Goal: Book appointment/travel/reservation

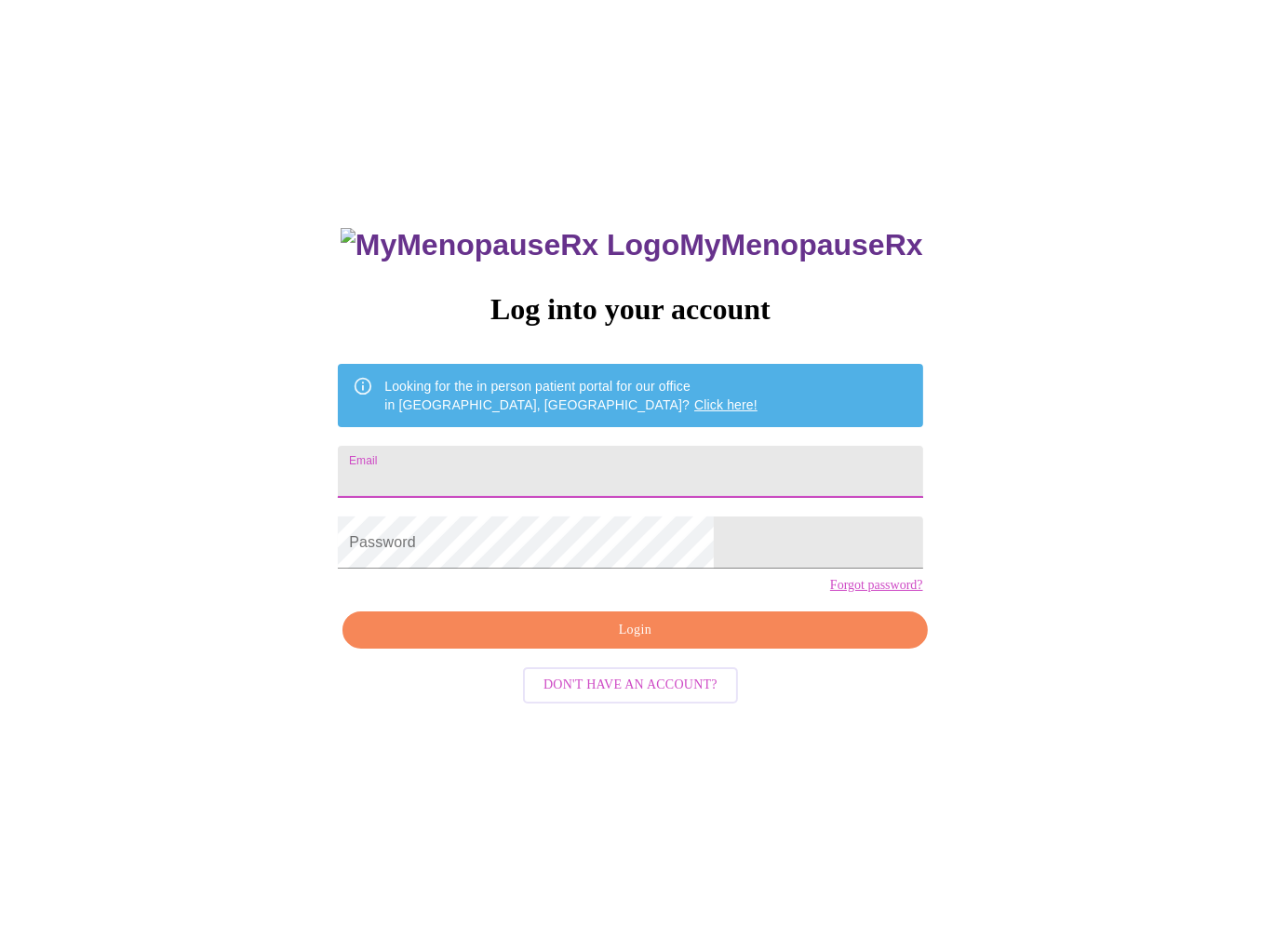
click at [516, 461] on input "Email" at bounding box center [630, 471] width 585 height 52
type input "[EMAIL_ADDRESS][PERSON_NAME][DOMAIN_NAME]"
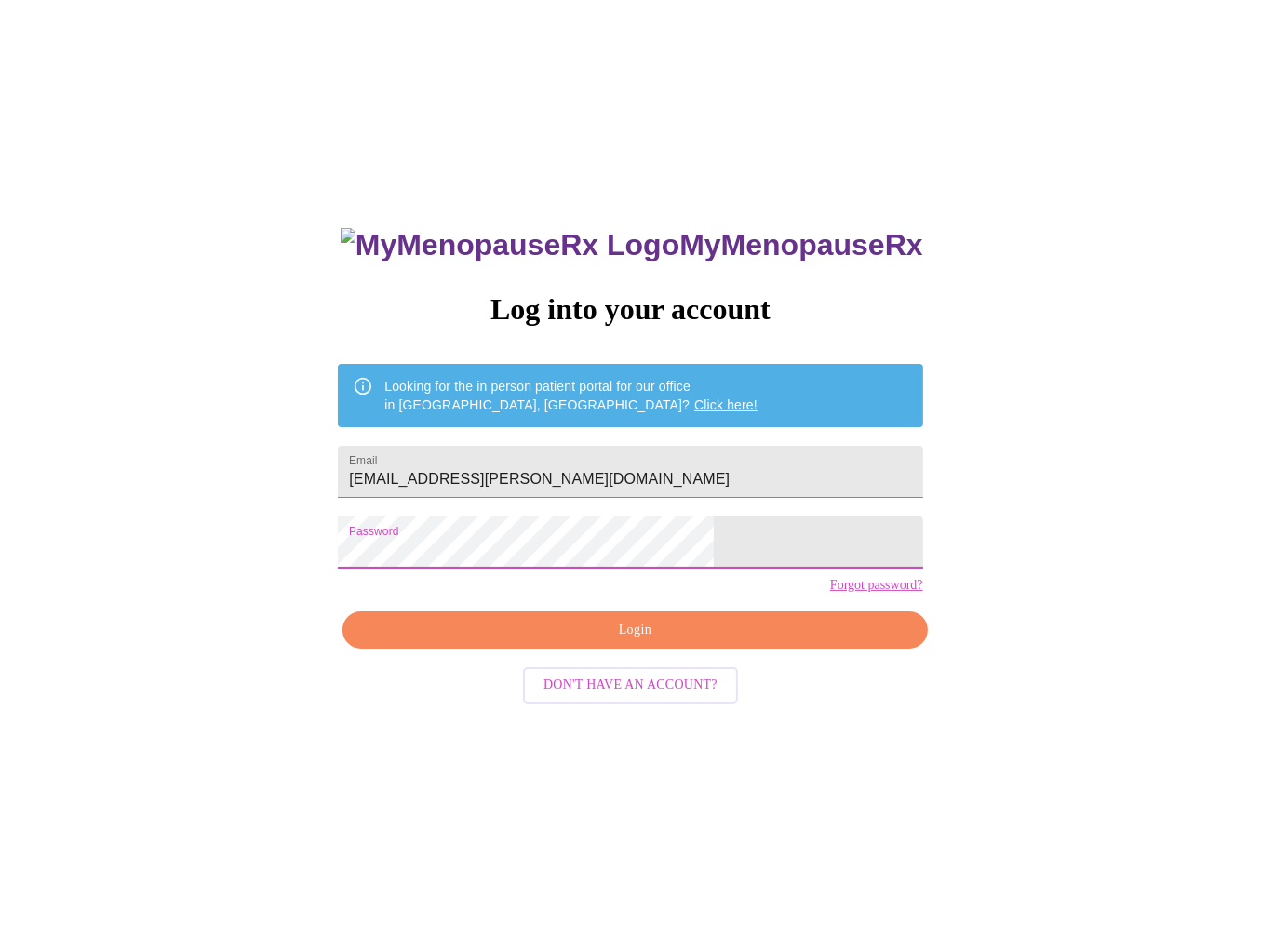
click at [656, 642] on span "Login" at bounding box center [634, 630] width 542 height 23
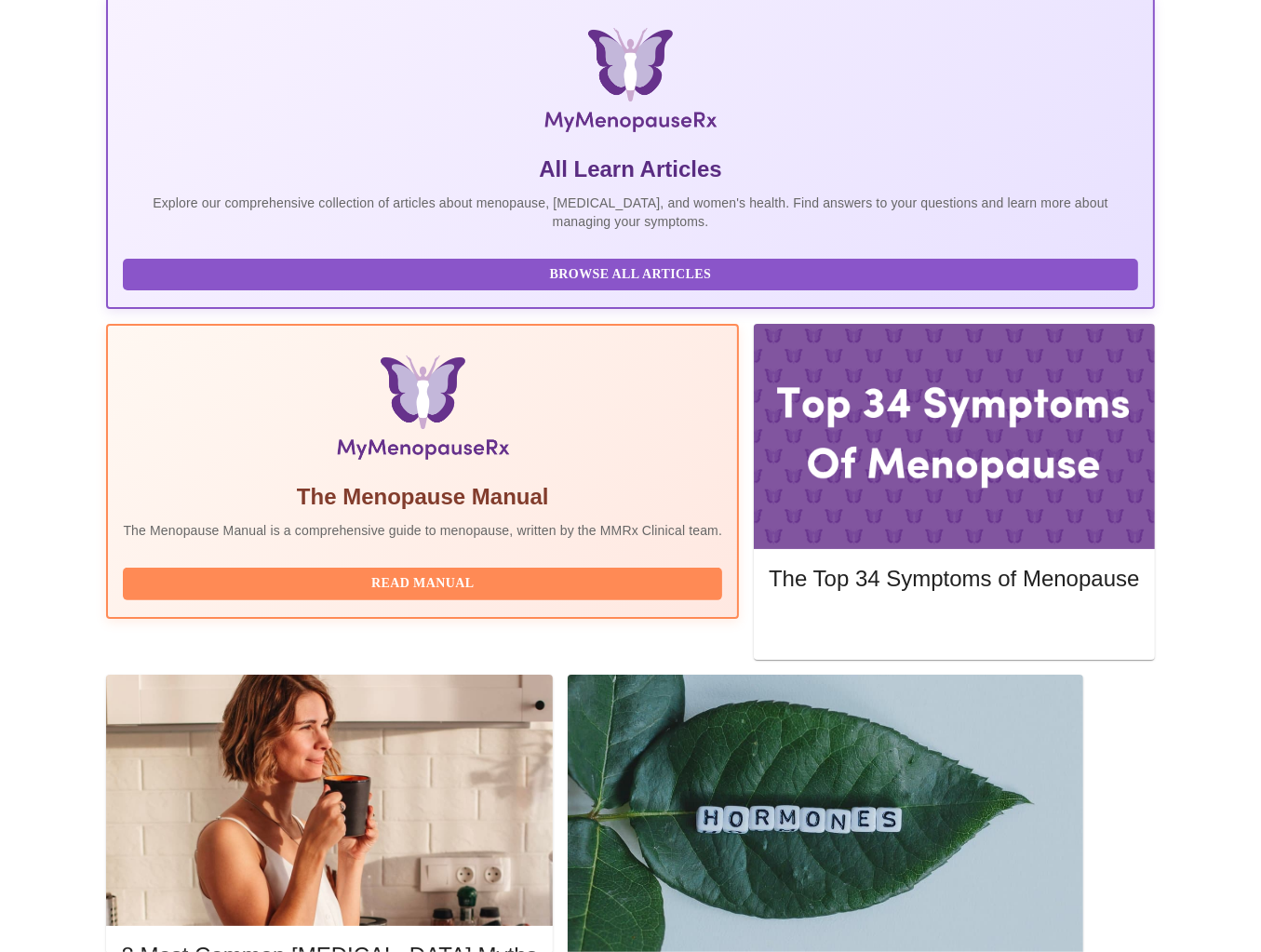
scroll to position [372, 0]
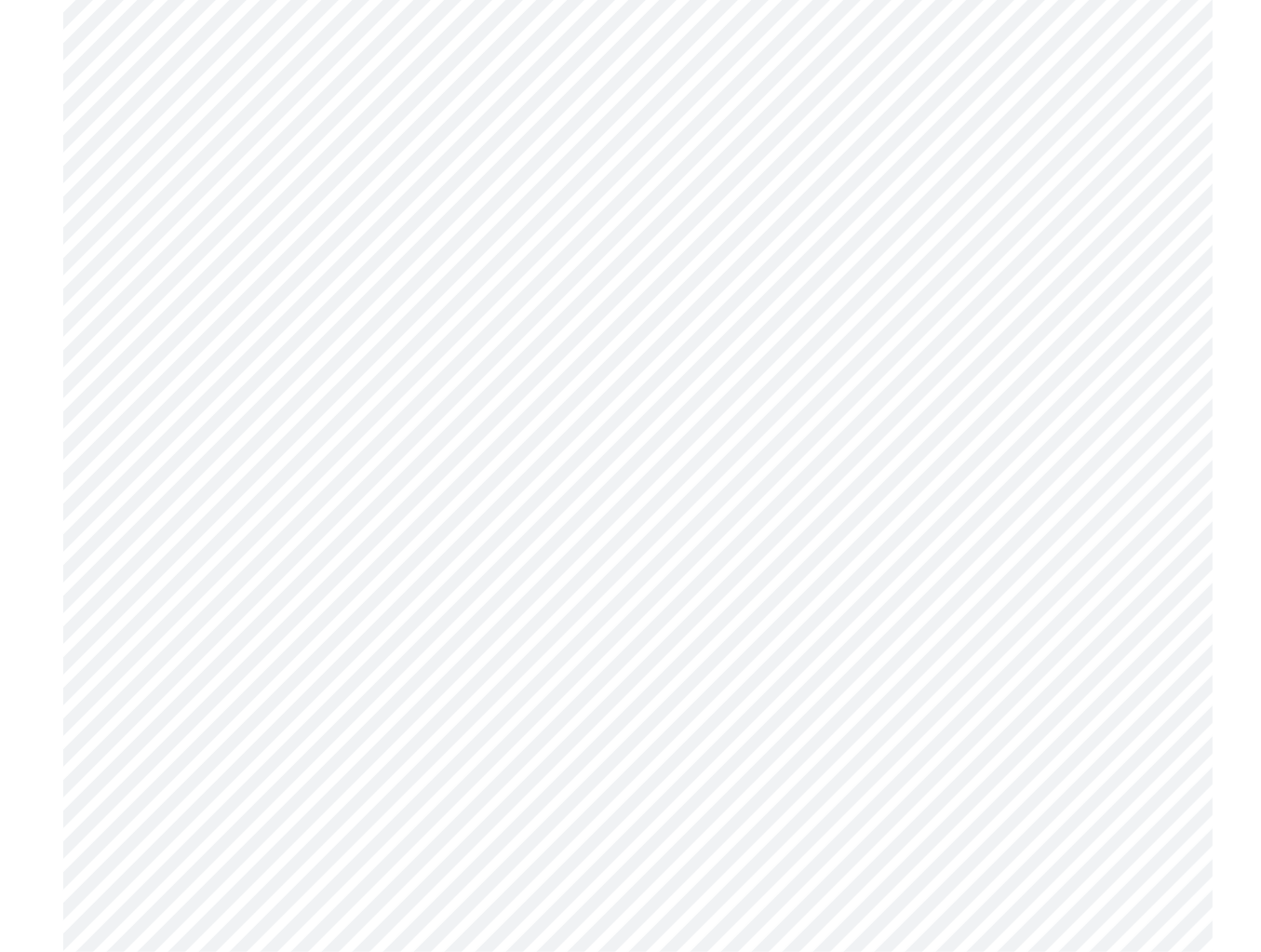
scroll to position [7541, 0]
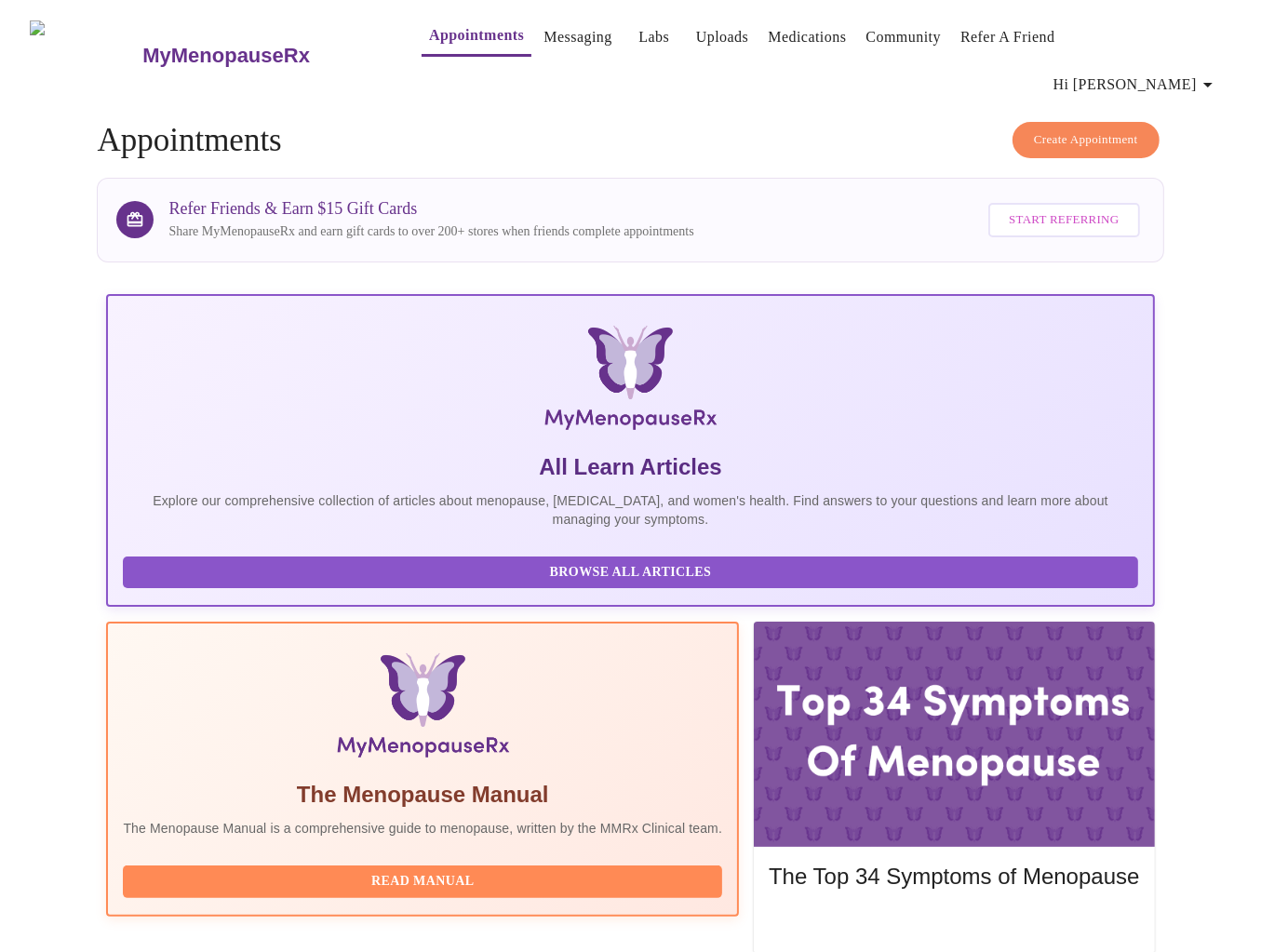
click at [1081, 129] on span "Create Appointment" at bounding box center [1086, 140] width 104 height 21
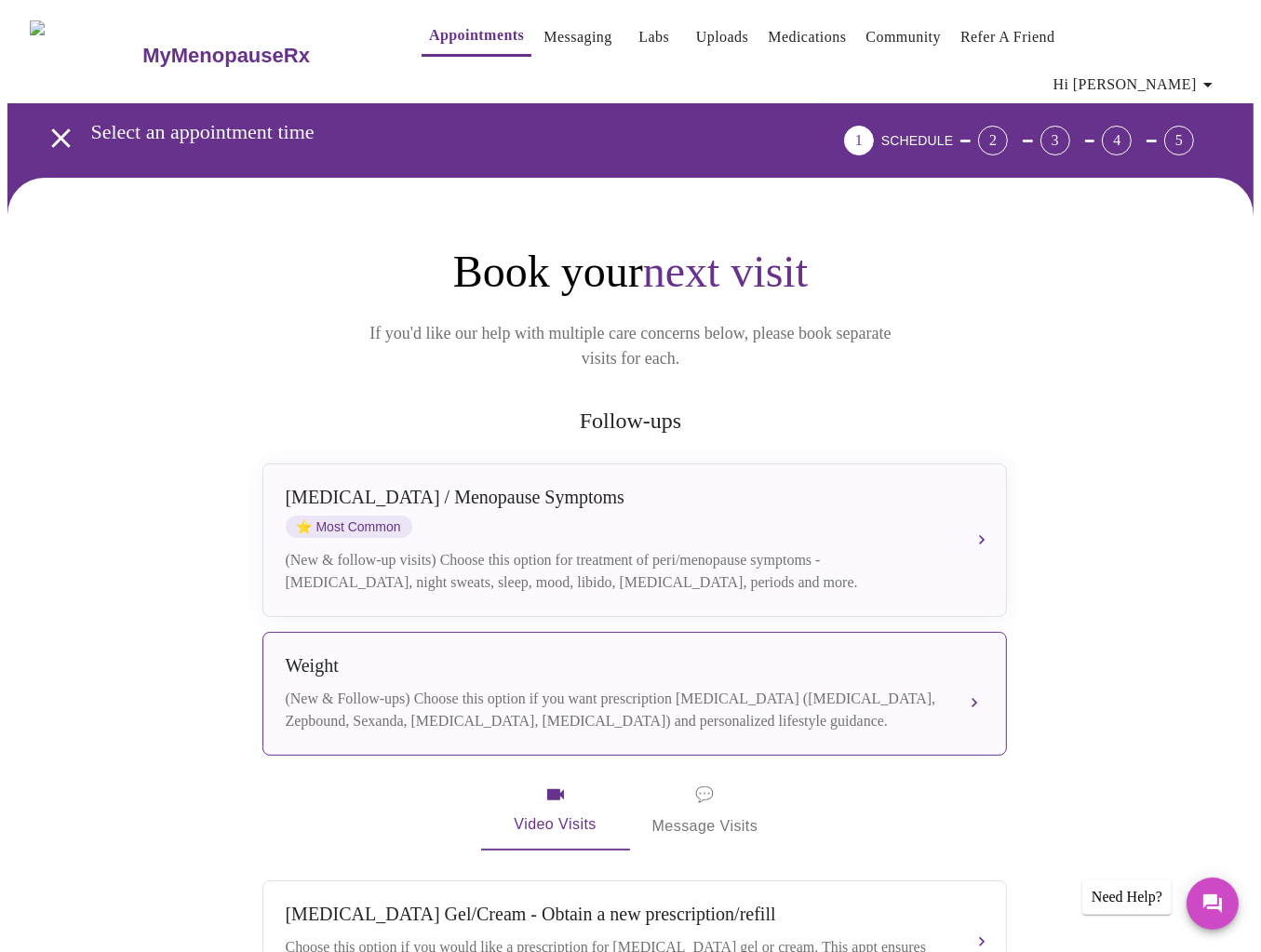
click at [920, 687] on div "(New & Follow-ups) Choose this option if you want prescription [MEDICAL_DATA] (…" at bounding box center [616, 709] width 661 height 45
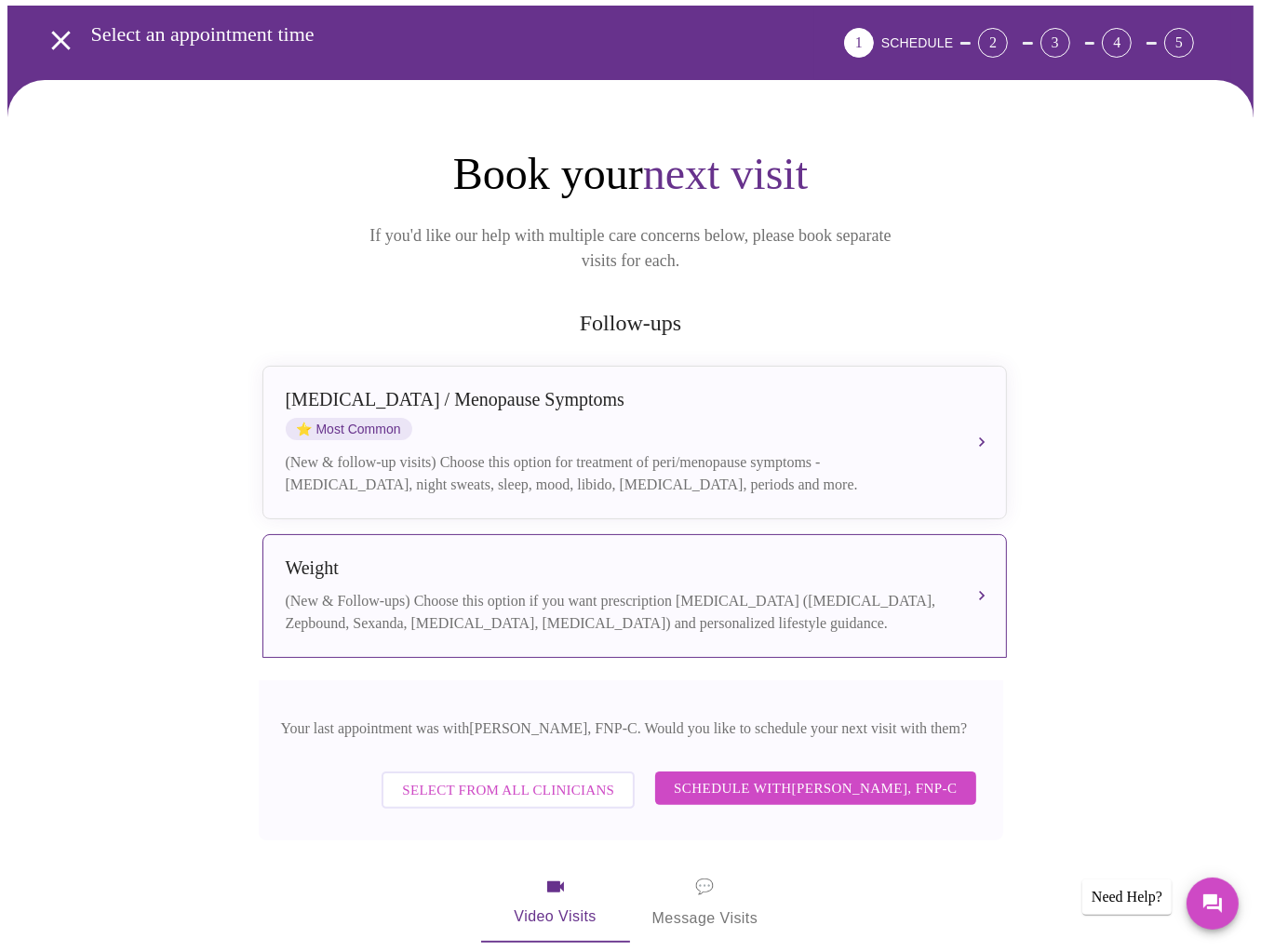
scroll to position [186, 0]
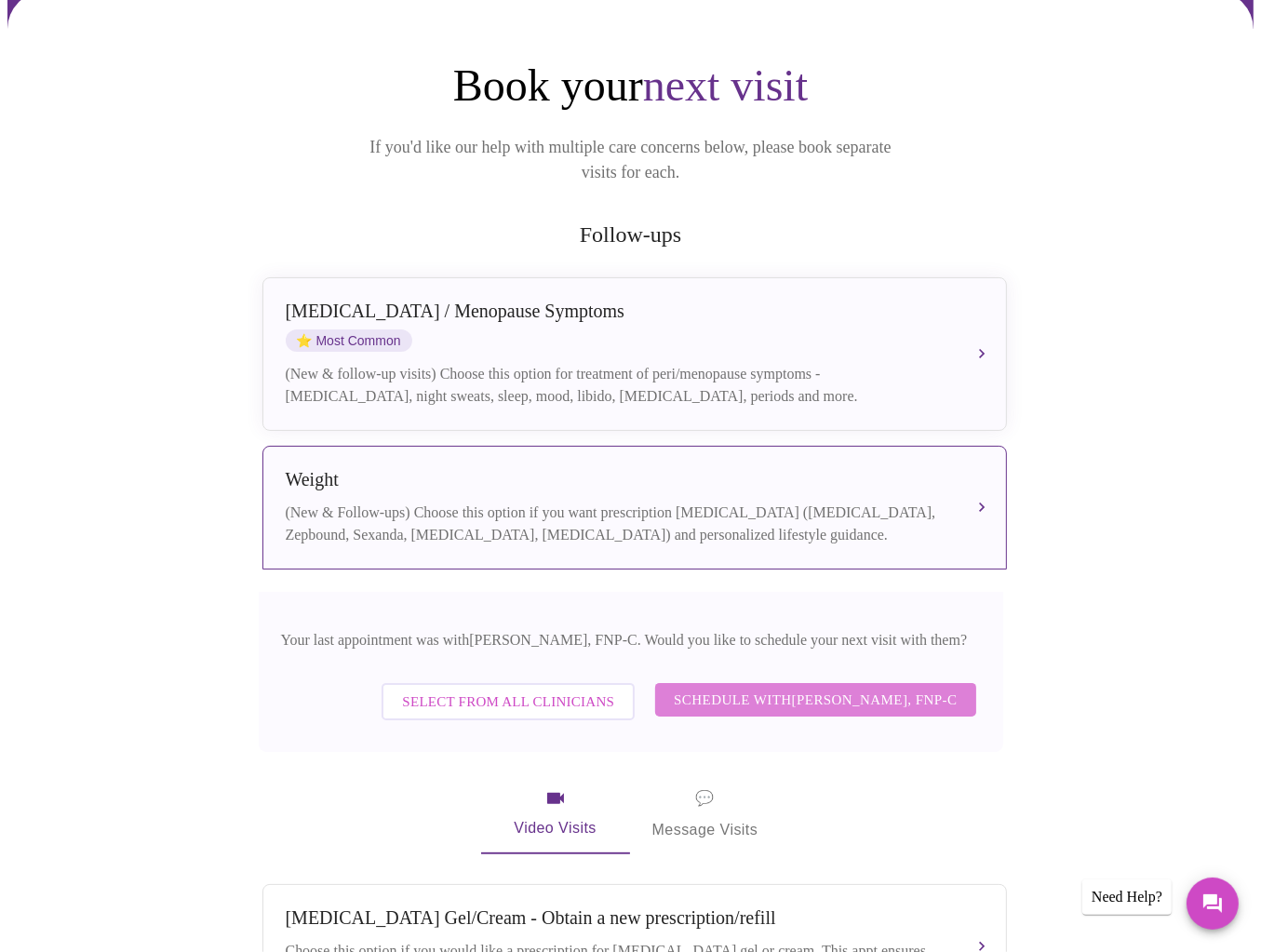
click at [804, 687] on span "Schedule with [PERSON_NAME], FNP-C" at bounding box center [815, 699] width 283 height 24
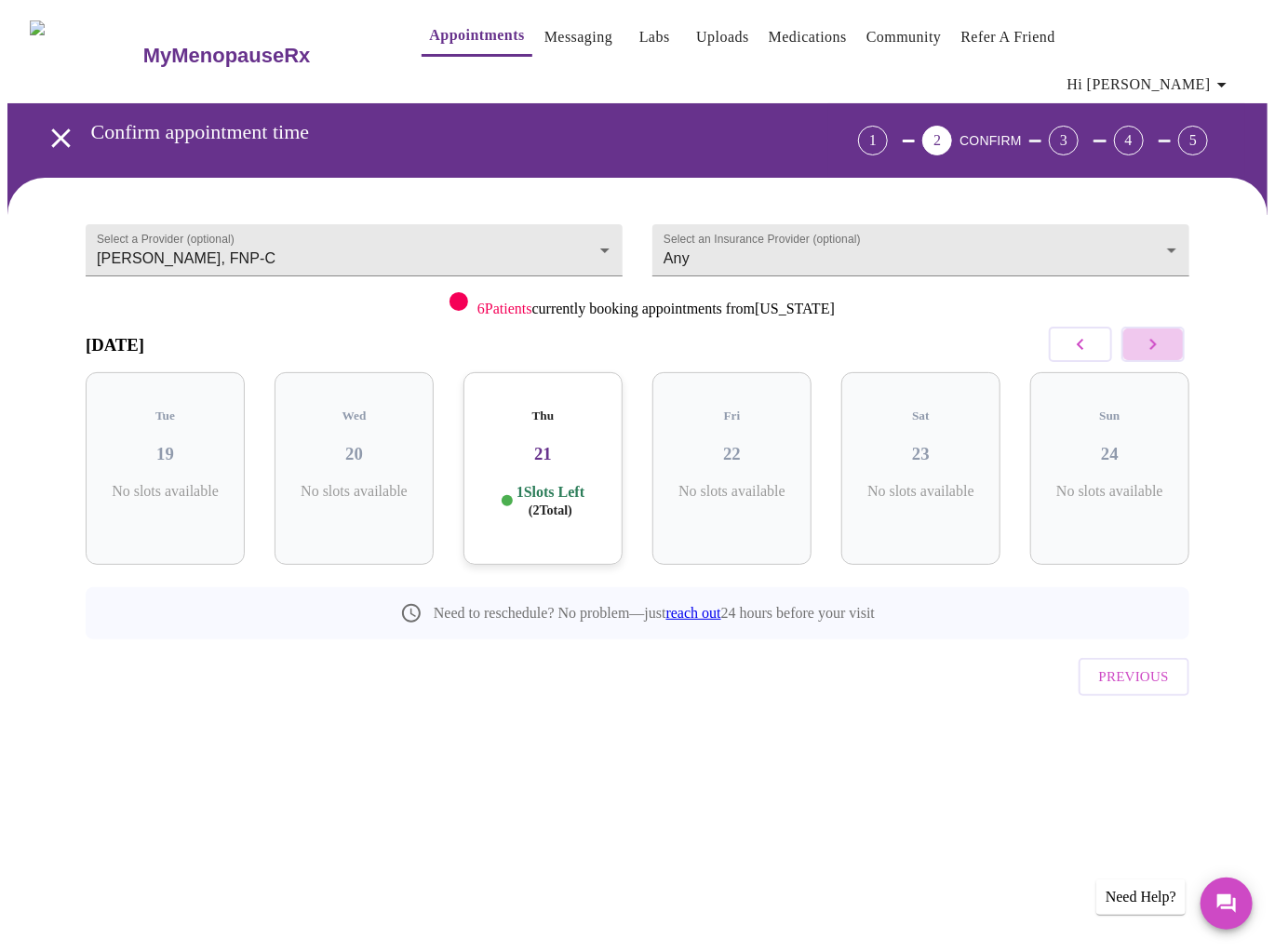
click at [1179, 327] on button "button" at bounding box center [1153, 344] width 63 height 35
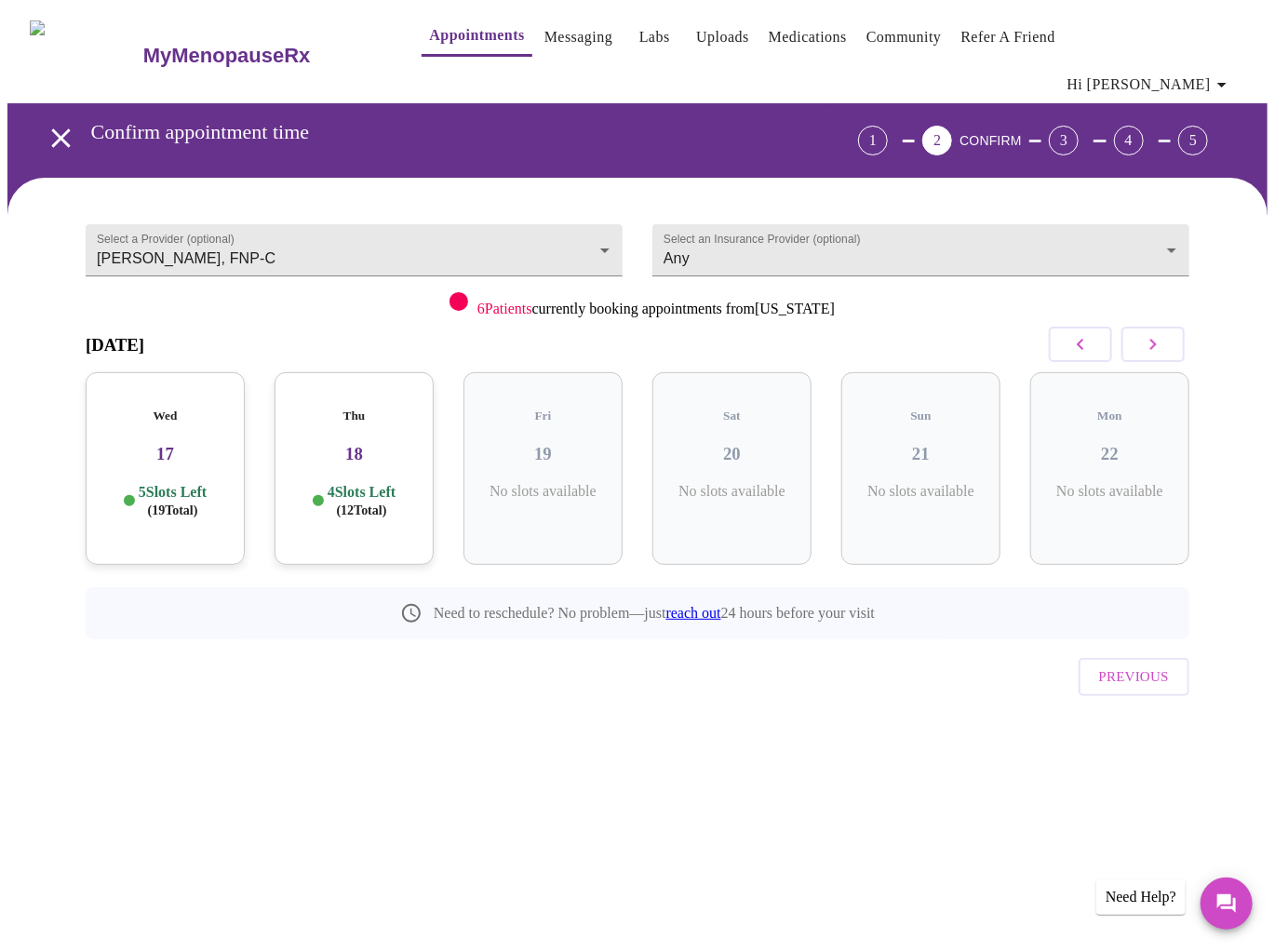
click at [351, 434] on div "Thu 18 4 Slots Left ( 12 Total)" at bounding box center [353, 468] width 159 height 192
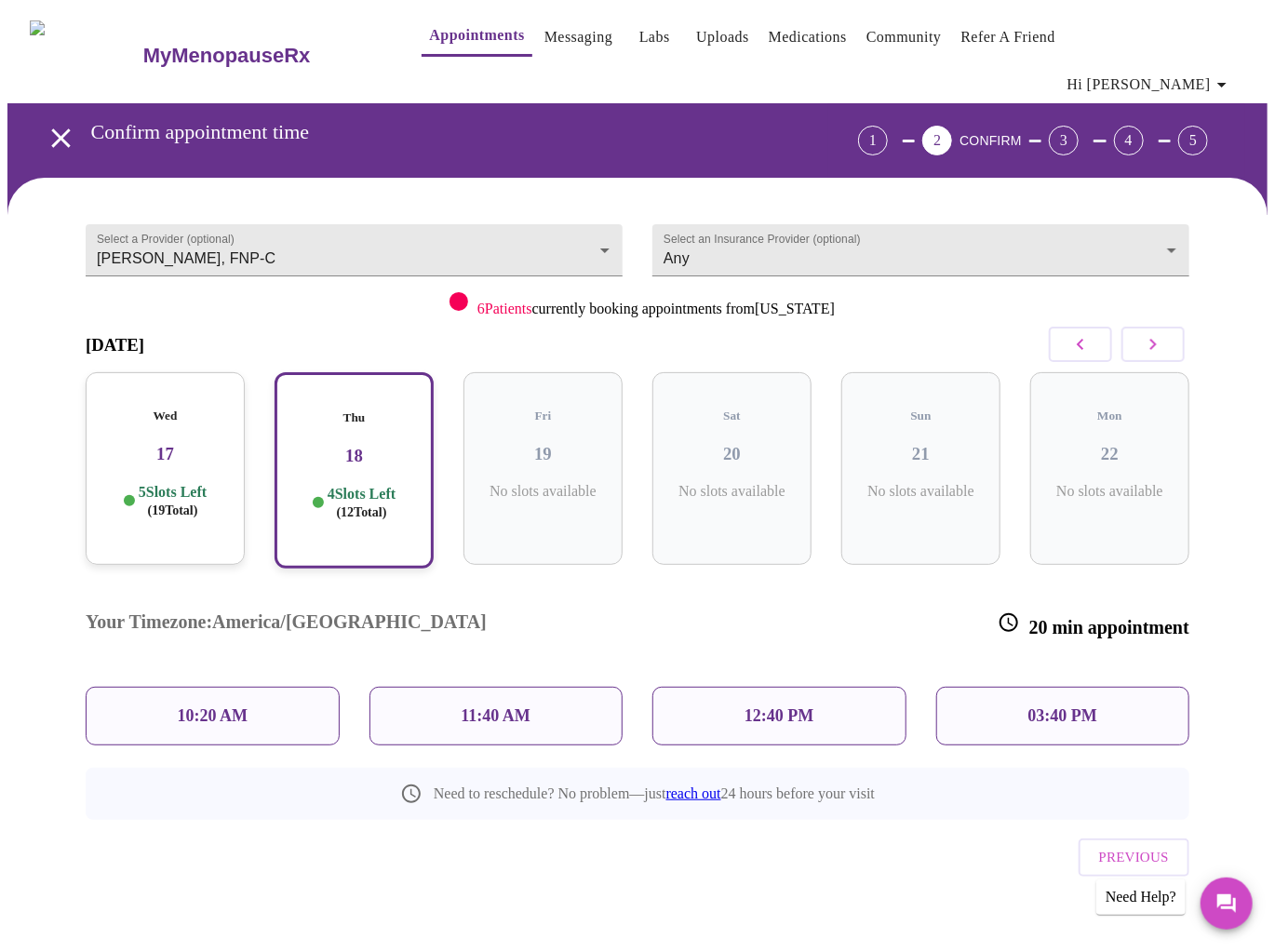
click at [536, 686] on div "11:40 AM" at bounding box center [496, 716] width 254 height 59
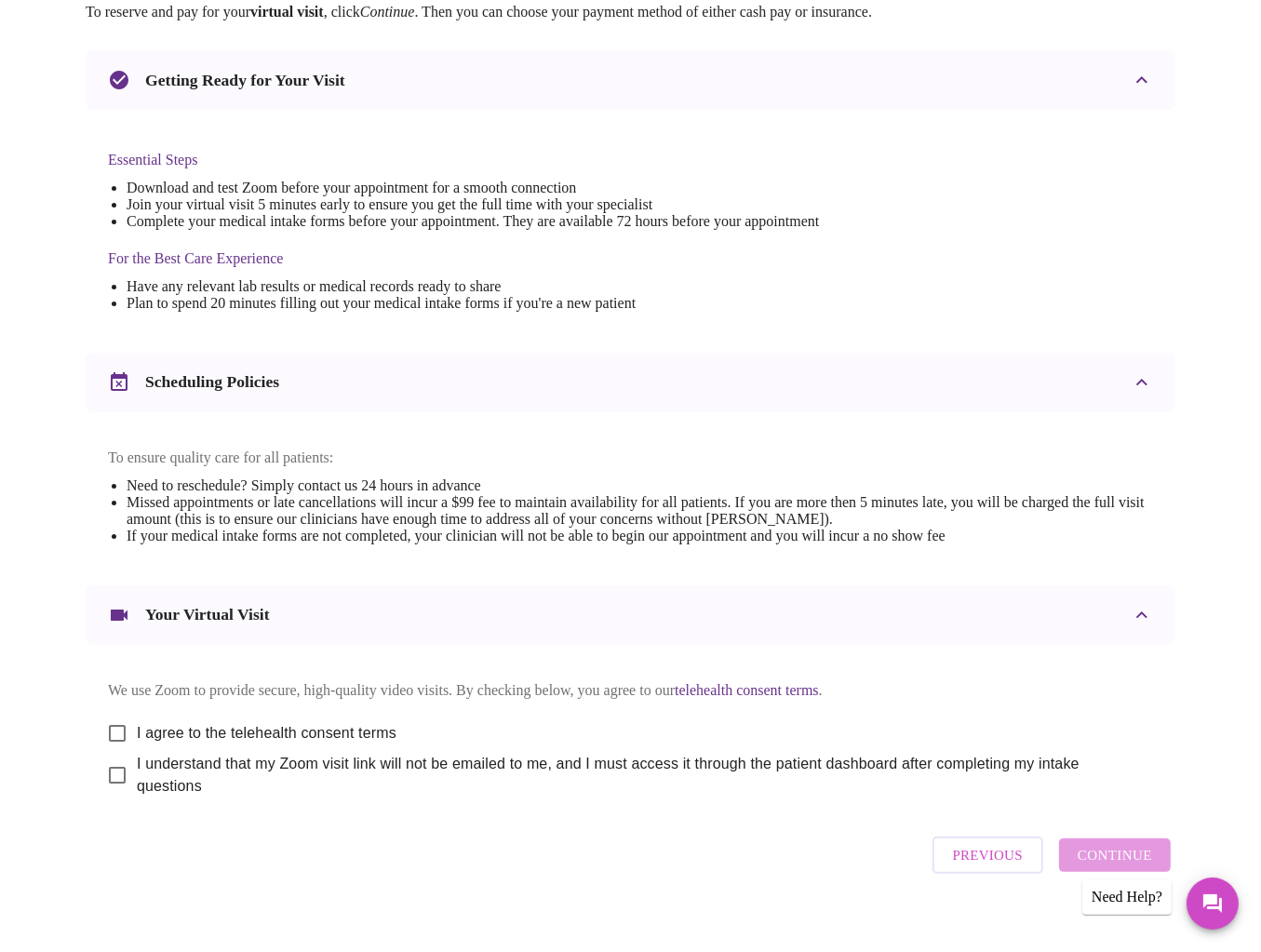
scroll to position [402, 0]
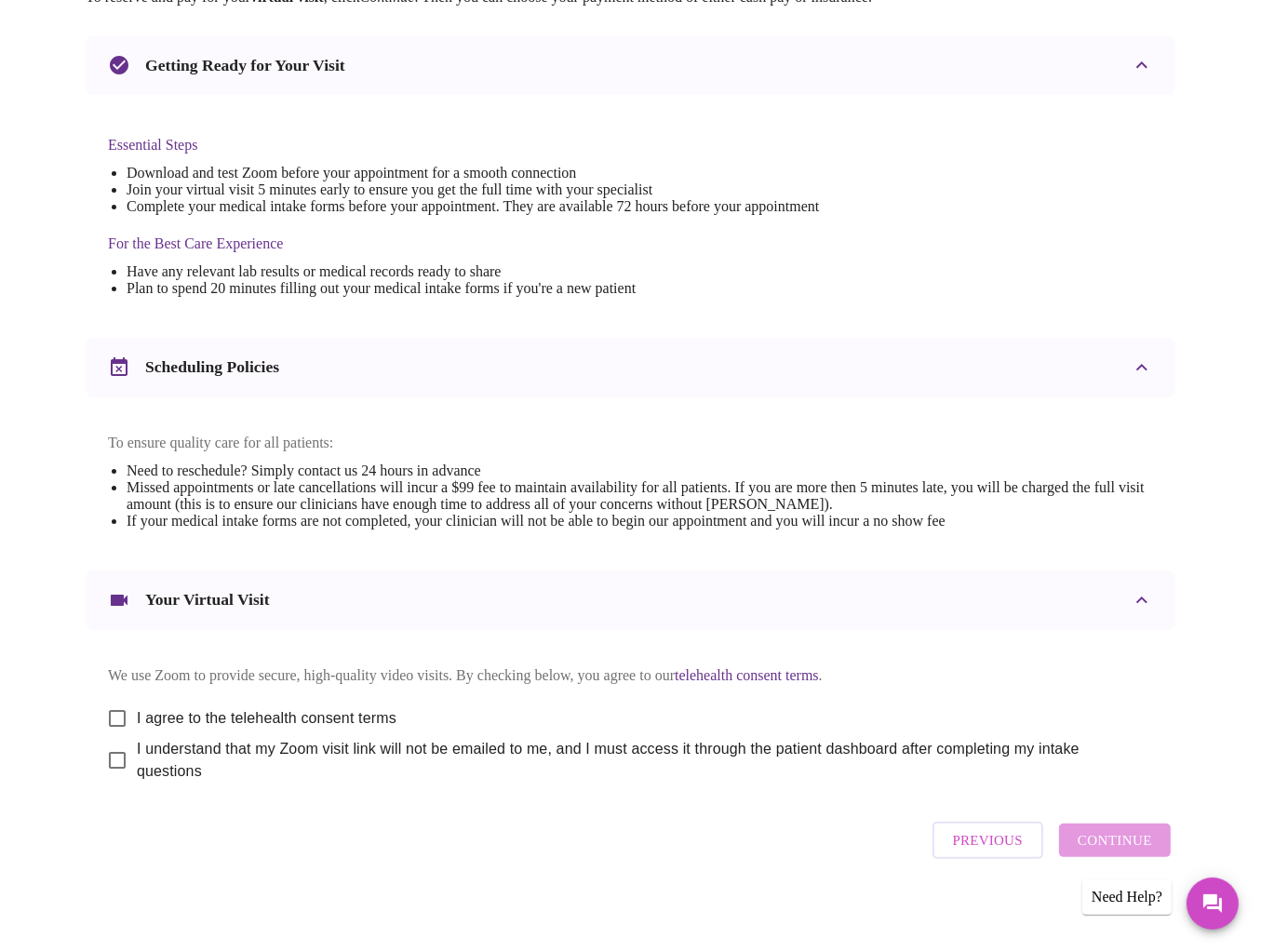
click at [122, 704] on input "I agree to the telehealth consent terms" at bounding box center [117, 718] width 39 height 39
checkbox input "true"
click at [123, 764] on input "I understand that my Zoom visit link will not be emailed to me, and I must acce…" at bounding box center [117, 760] width 39 height 39
checkbox input "true"
click at [1107, 841] on span "Continue" at bounding box center [1115, 840] width 74 height 24
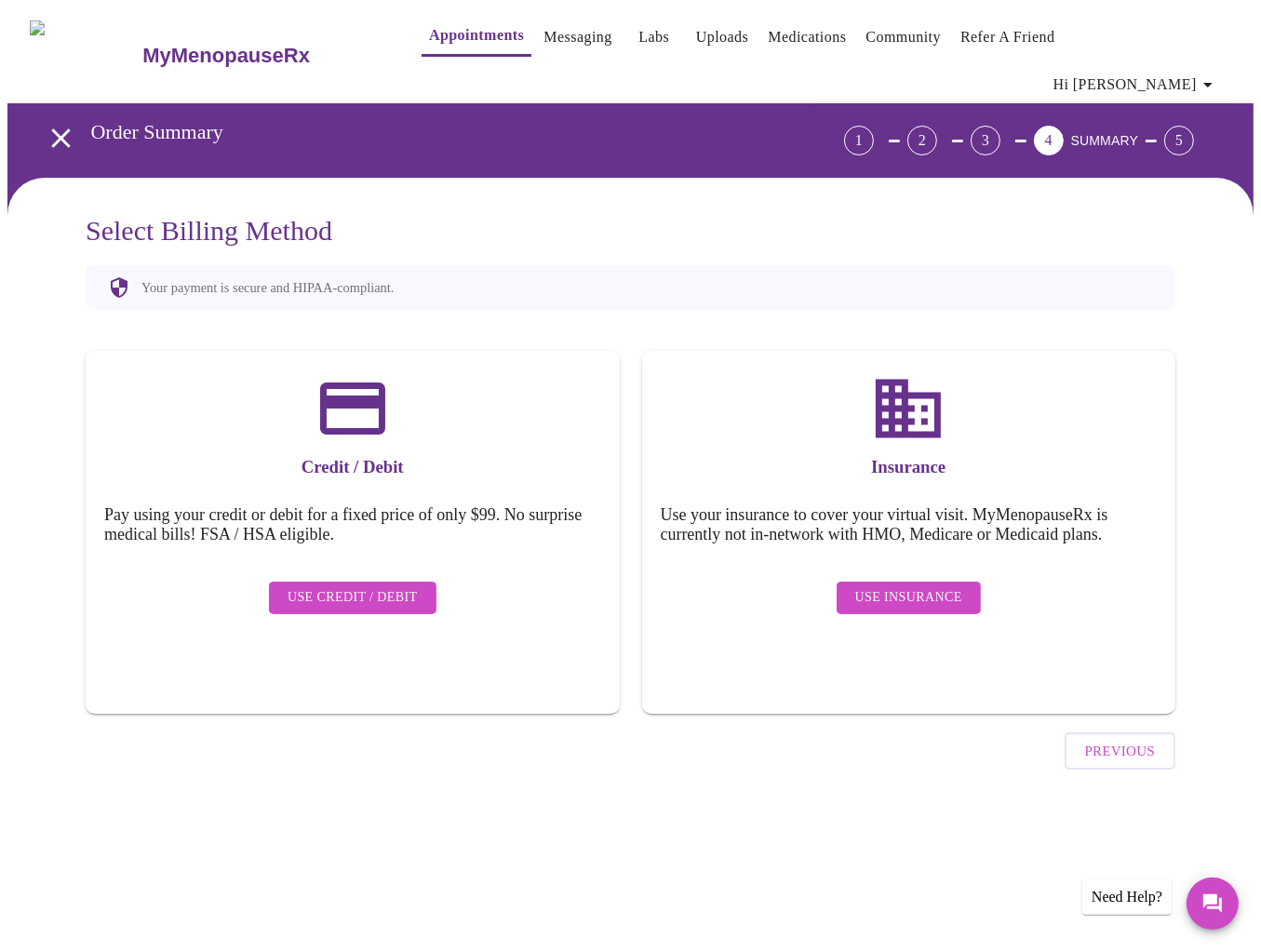
scroll to position [0, 0]
click at [952, 586] on span "Use Insurance" at bounding box center [919, 598] width 107 height 23
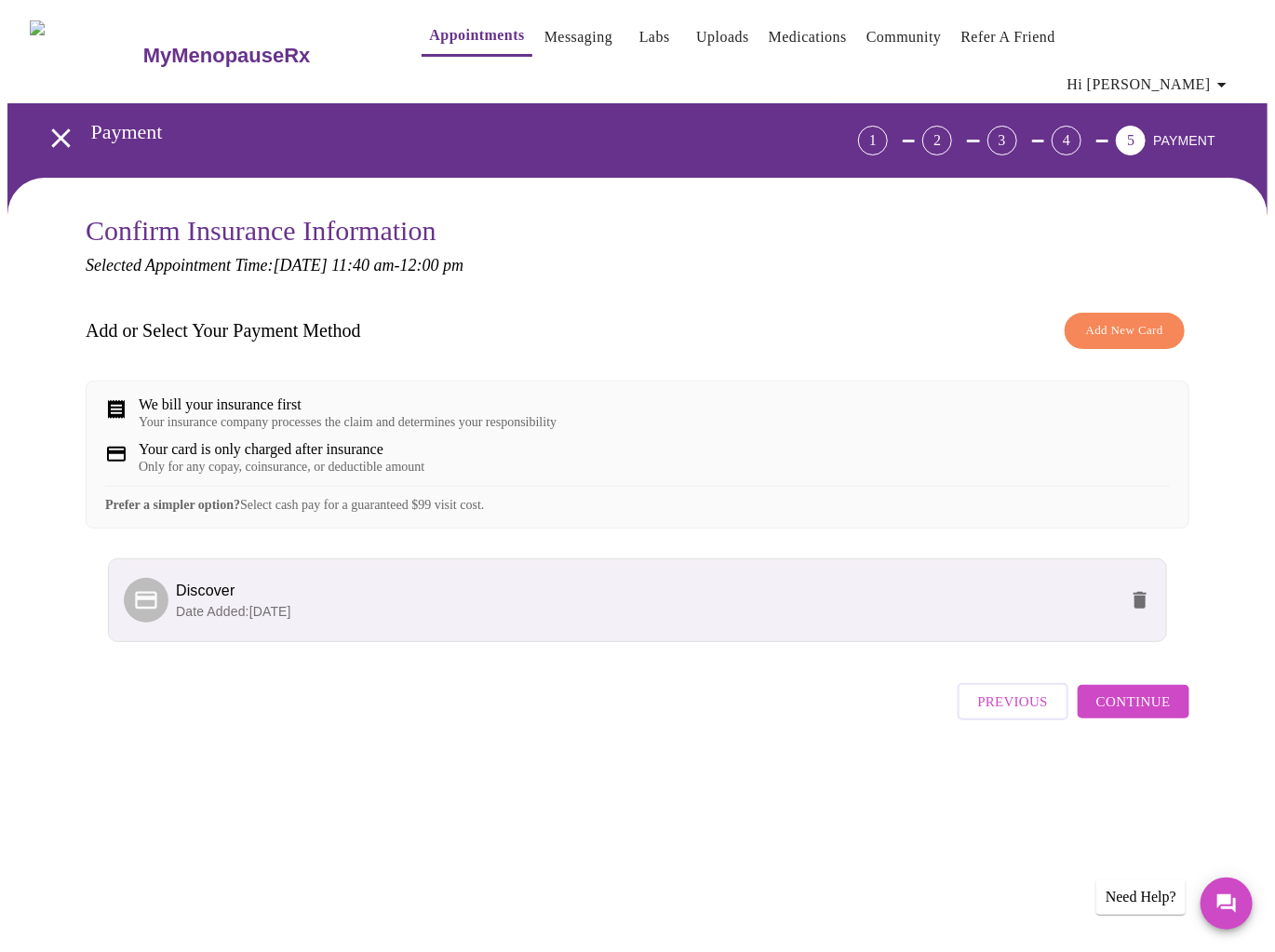
click at [1128, 320] on span "Add New Card" at bounding box center [1125, 330] width 77 height 21
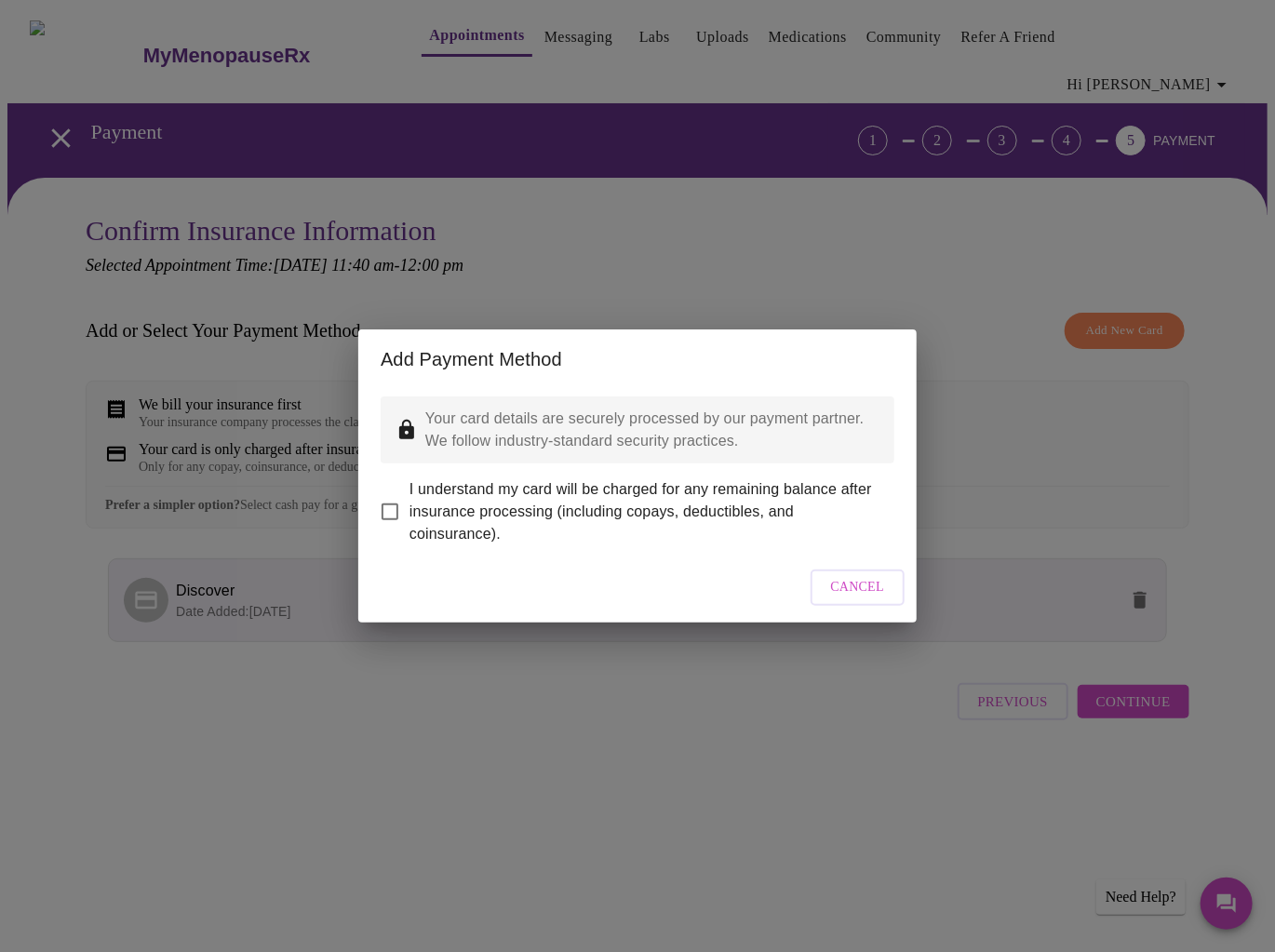
click at [395, 494] on input "I understand my card will be charged for any remaining balance after insurance …" at bounding box center [389, 511] width 39 height 39
checkbox input "true"
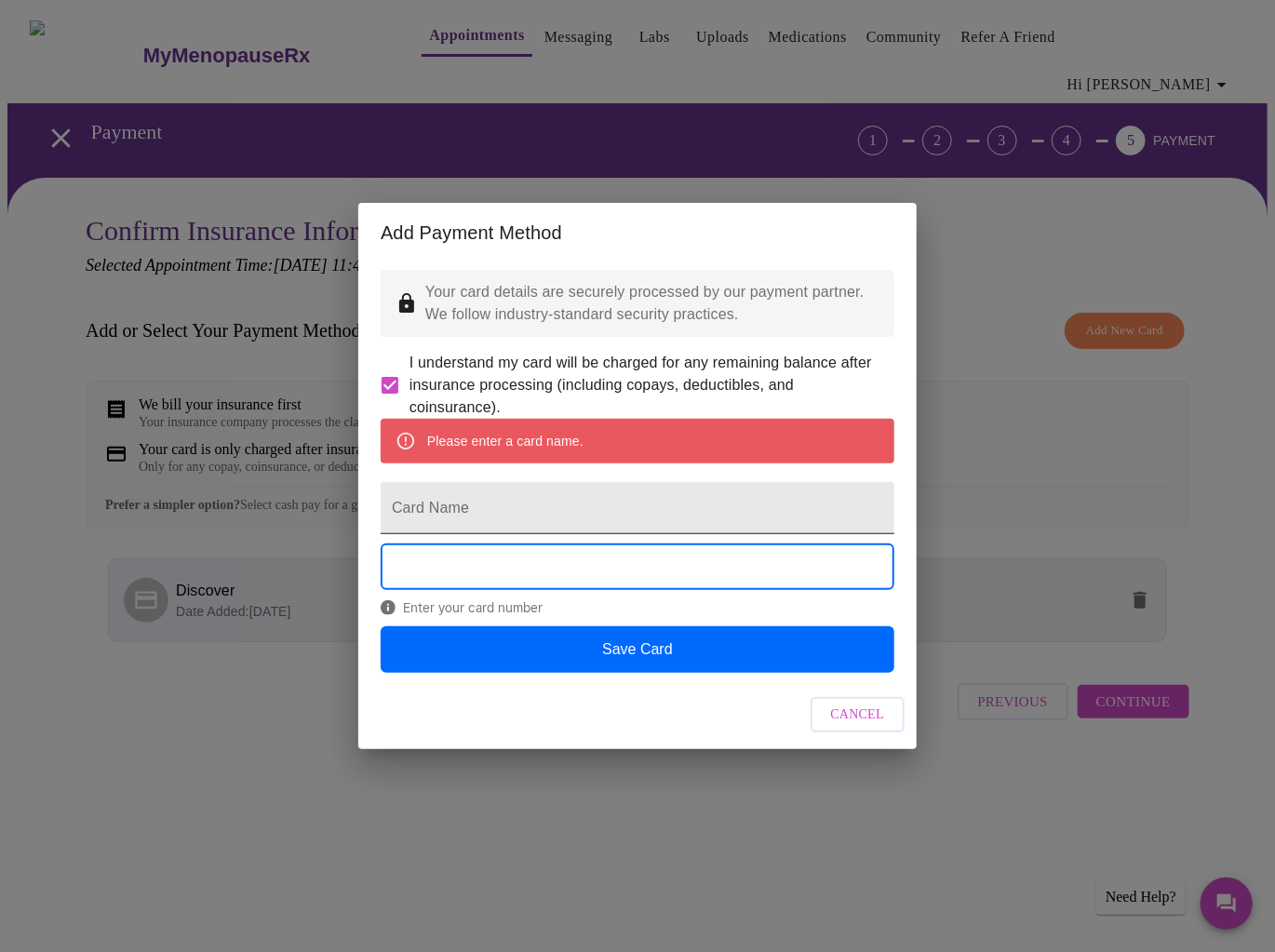
click at [590, 517] on input "Card Name" at bounding box center [638, 507] width 514 height 52
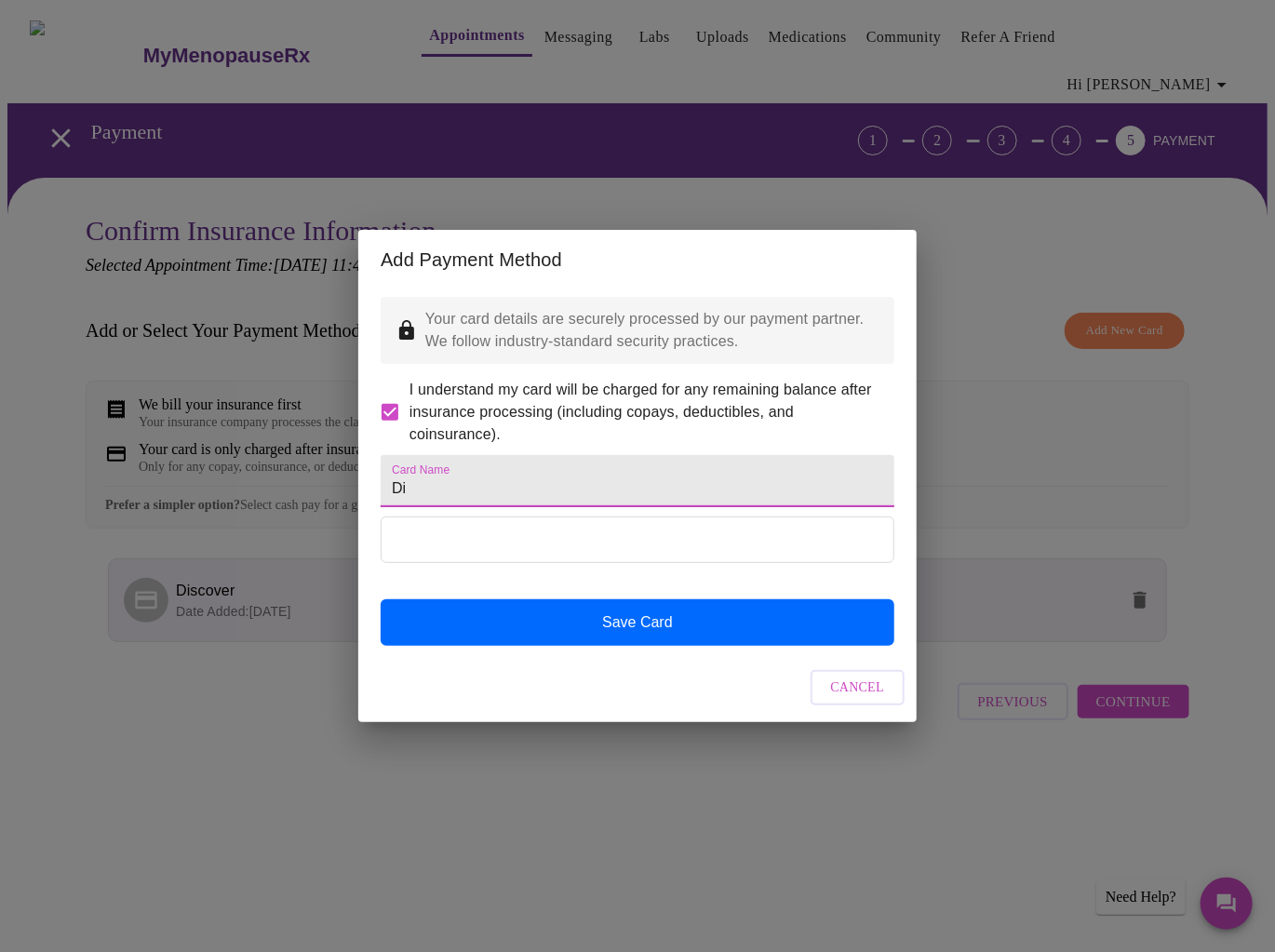
type input "D"
type input "New Discover"
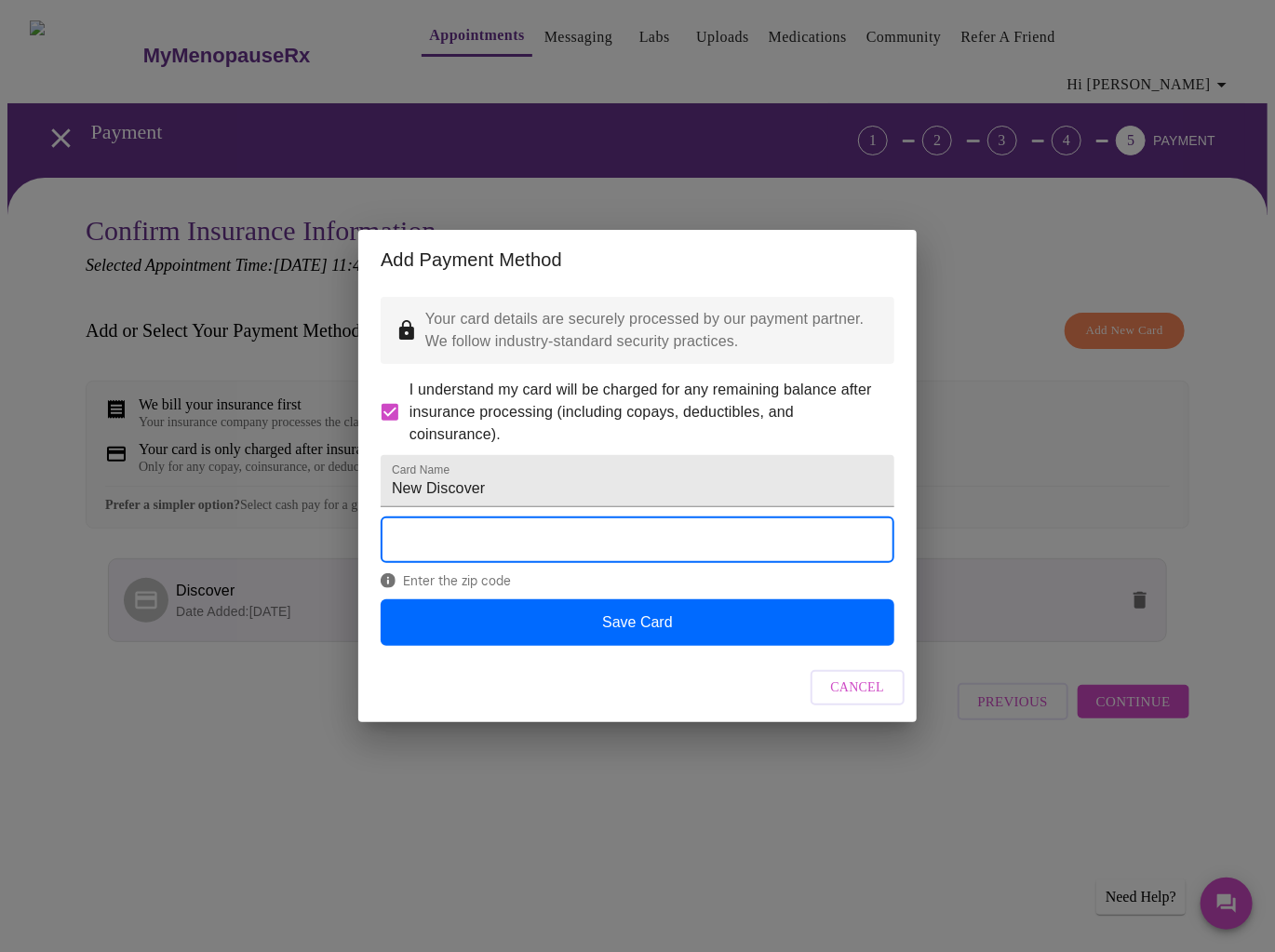
click at [679, 599] on div "Enter the zip code" at bounding box center [638, 558] width 514 height 82
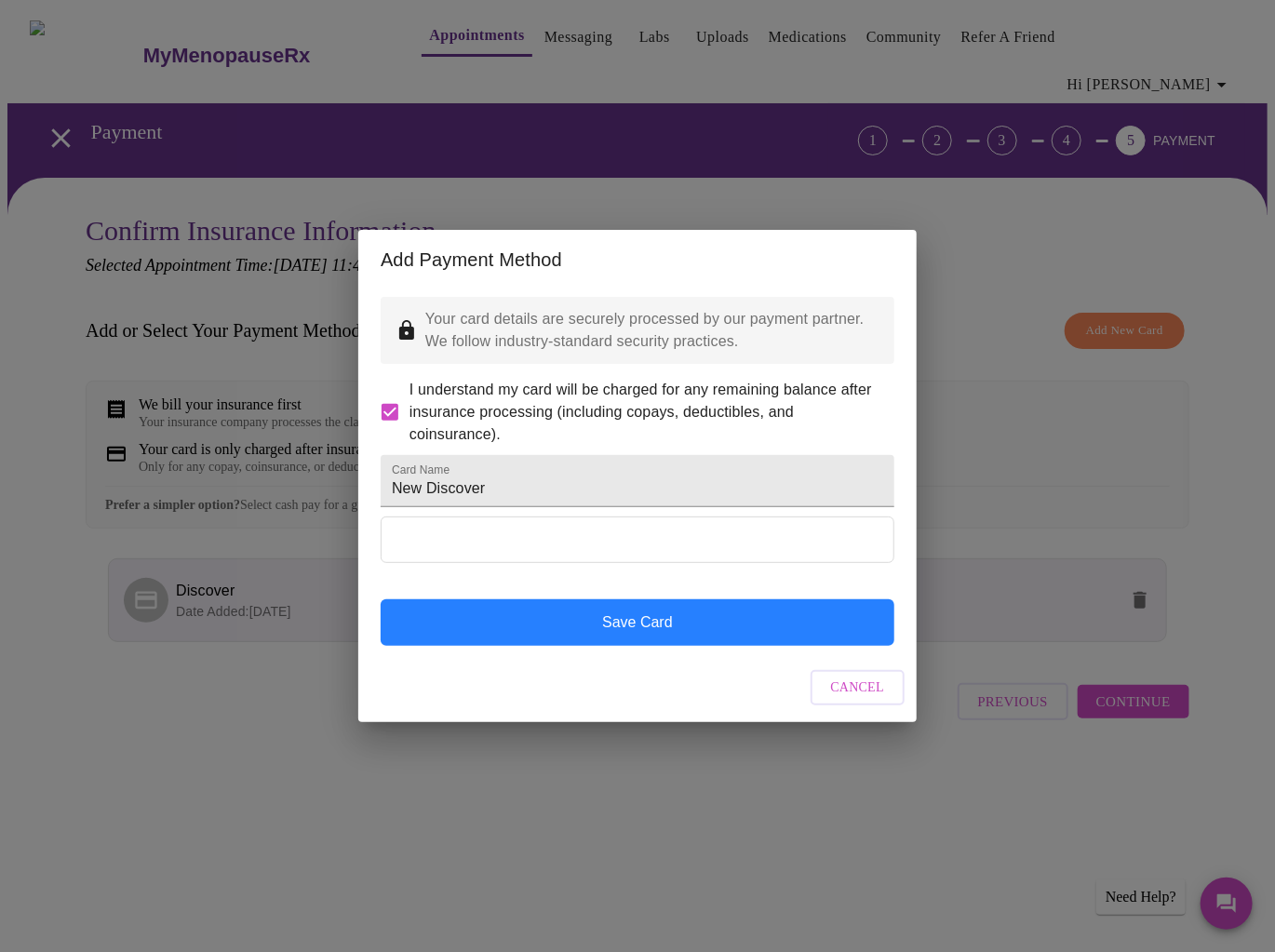
click at [647, 645] on button "Save Card" at bounding box center [638, 623] width 514 height 47
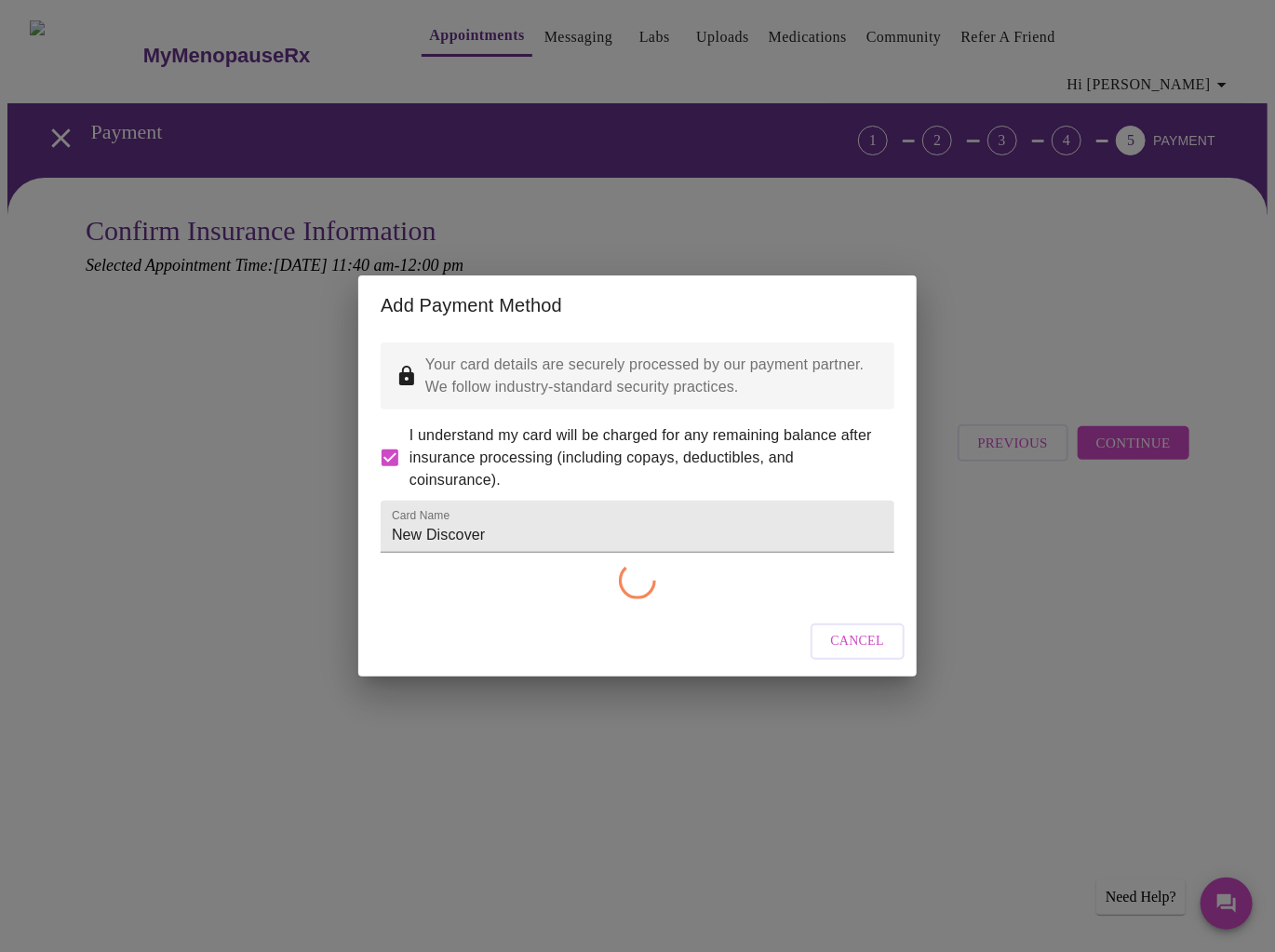
checkbox input "false"
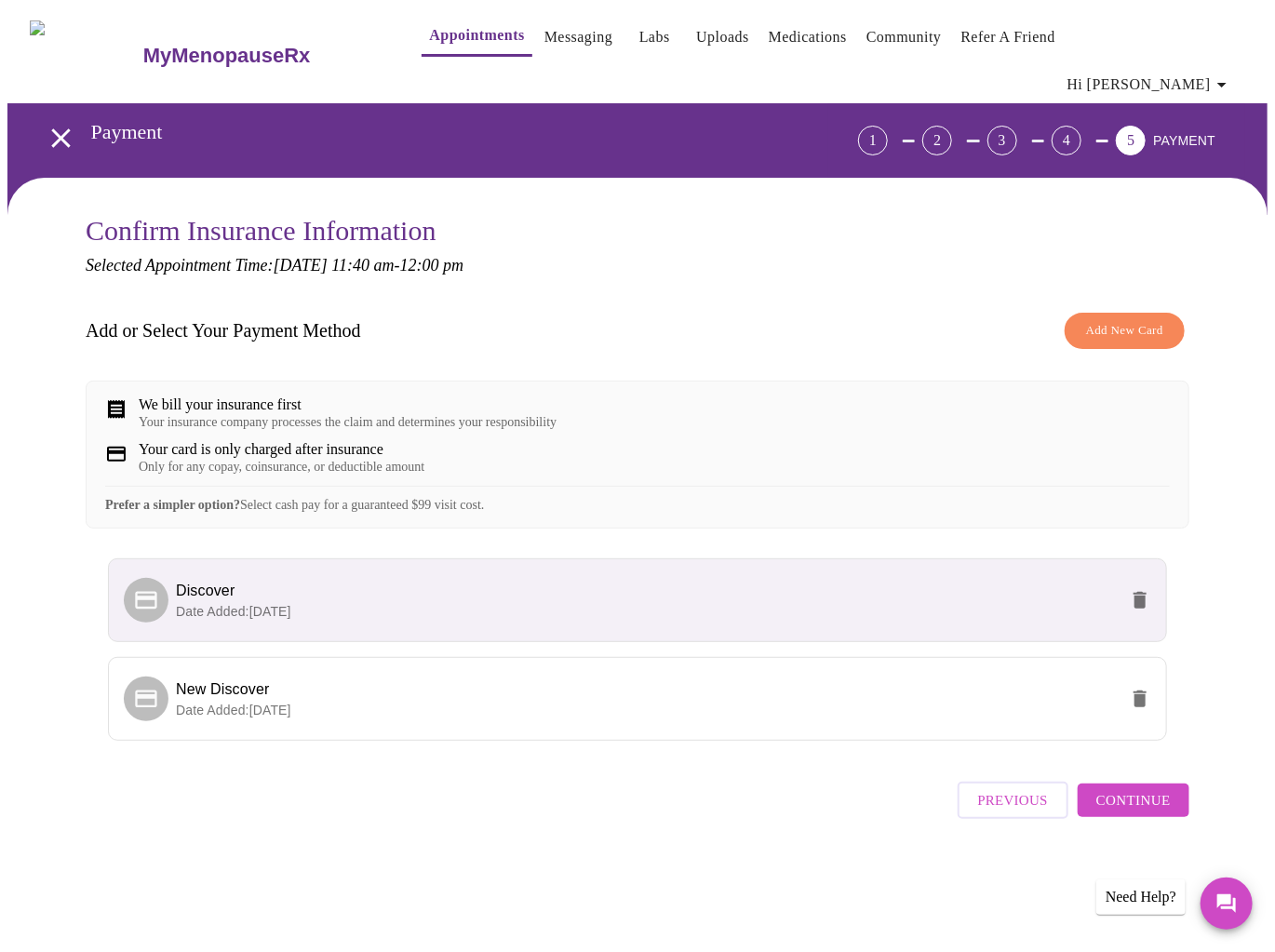
click at [1146, 595] on icon "delete" at bounding box center [1141, 601] width 13 height 17
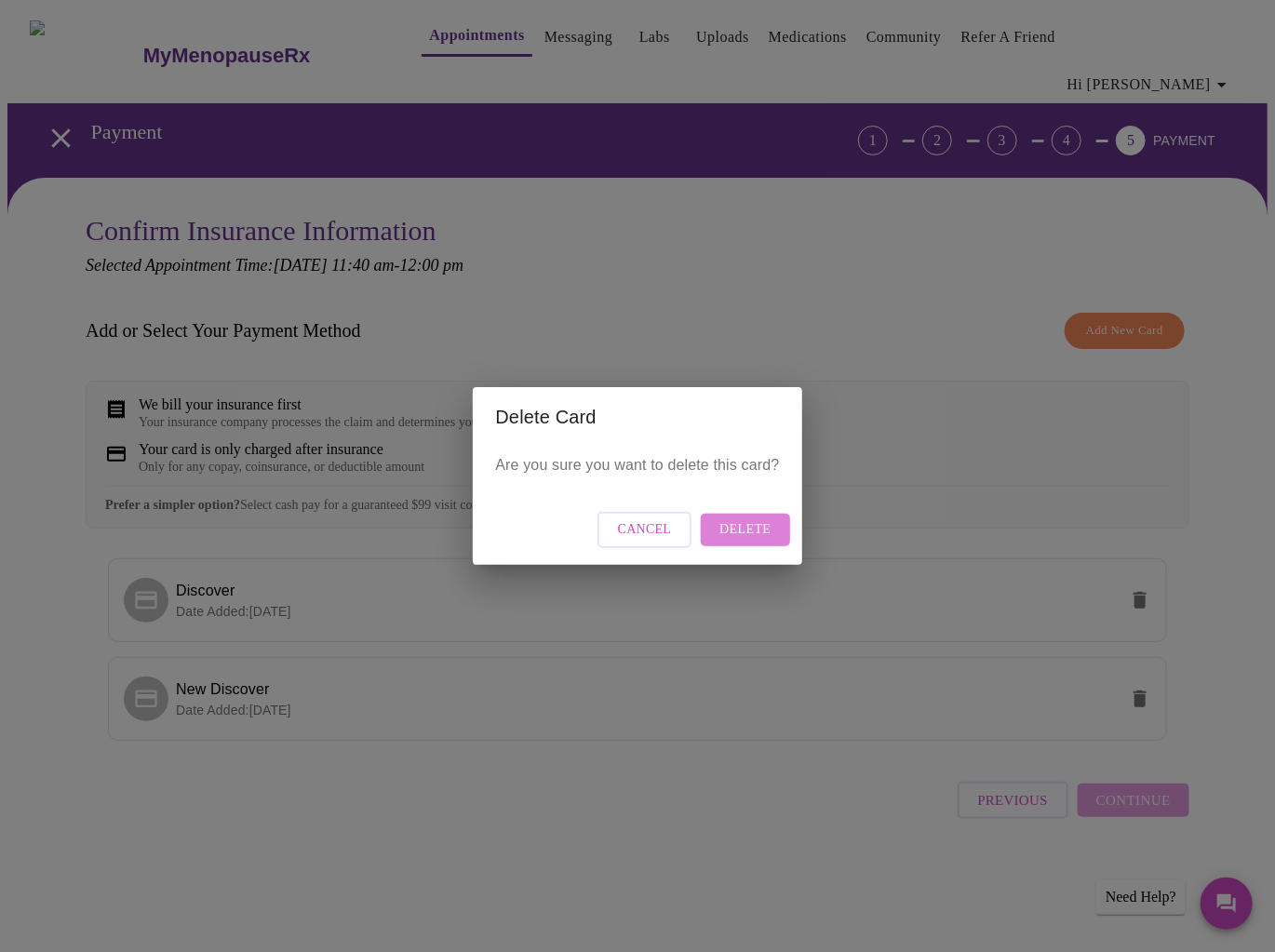
click at [760, 532] on span "Delete" at bounding box center [746, 529] width 51 height 23
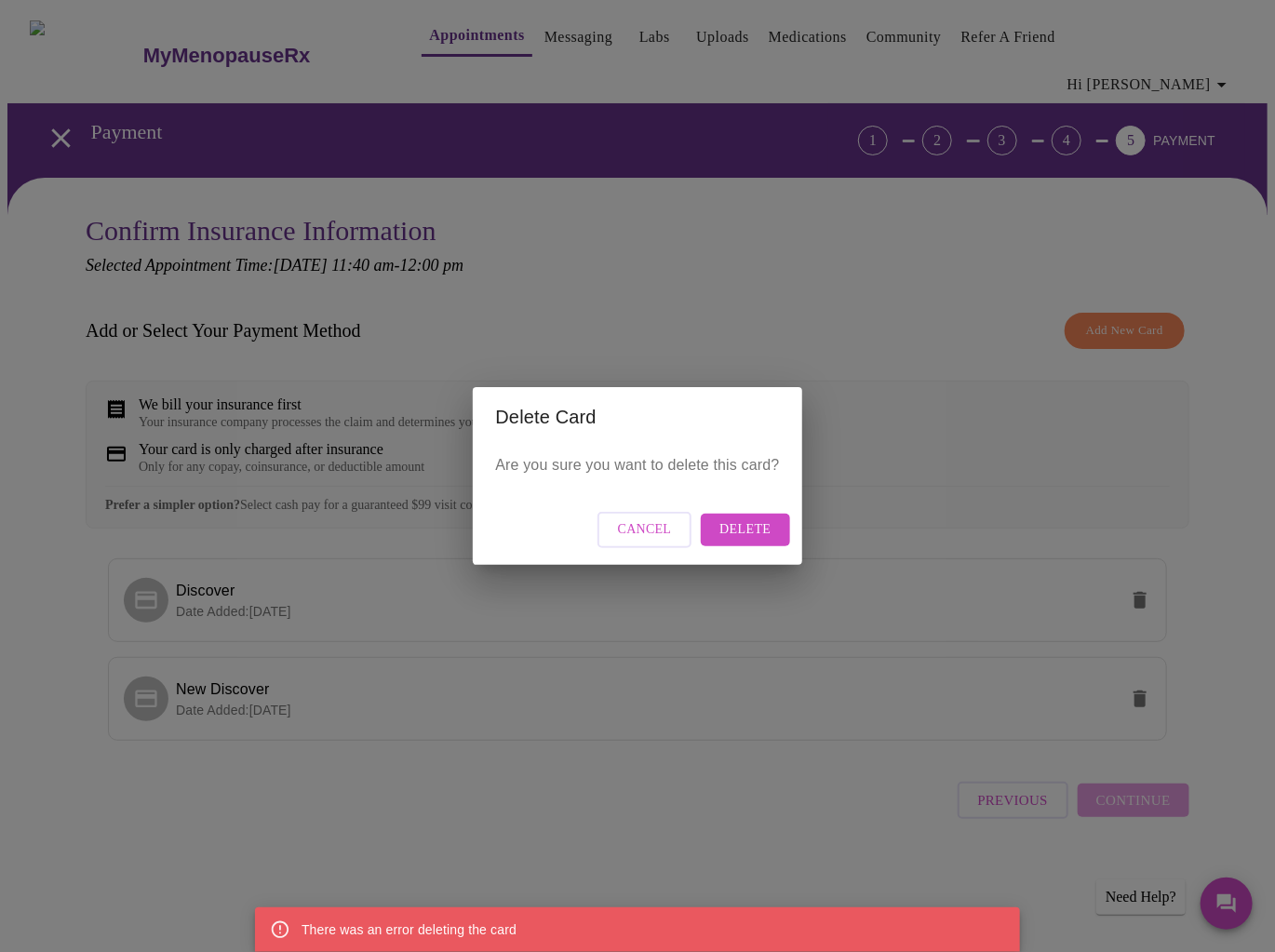
click at [696, 780] on div "Delete Card Are you sure you want to delete this card? Cancel Delete" at bounding box center [637, 476] width 1275 height 952
click at [639, 545] on button "Cancel" at bounding box center [646, 530] width 95 height 36
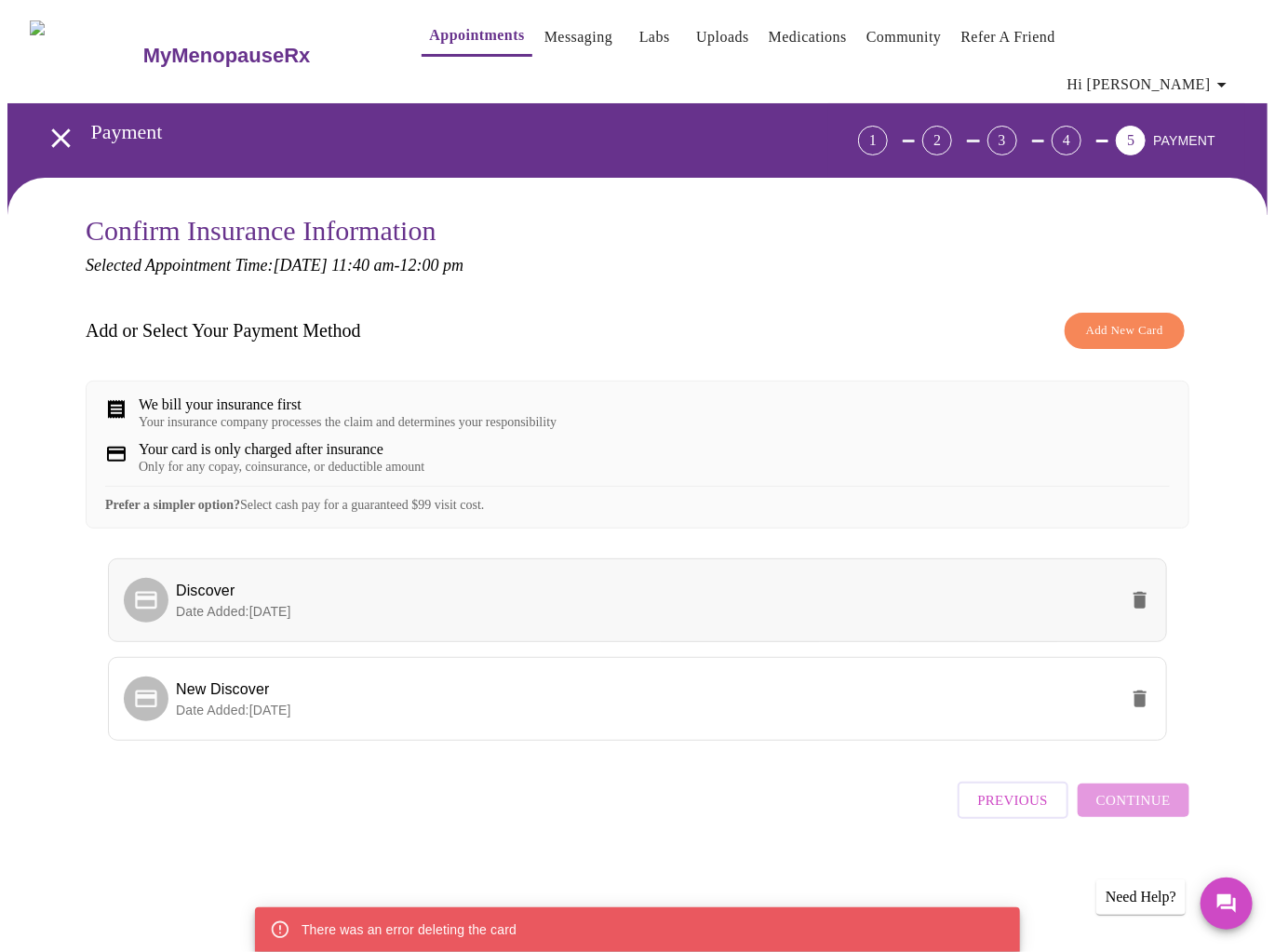
click at [834, 603] on p "Date Added: [DATE]" at bounding box center [647, 611] width 942 height 19
drag, startPoint x: 834, startPoint y: 603, endPoint x: 525, endPoint y: 605, distance: 309.0
click at [525, 605] on p "Date Added: [DATE]" at bounding box center [647, 611] width 942 height 19
click at [1146, 594] on icon "delete" at bounding box center [1141, 601] width 13 height 17
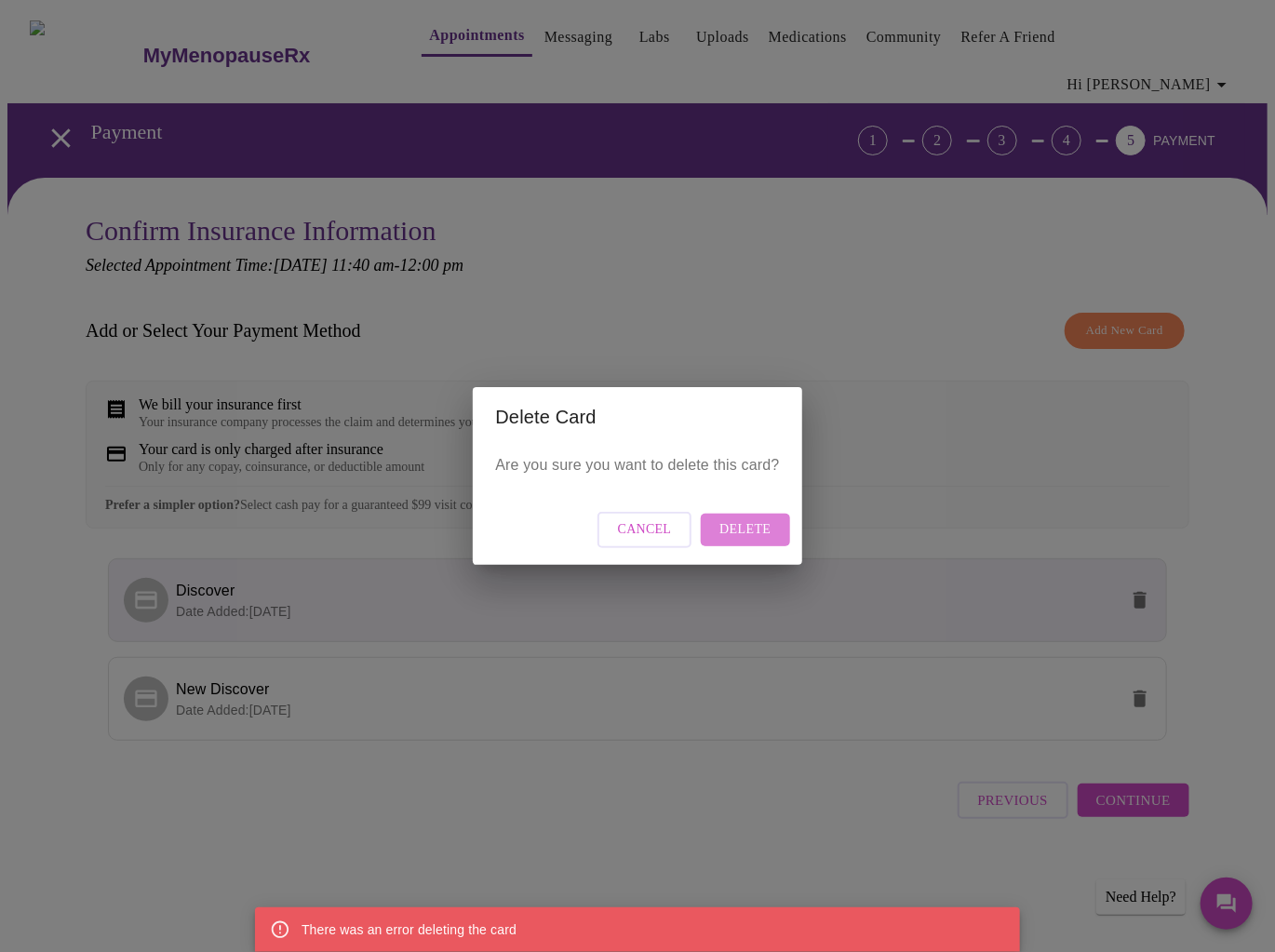
click at [749, 538] on span "Delete" at bounding box center [746, 529] width 51 height 23
click at [835, 315] on div "Delete Card Are you sure you want to delete this card? Cancel Delete" at bounding box center [637, 476] width 1275 height 952
click at [629, 525] on span "Cancel" at bounding box center [645, 529] width 54 height 23
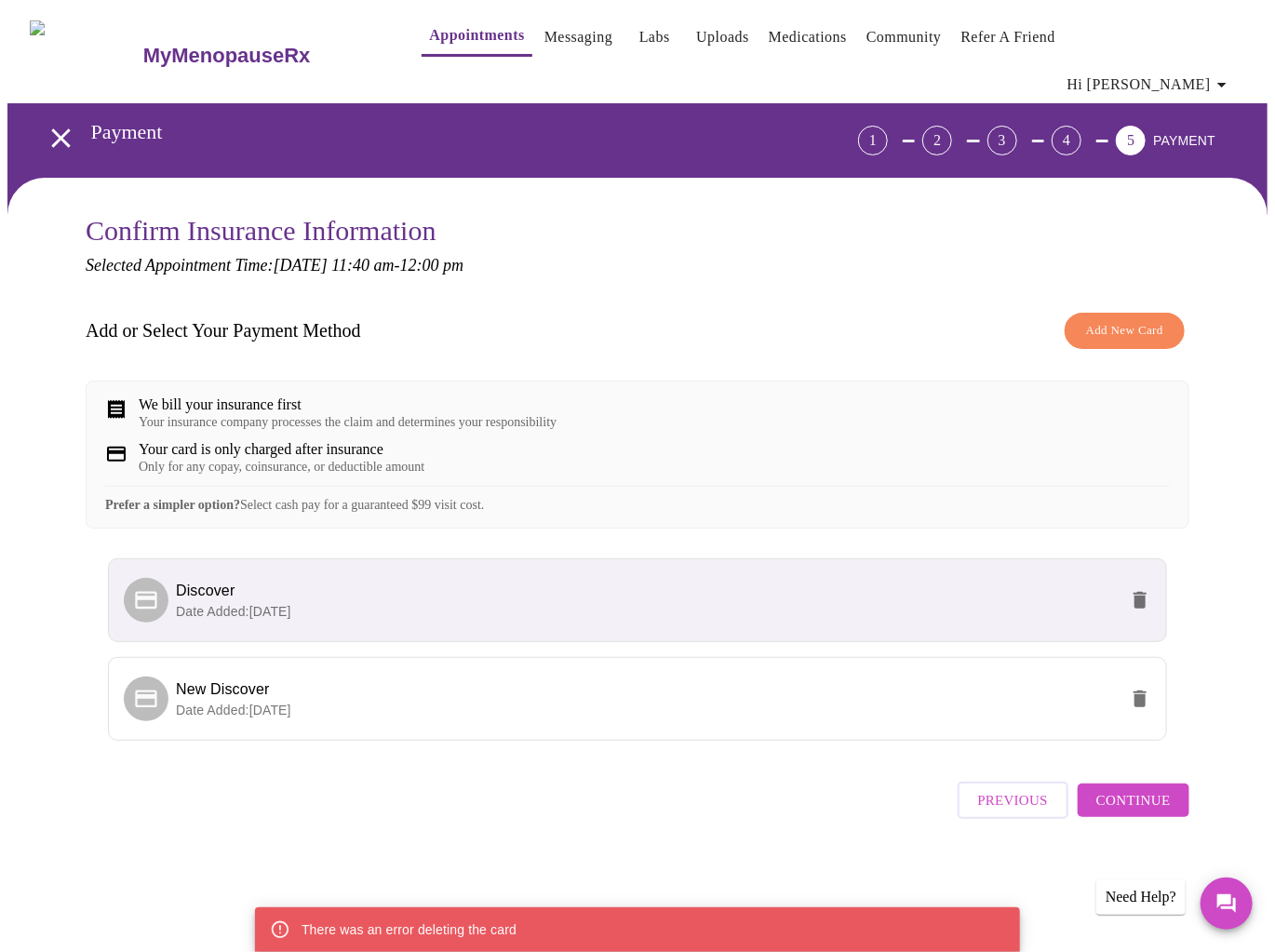
click at [1138, 804] on span "Continue" at bounding box center [1133, 800] width 74 height 24
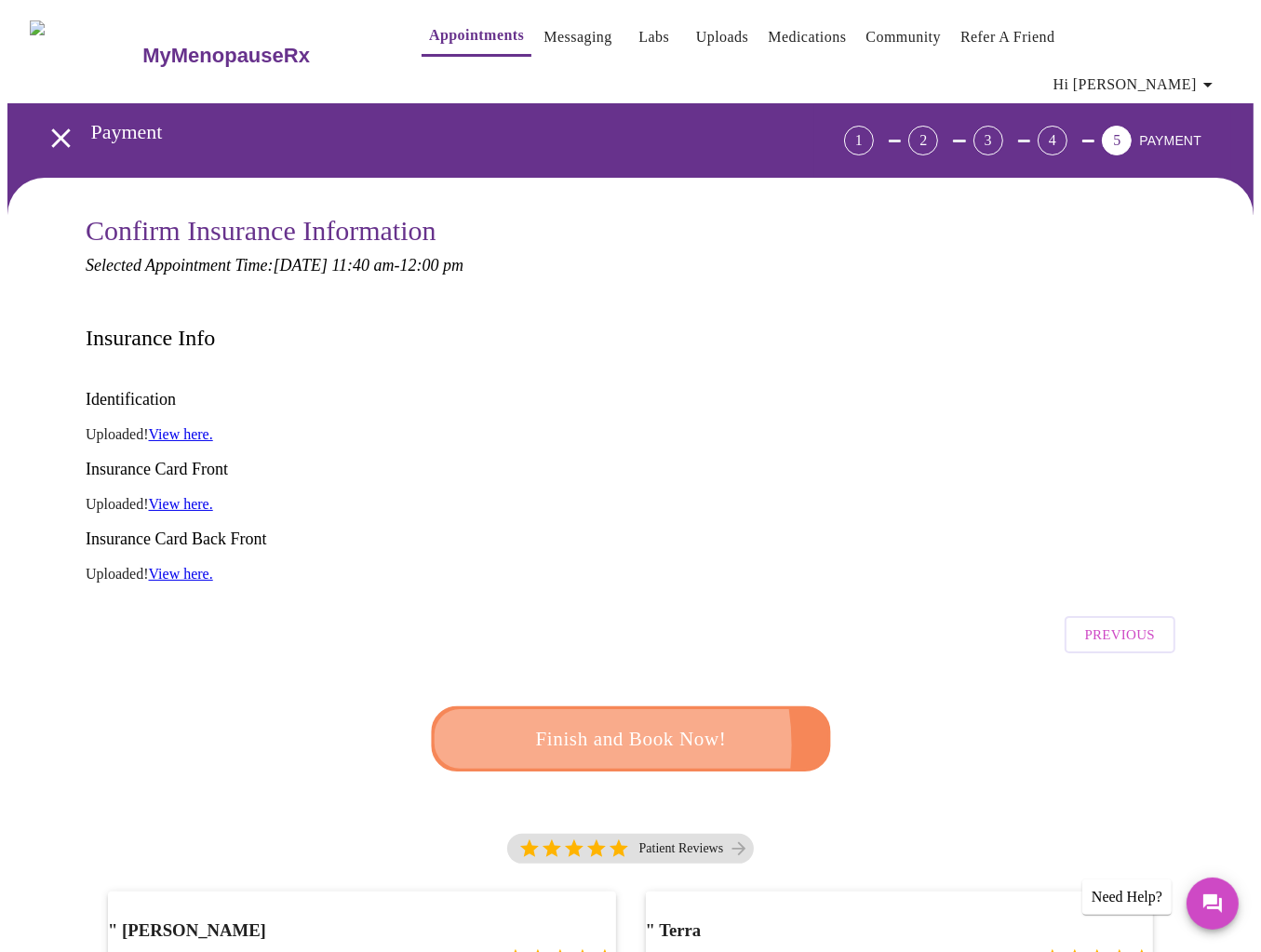
click at [563, 722] on span "Finish and Book Now!" at bounding box center [630, 739] width 346 height 34
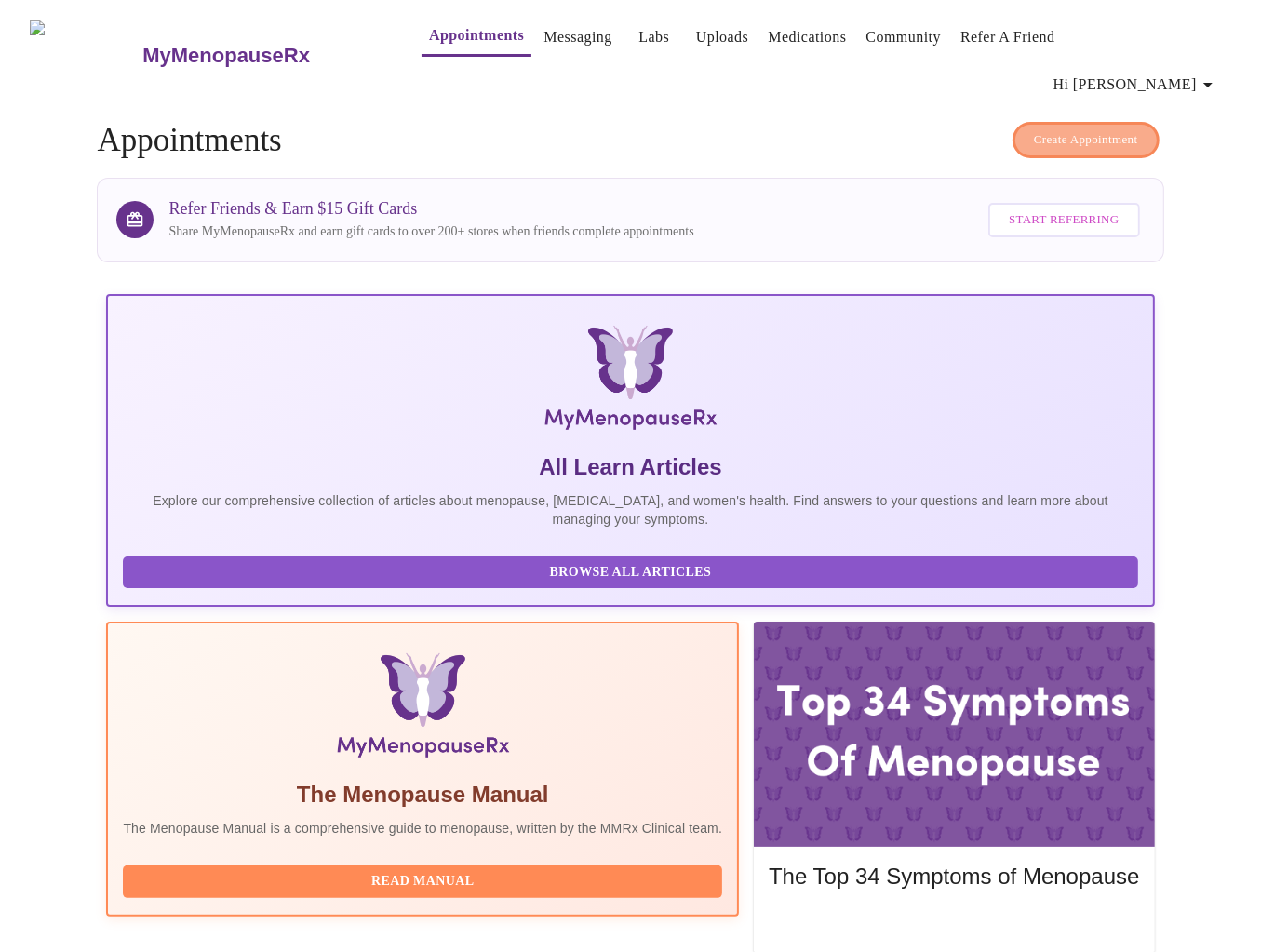
click at [1115, 129] on span "Create Appointment" at bounding box center [1086, 140] width 104 height 21
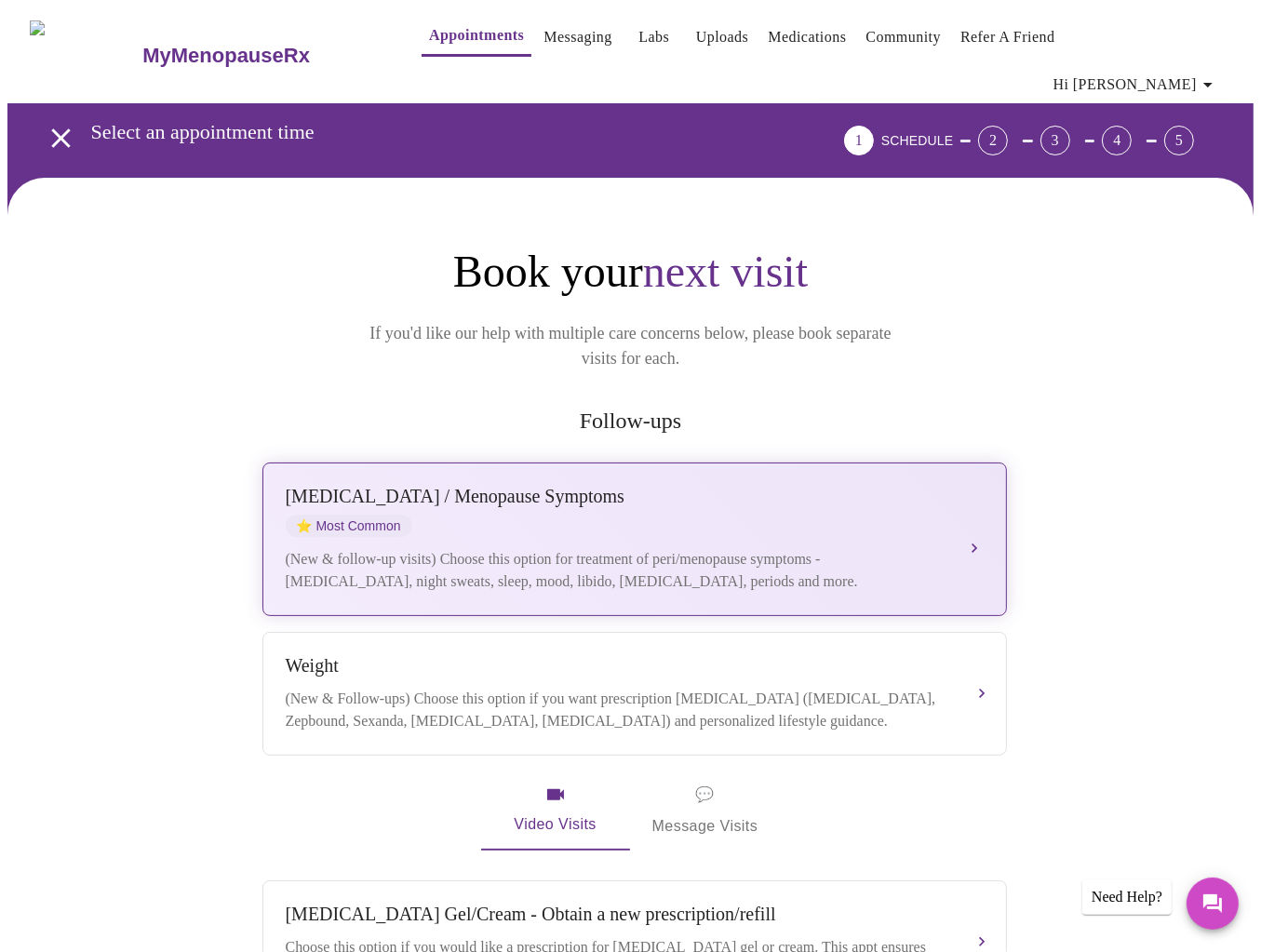
click at [834, 486] on div "[MEDICAL_DATA] / Menopause Symptoms ⭐ Most Common" at bounding box center [616, 511] width 661 height 51
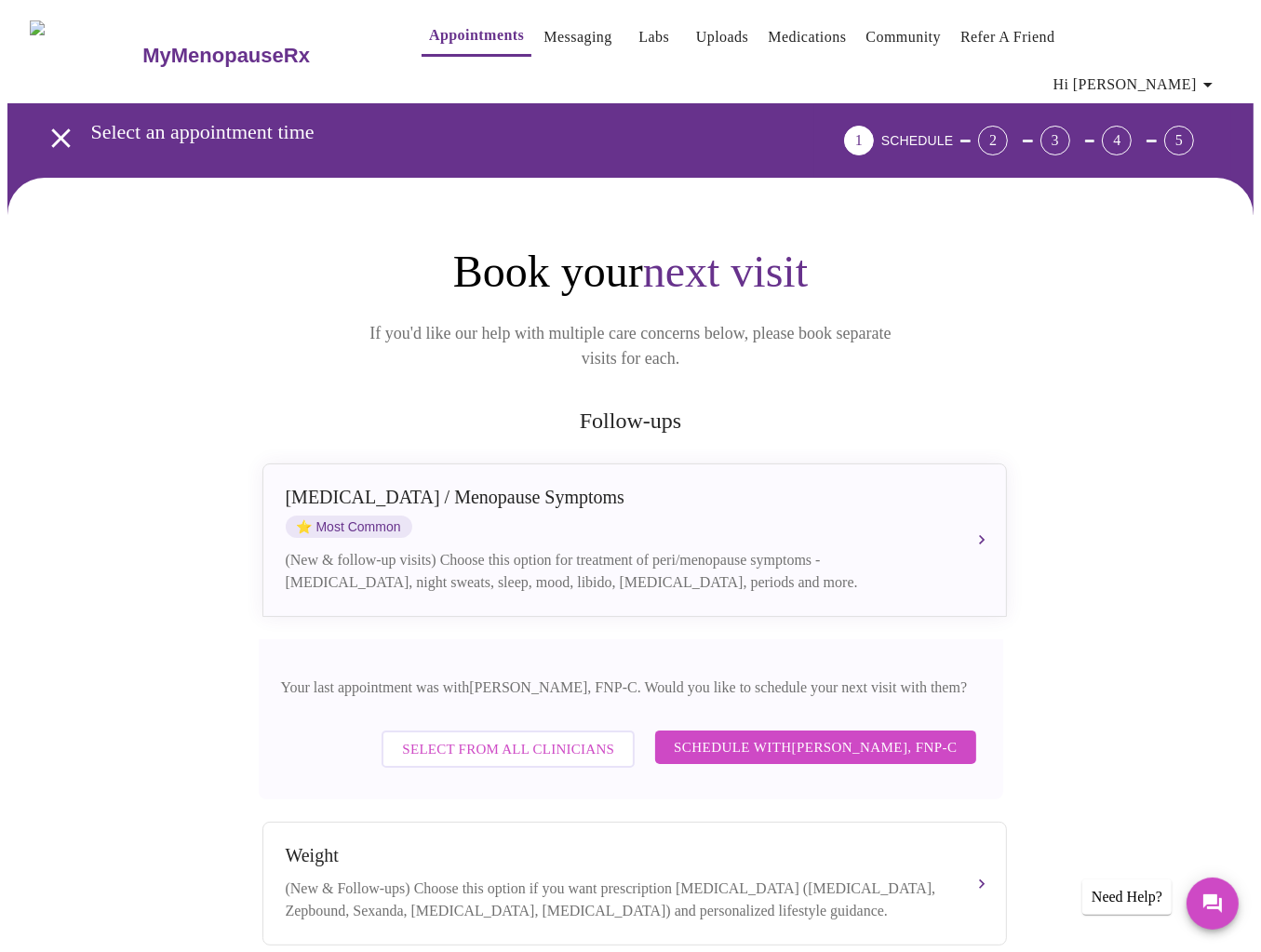
click at [535, 737] on span "Select from All Clinicians" at bounding box center [508, 748] width 212 height 24
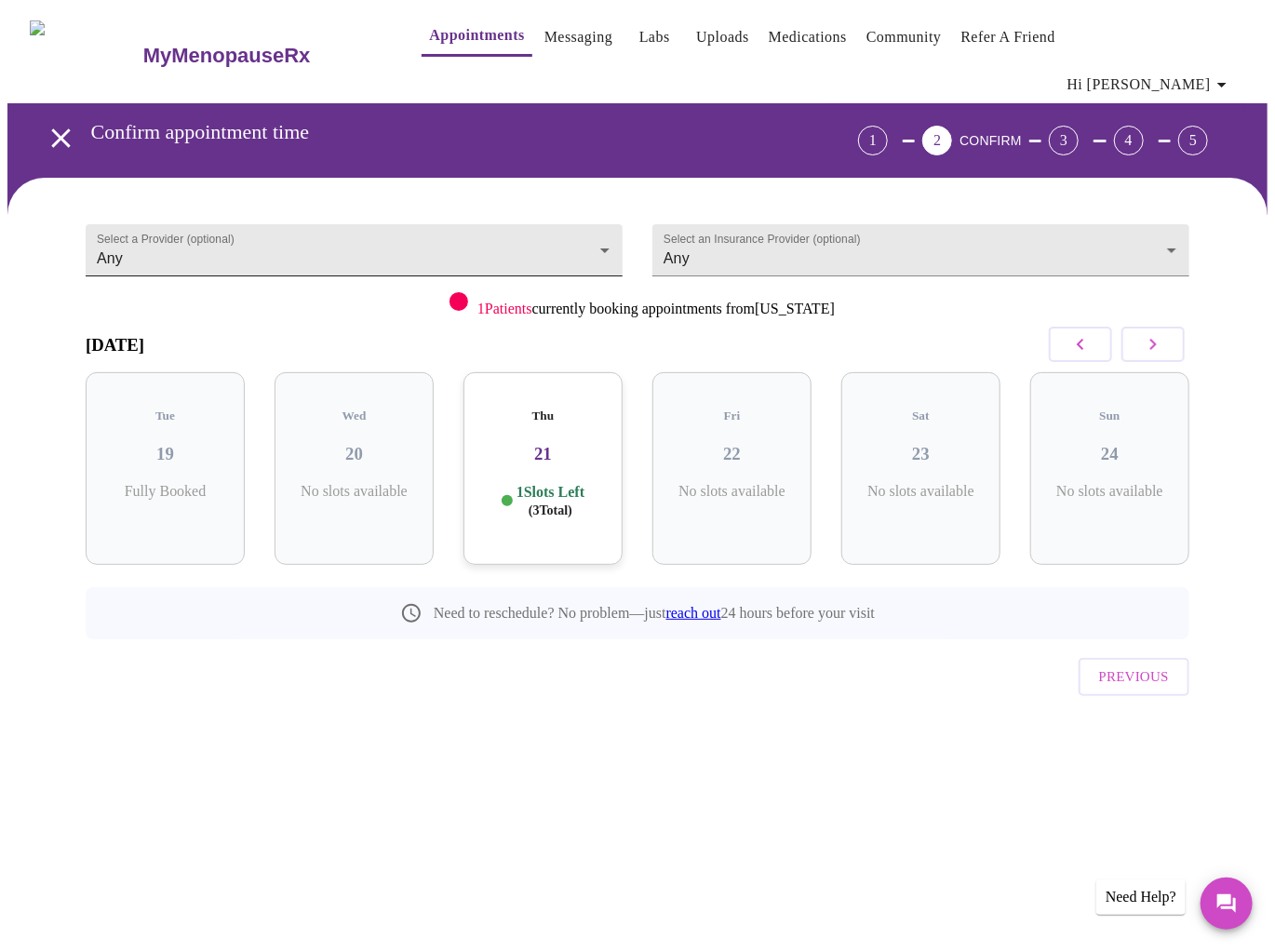
click at [455, 214] on body "MyMenopauseRx Appointments Messaging Labs Uploads Medications Community Refer a…" at bounding box center [638, 398] width 1261 height 782
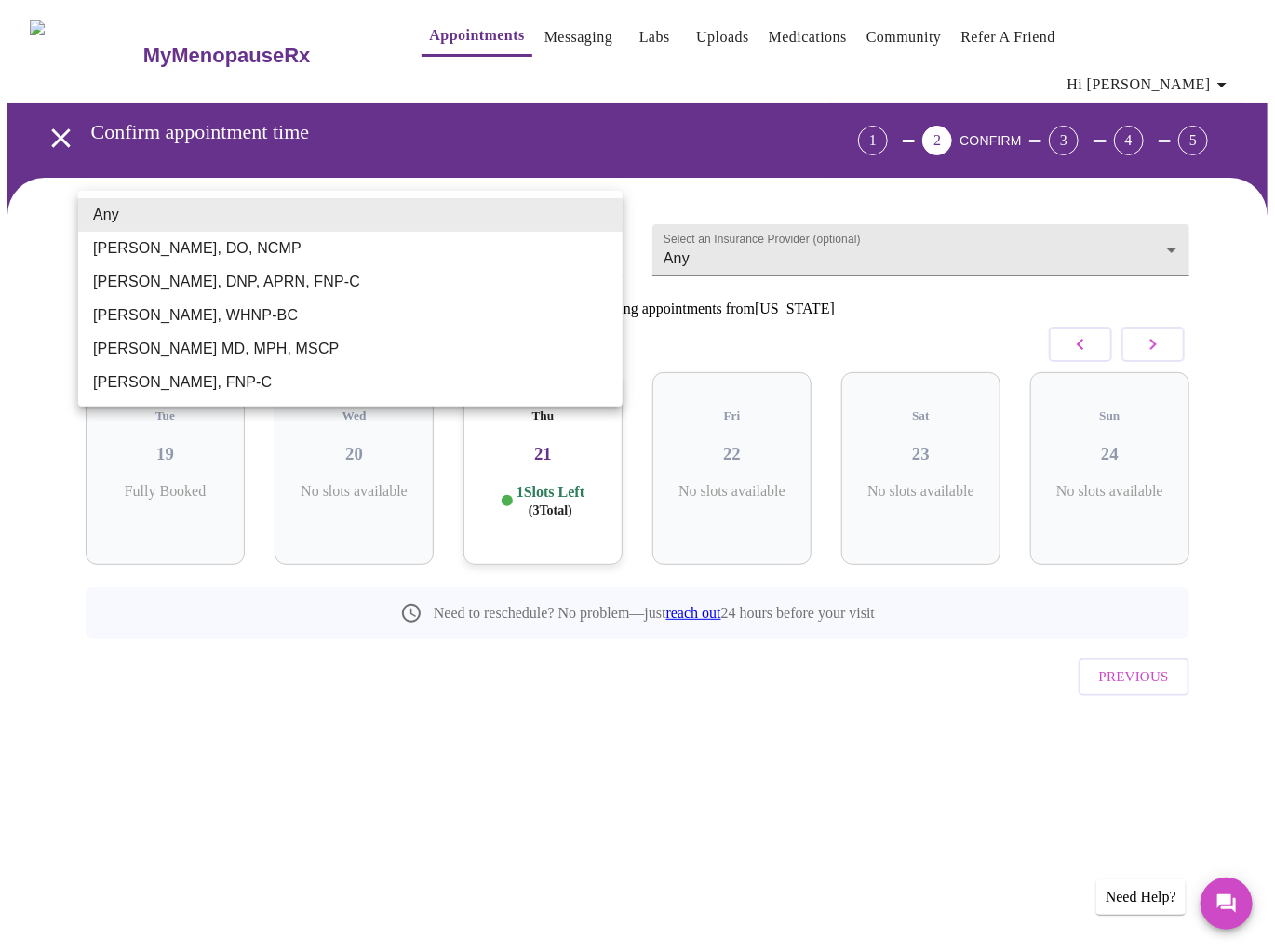
click at [344, 281] on li "[PERSON_NAME], DNP, APRN, FNP-C" at bounding box center [350, 282] width 545 height 33
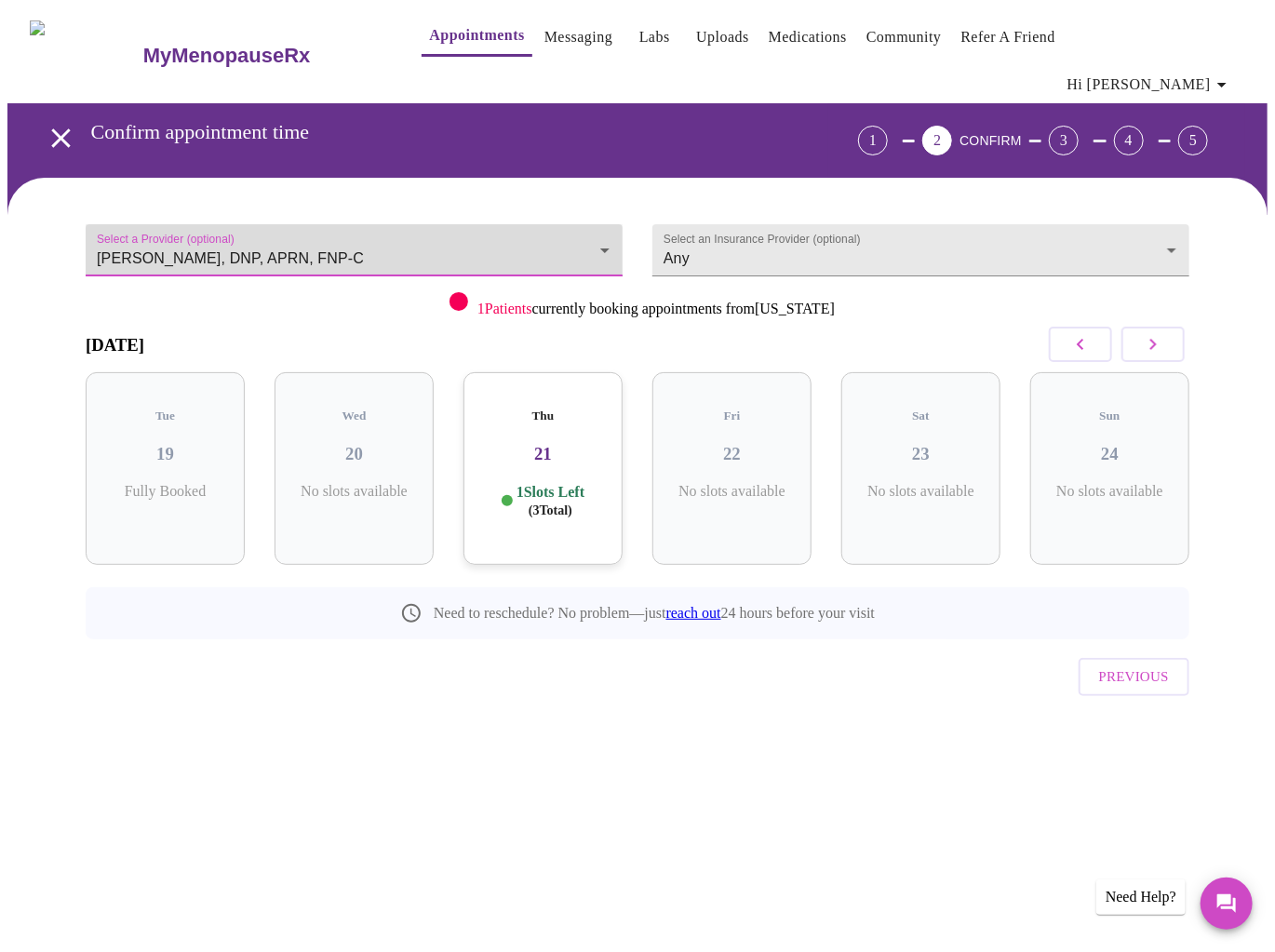
type input "[PERSON_NAME], DNP, APRN, FNP-C"
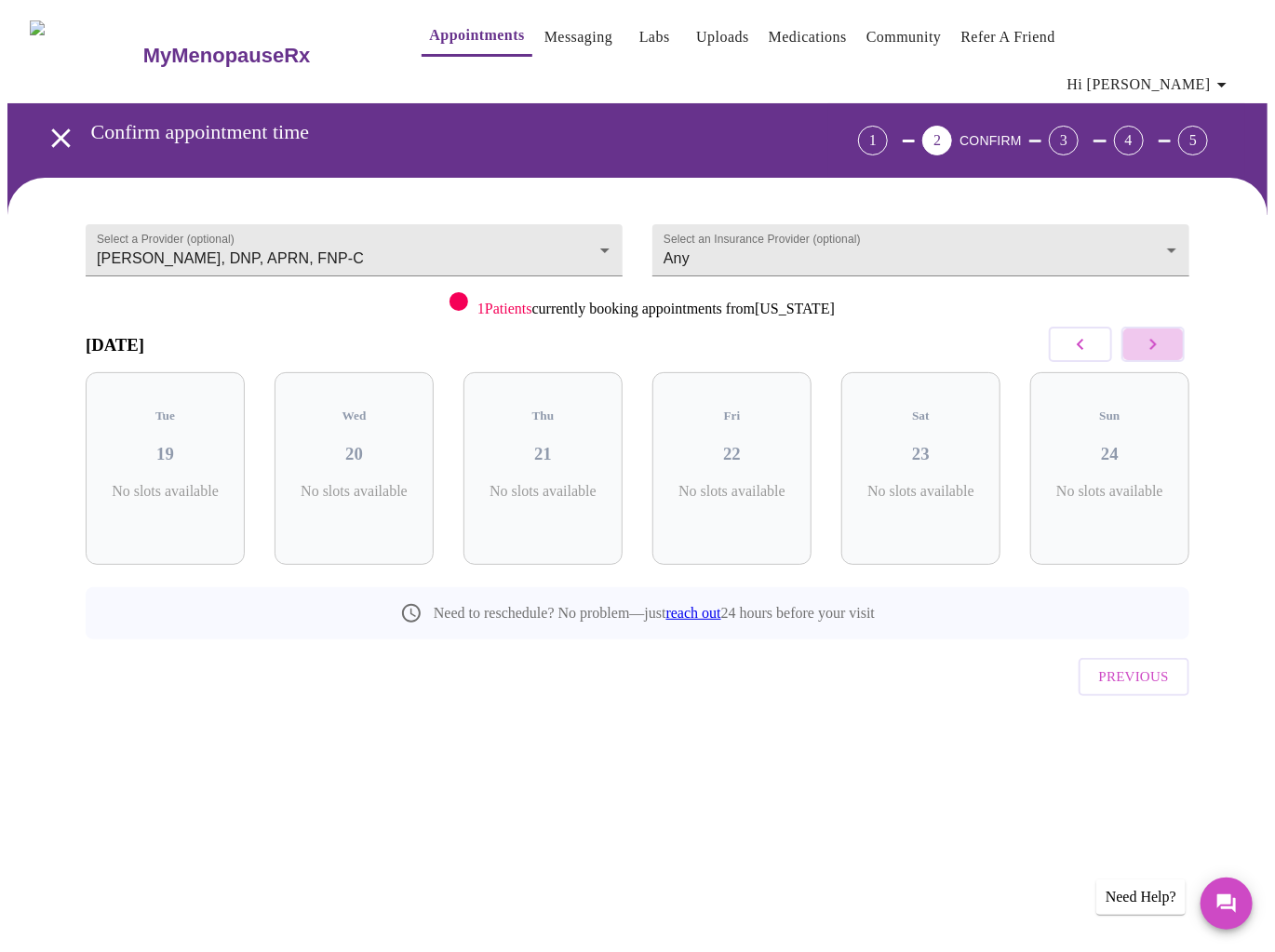
click at [1165, 333] on icon "button" at bounding box center [1152, 344] width 22 height 22
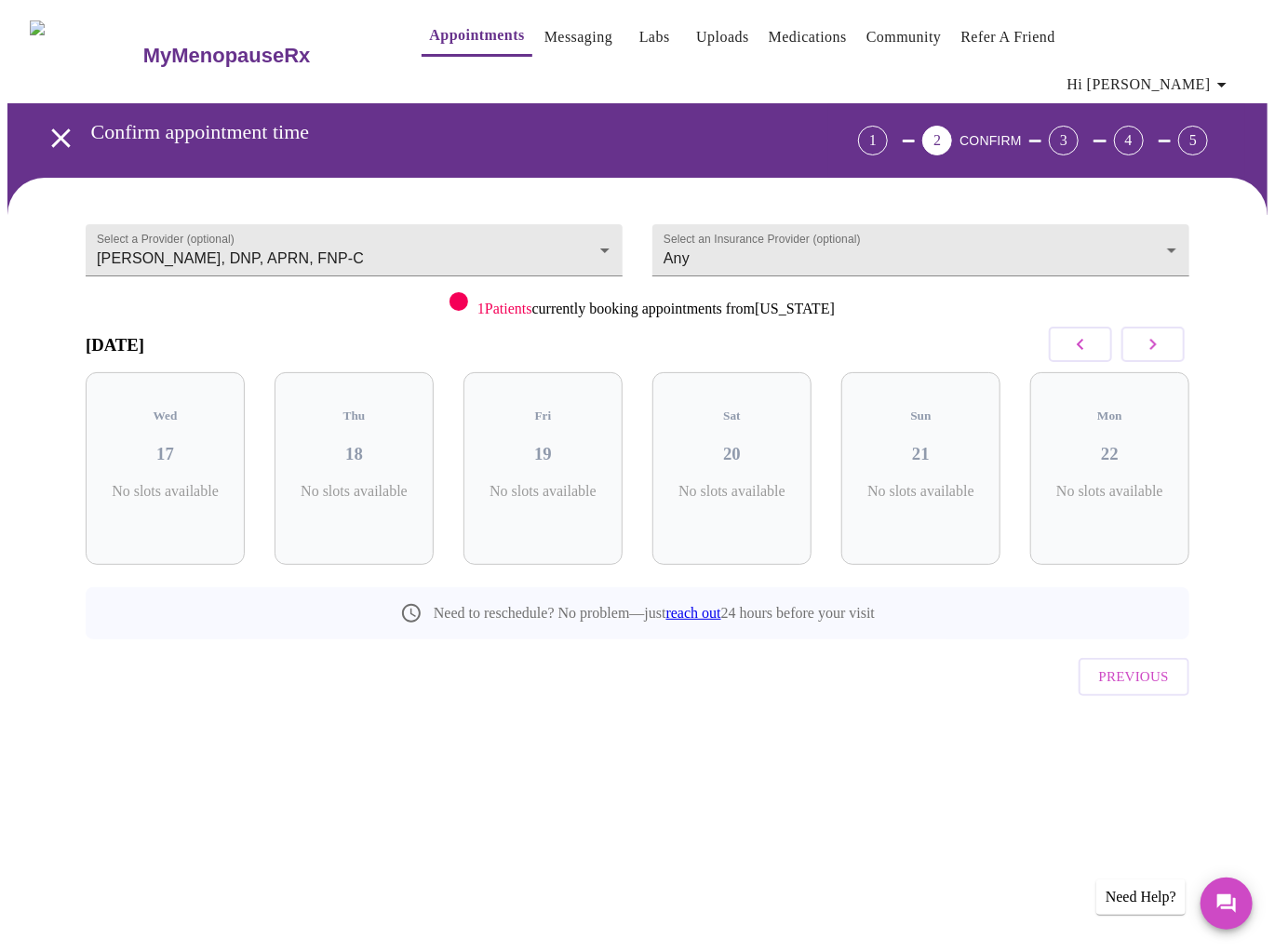
click at [1165, 333] on icon "button" at bounding box center [1152, 344] width 22 height 22
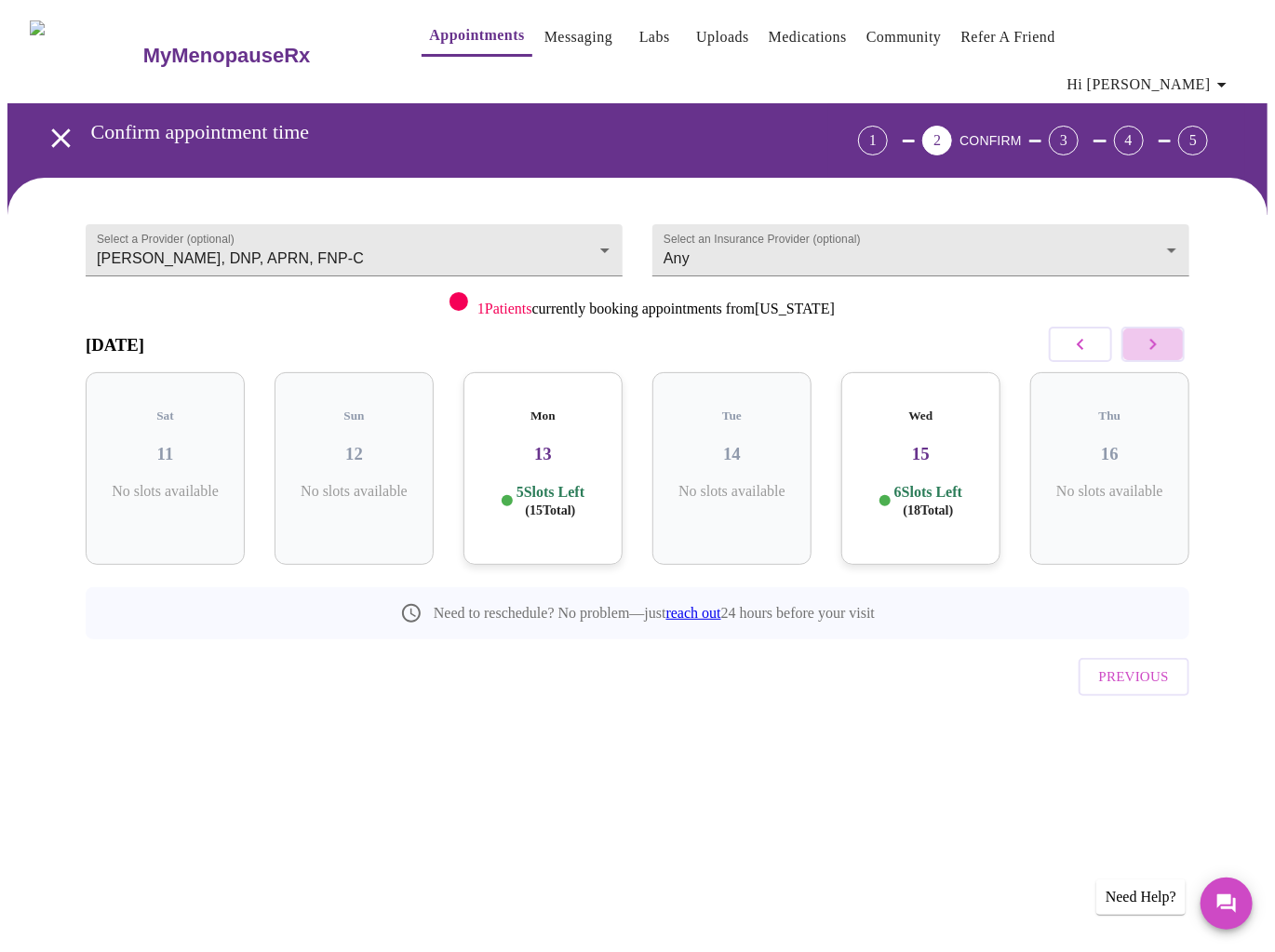
click at [1165, 333] on icon "button" at bounding box center [1152, 344] width 22 height 22
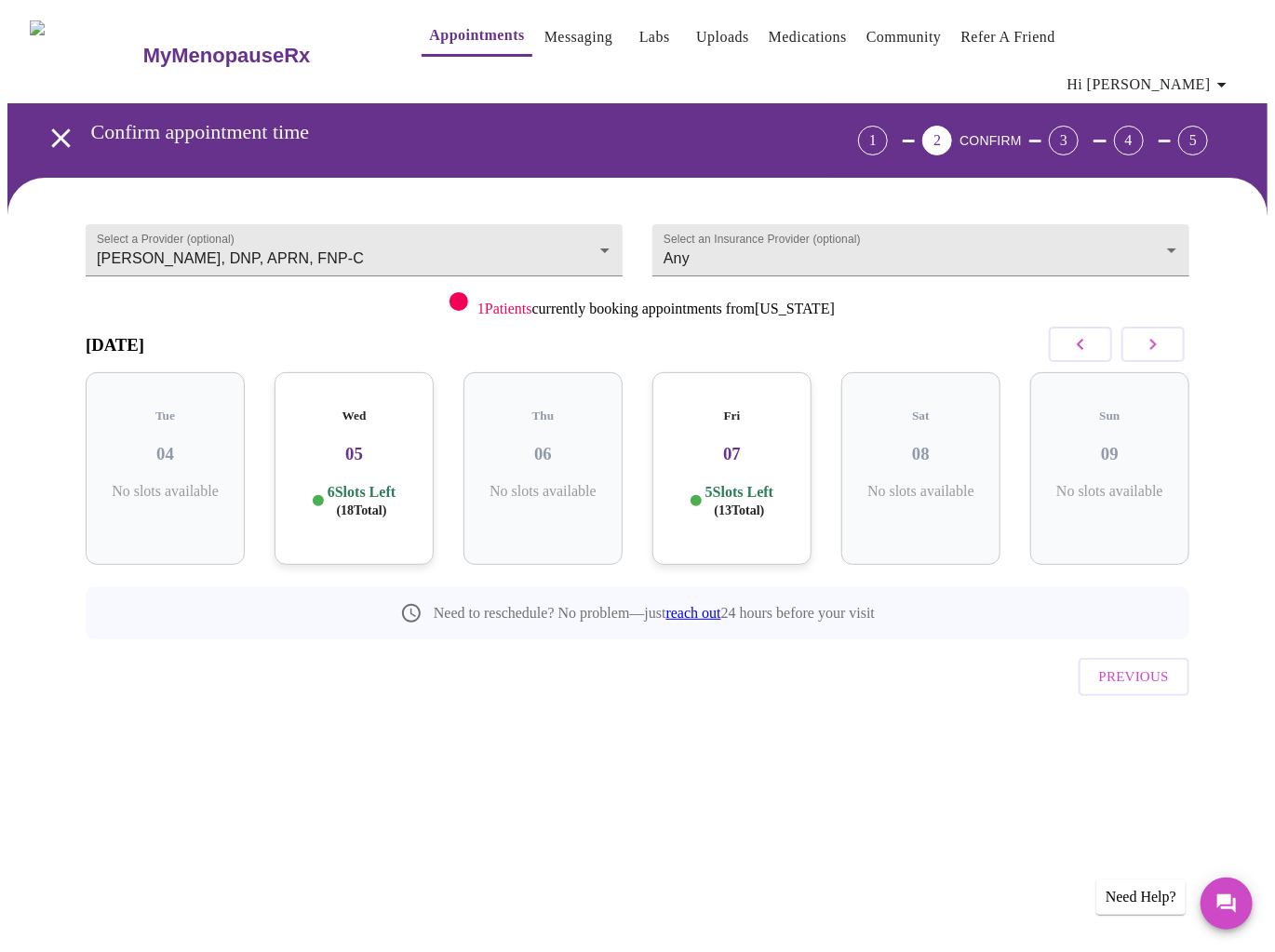
click at [752, 444] on h3 "07" at bounding box center [732, 454] width 129 height 21
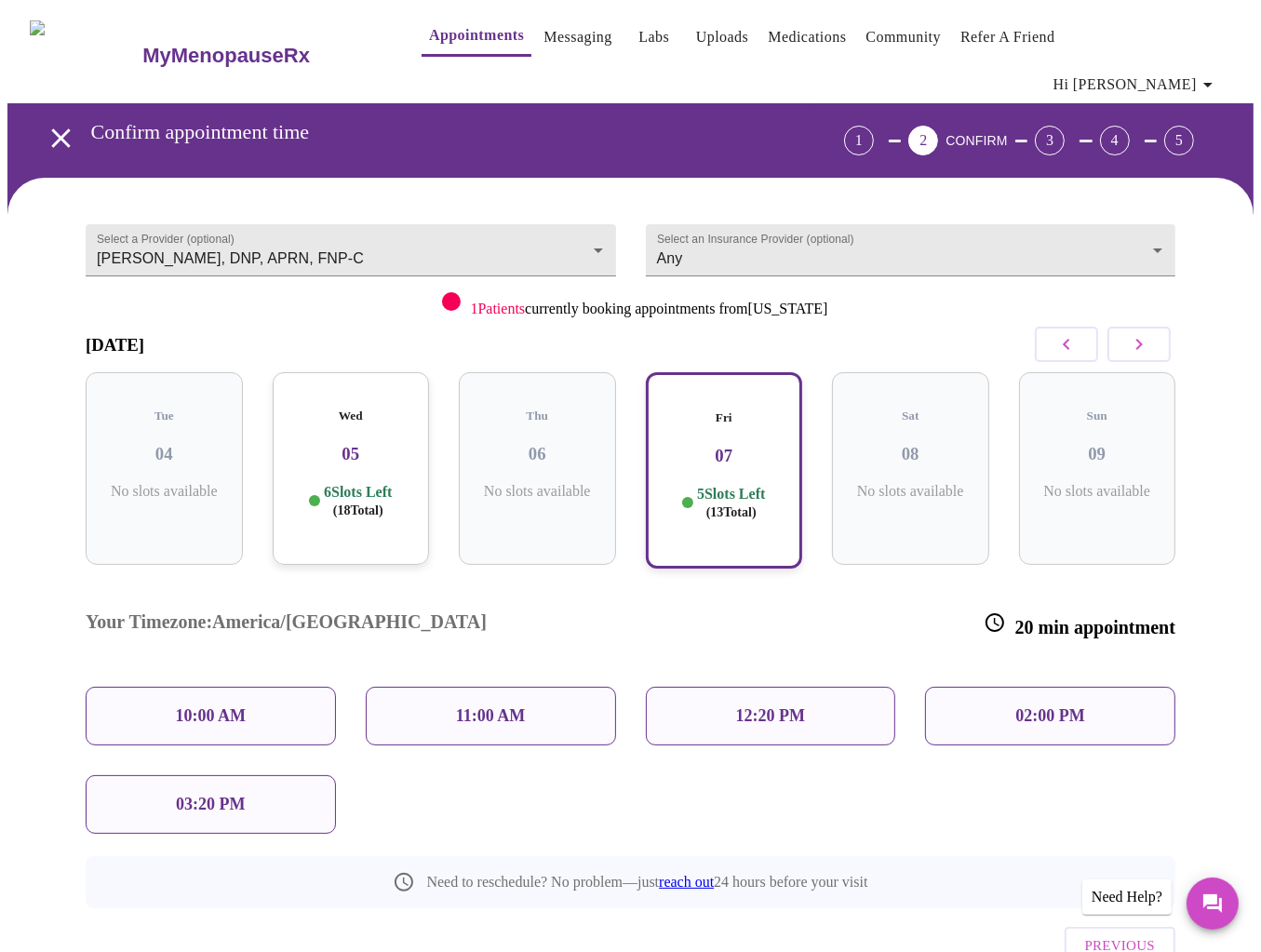
click at [696, 686] on div "12:20 PM" at bounding box center [771, 716] width 250 height 59
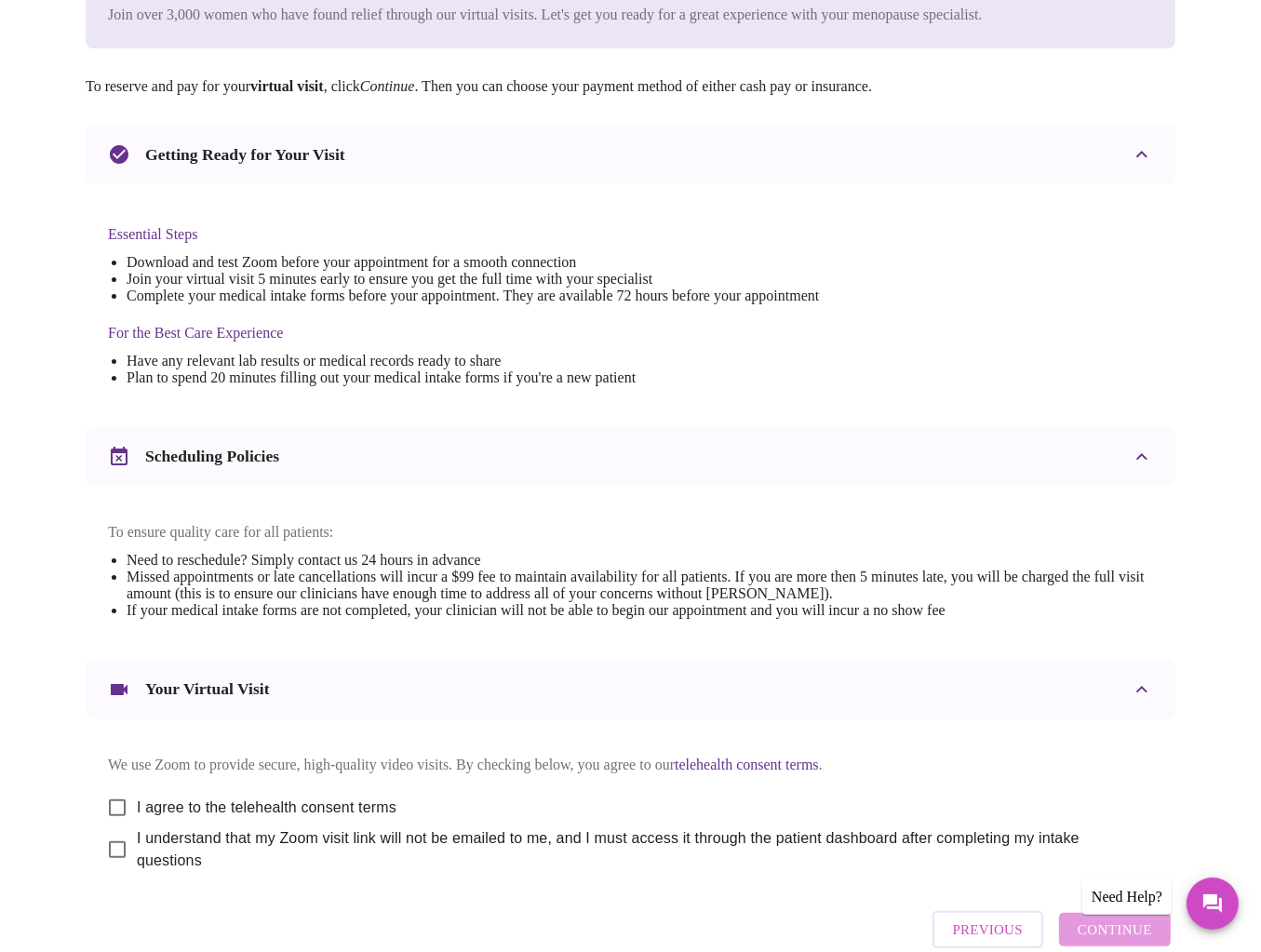
scroll to position [402, 0]
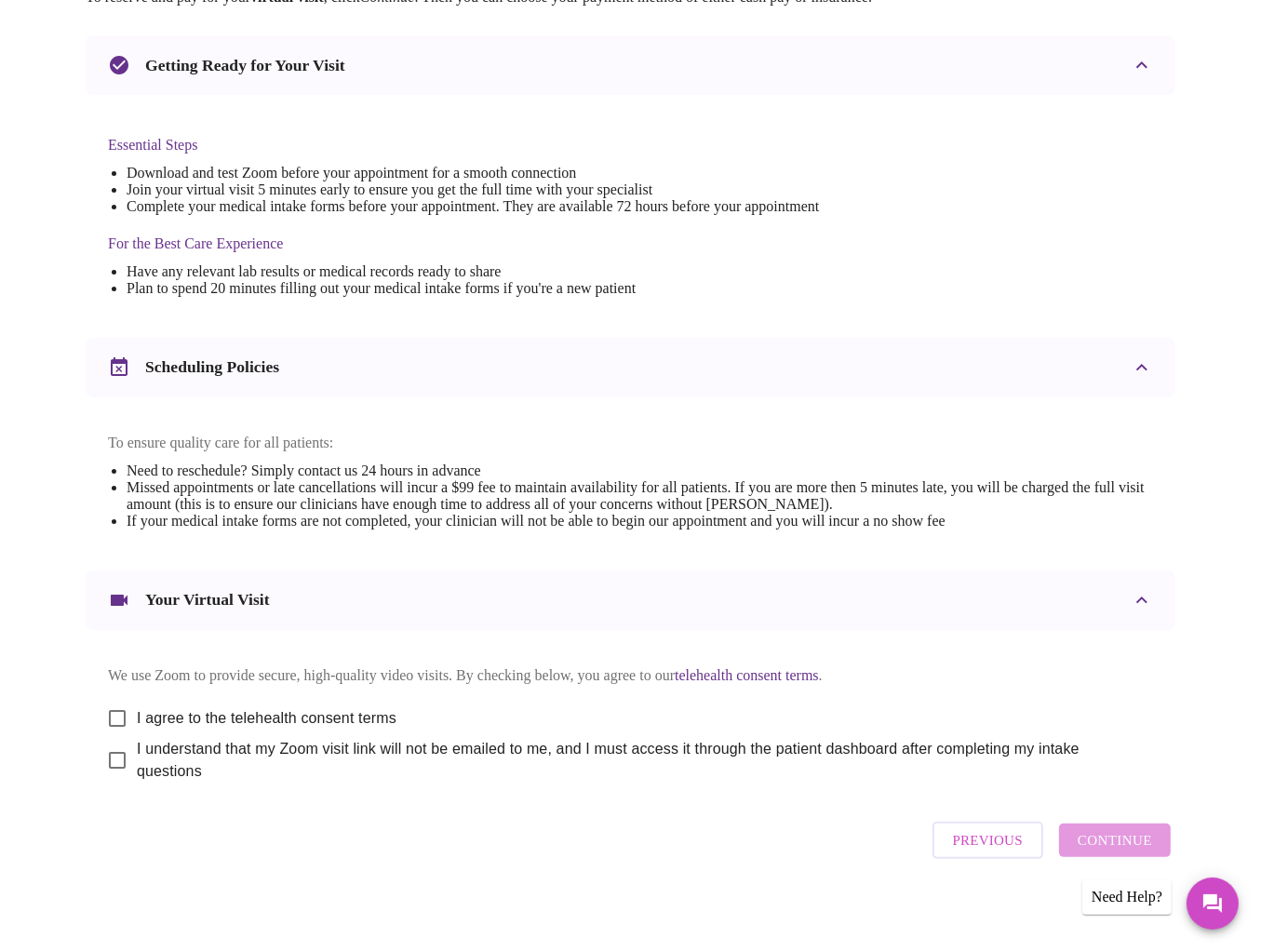
click at [108, 704] on input "I agree to the telehealth consent terms" at bounding box center [117, 718] width 39 height 39
checkbox input "true"
click at [110, 755] on input "I understand that my Zoom visit link will not be emailed to me, and I must acce…" at bounding box center [117, 760] width 39 height 39
checkbox input "true"
click at [1143, 832] on span "Continue" at bounding box center [1115, 840] width 74 height 24
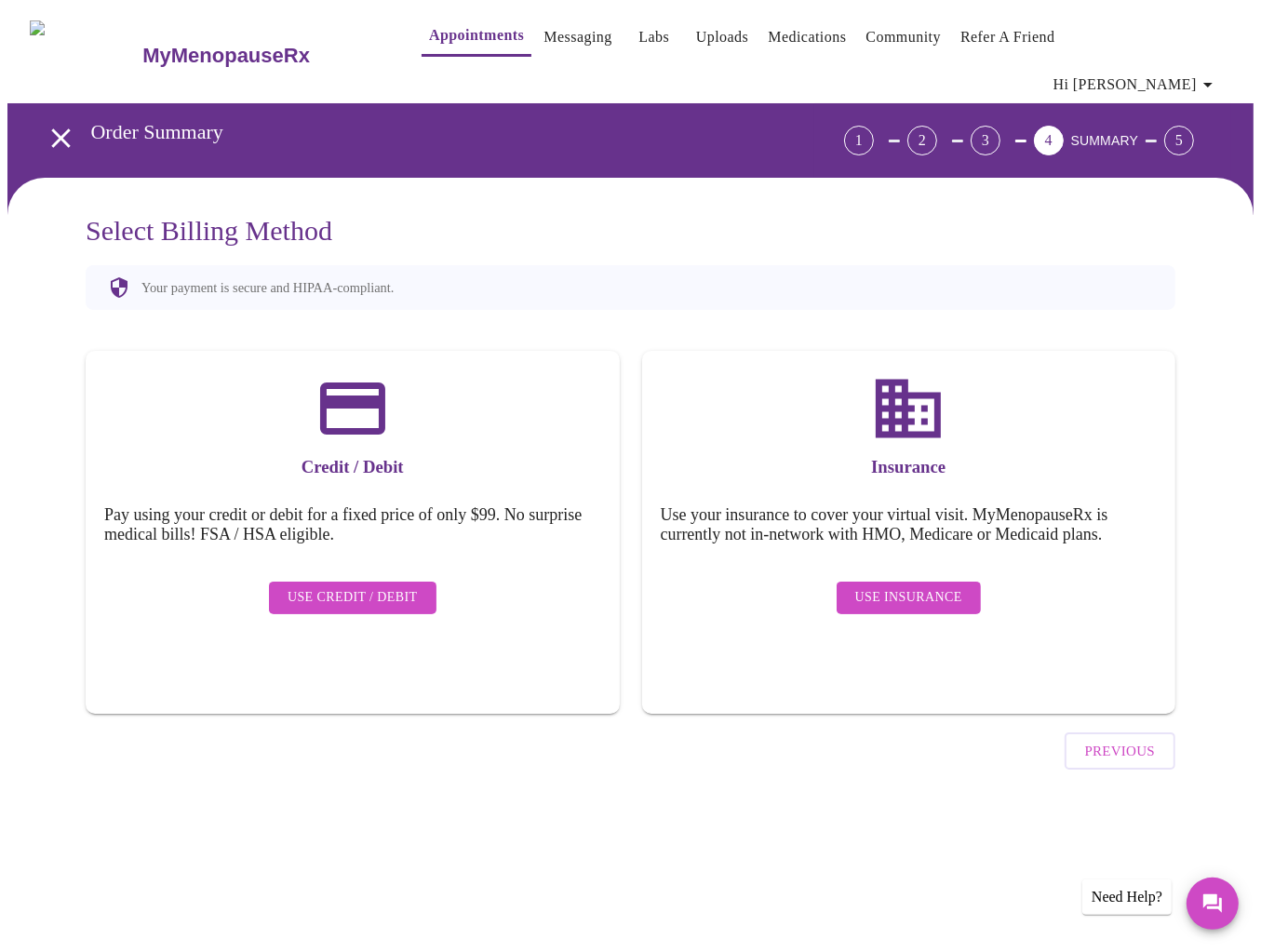
scroll to position [0, 0]
click at [946, 582] on button "Use Insurance" at bounding box center [920, 598] width 145 height 32
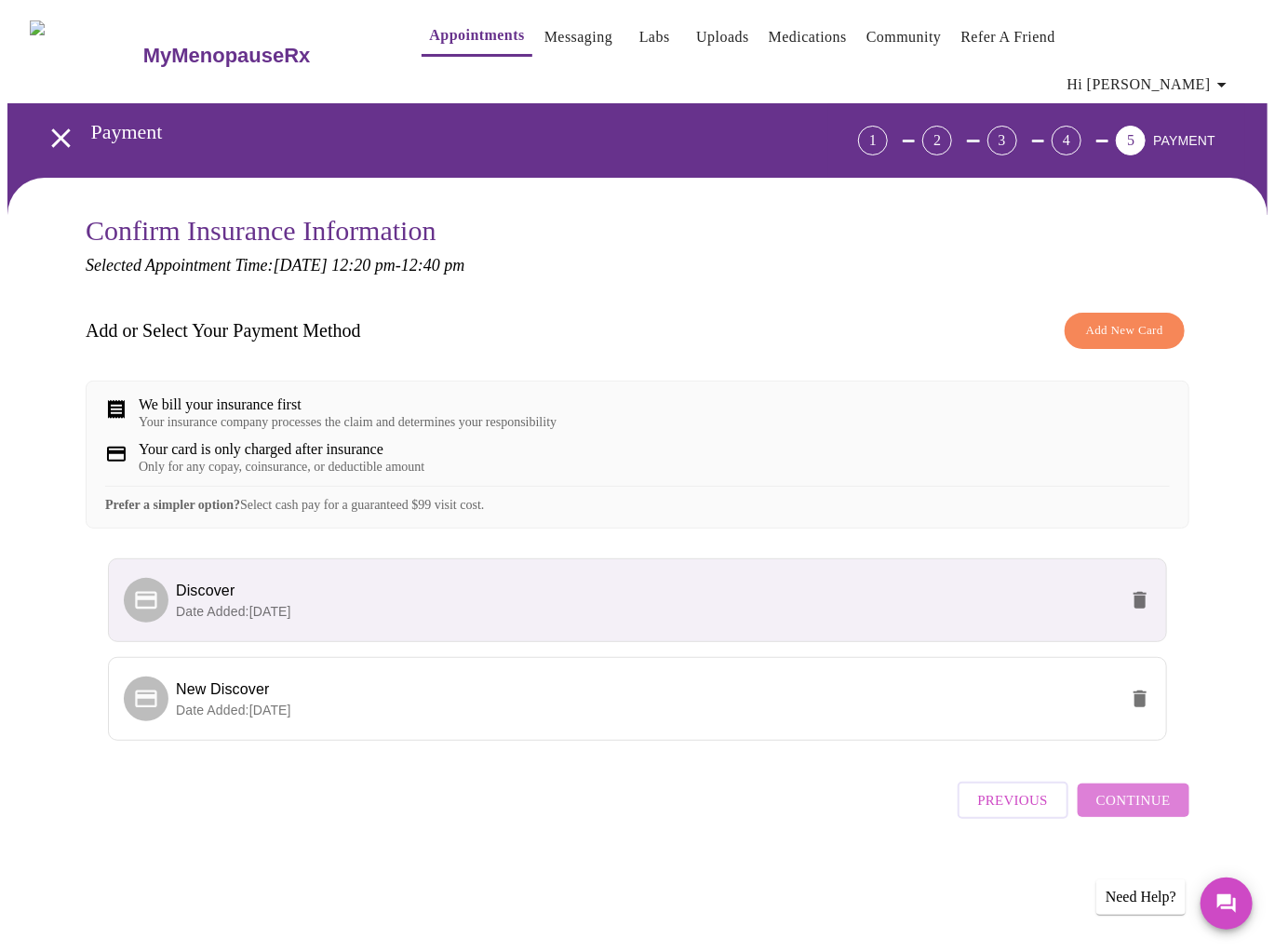
click at [1157, 790] on span "Continue" at bounding box center [1133, 800] width 74 height 24
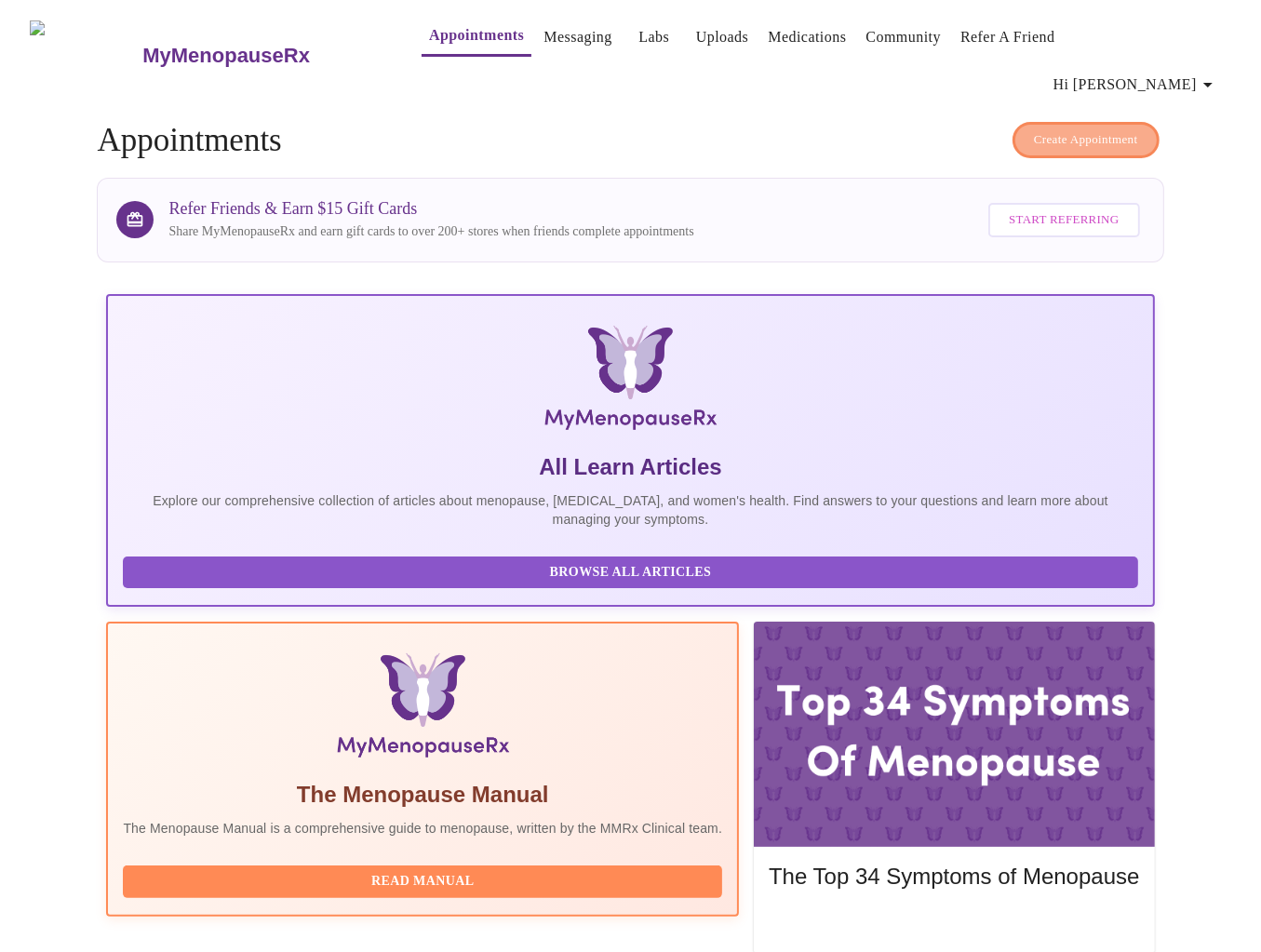
click at [1075, 129] on span "Create Appointment" at bounding box center [1086, 140] width 104 height 21
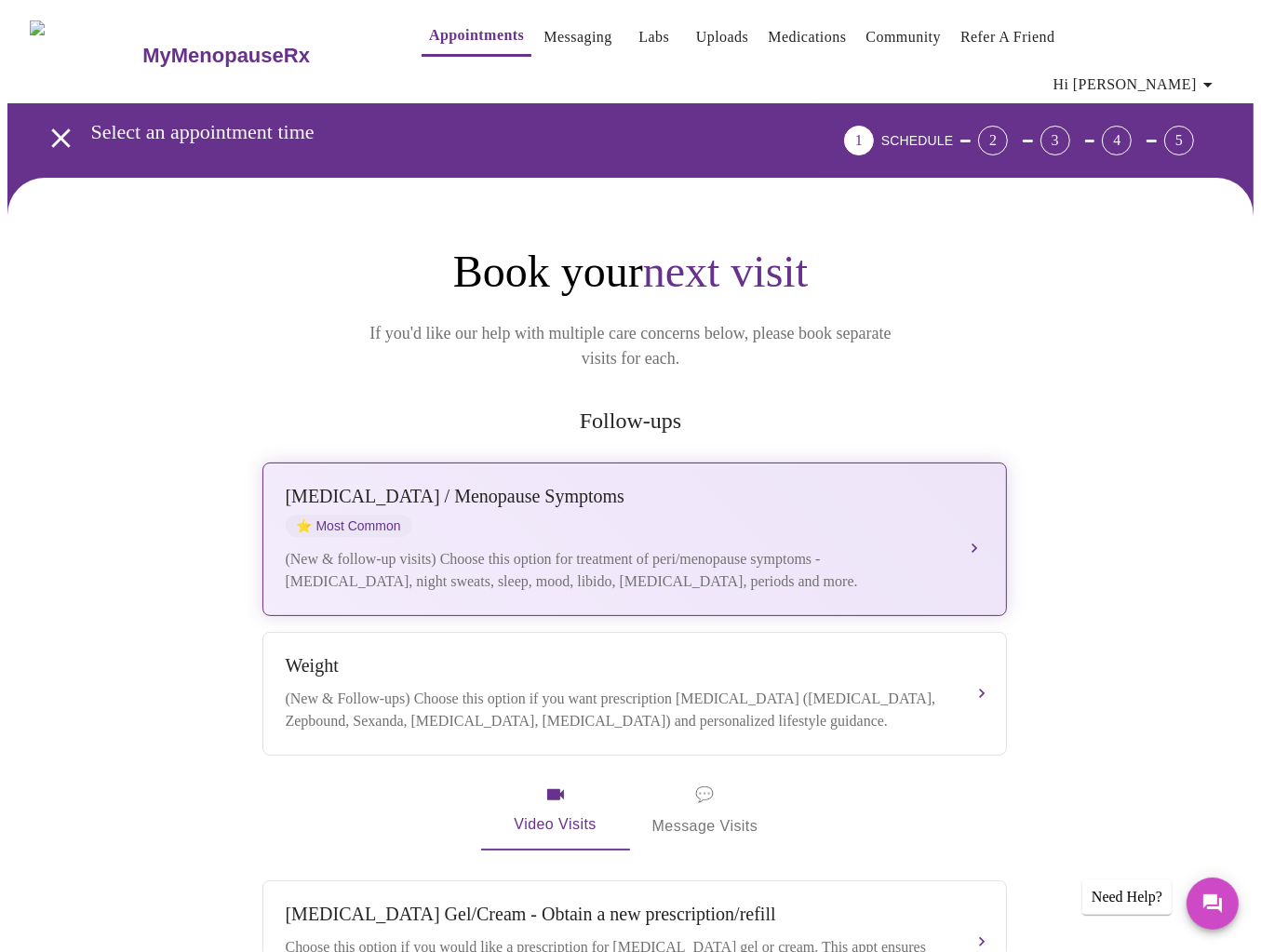
click at [866, 486] on div "[MEDICAL_DATA] / Menopause Symptoms" at bounding box center [616, 496] width 661 height 21
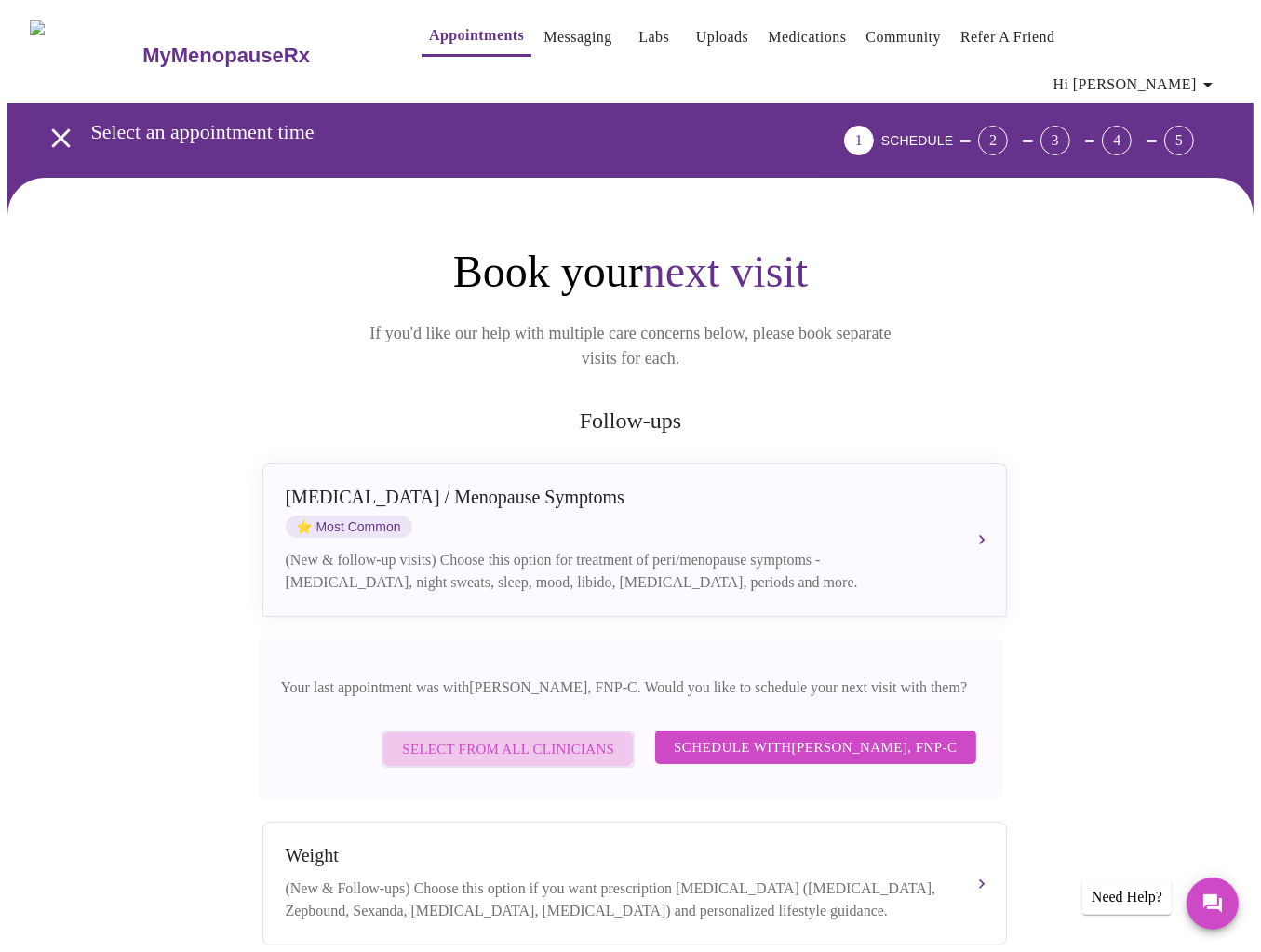
click at [548, 737] on span "Select from All Clinicians" at bounding box center [508, 748] width 212 height 24
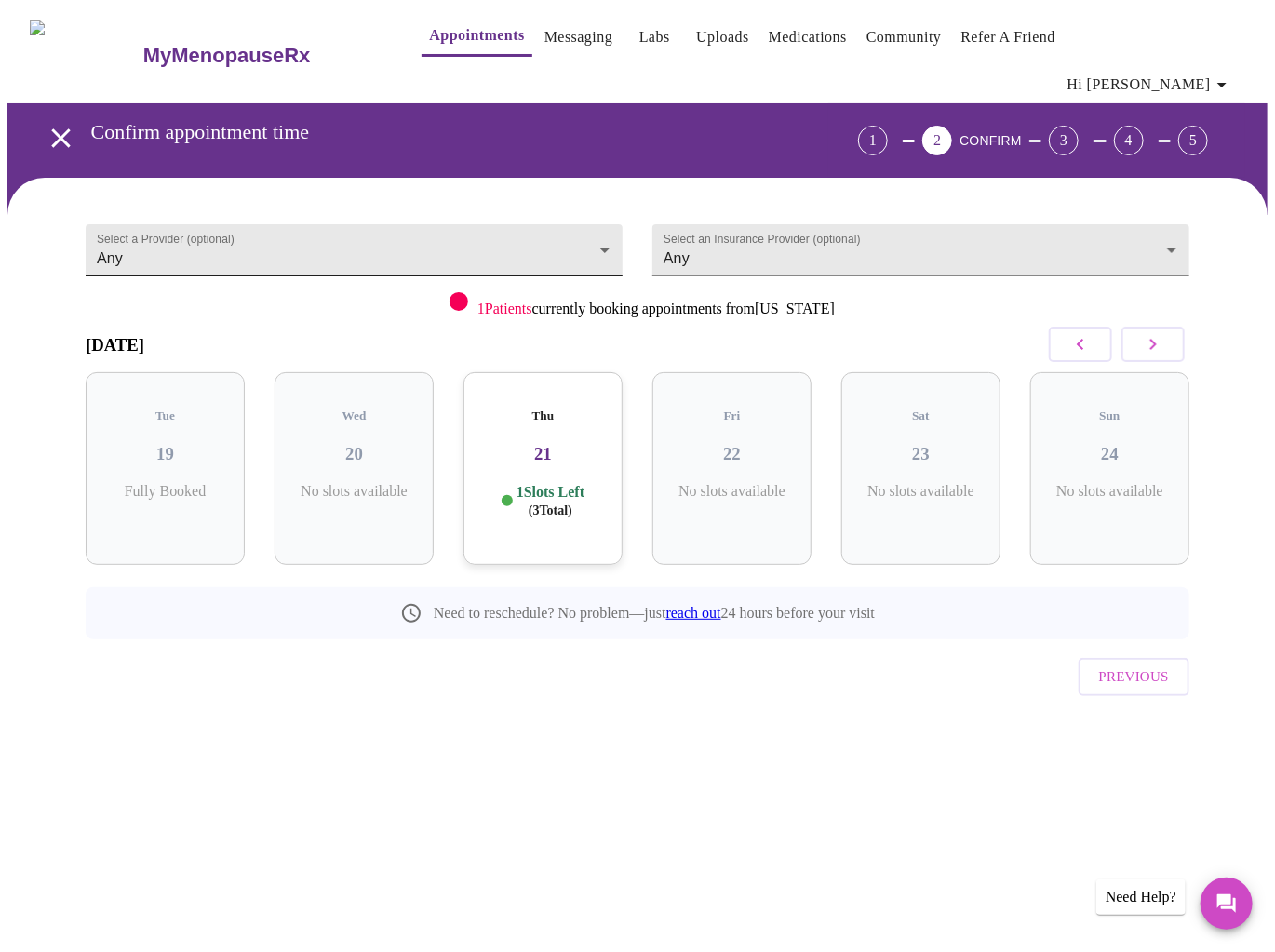
click at [445, 212] on body "MyMenopauseRx Appointments Messaging Labs Uploads Medications Community Refer a…" at bounding box center [638, 398] width 1261 height 782
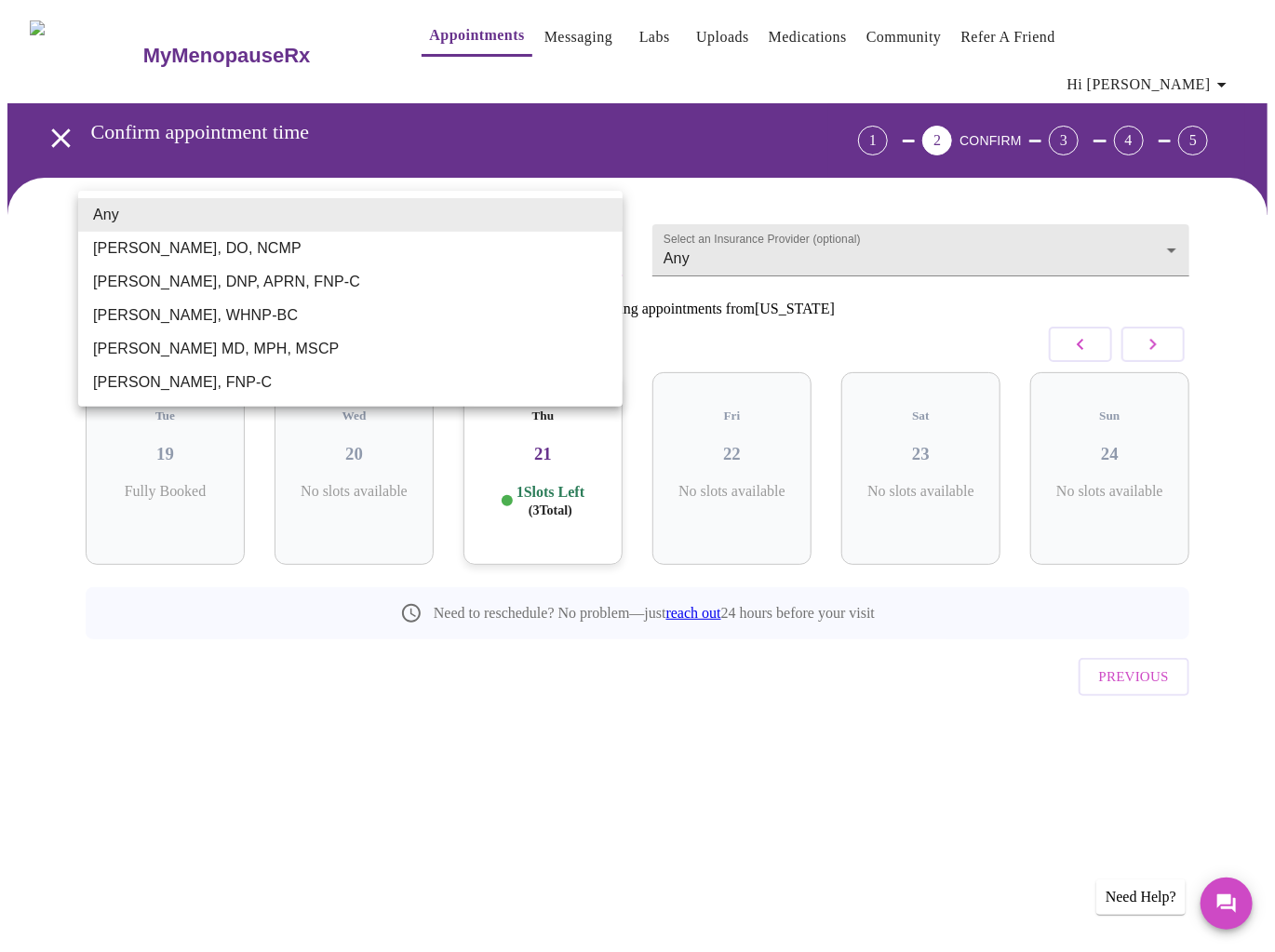
click at [233, 286] on li "[PERSON_NAME], DNP, APRN, FNP-C" at bounding box center [350, 282] width 545 height 33
type input "[PERSON_NAME], DNP, APRN, FNP-C"
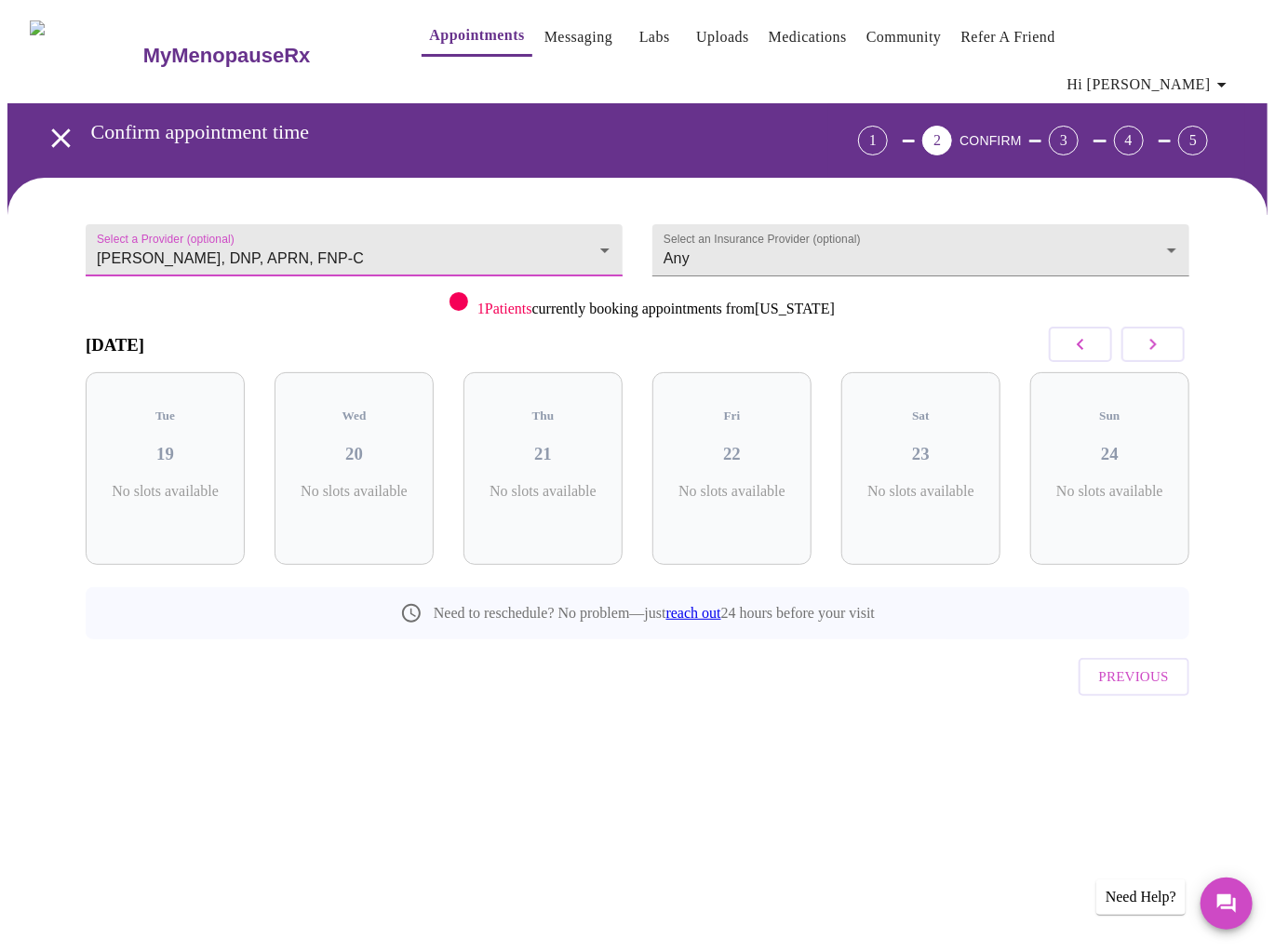
click at [1159, 333] on icon "button" at bounding box center [1152, 344] width 22 height 22
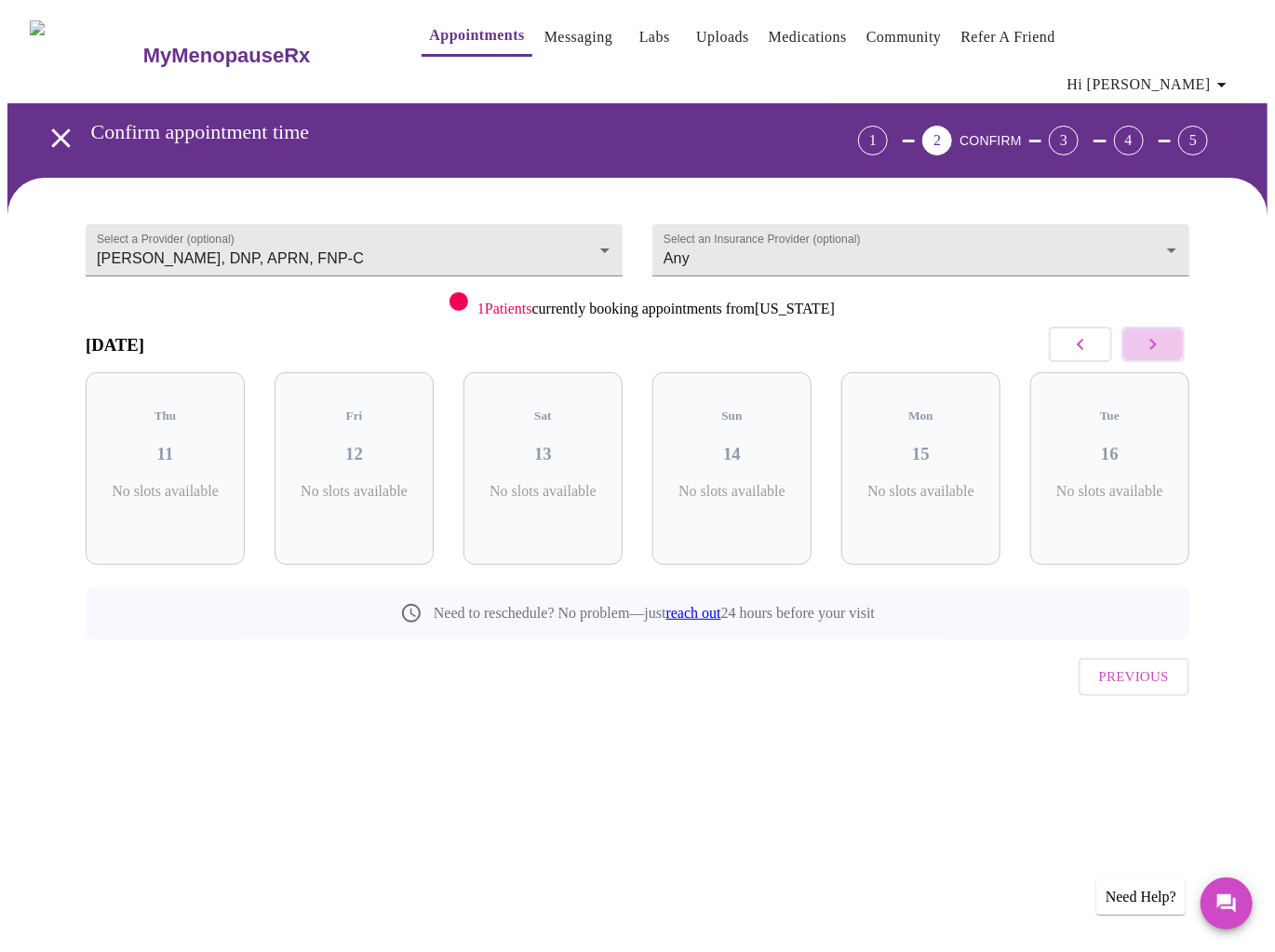
click at [1159, 333] on icon "button" at bounding box center [1152, 344] width 22 height 22
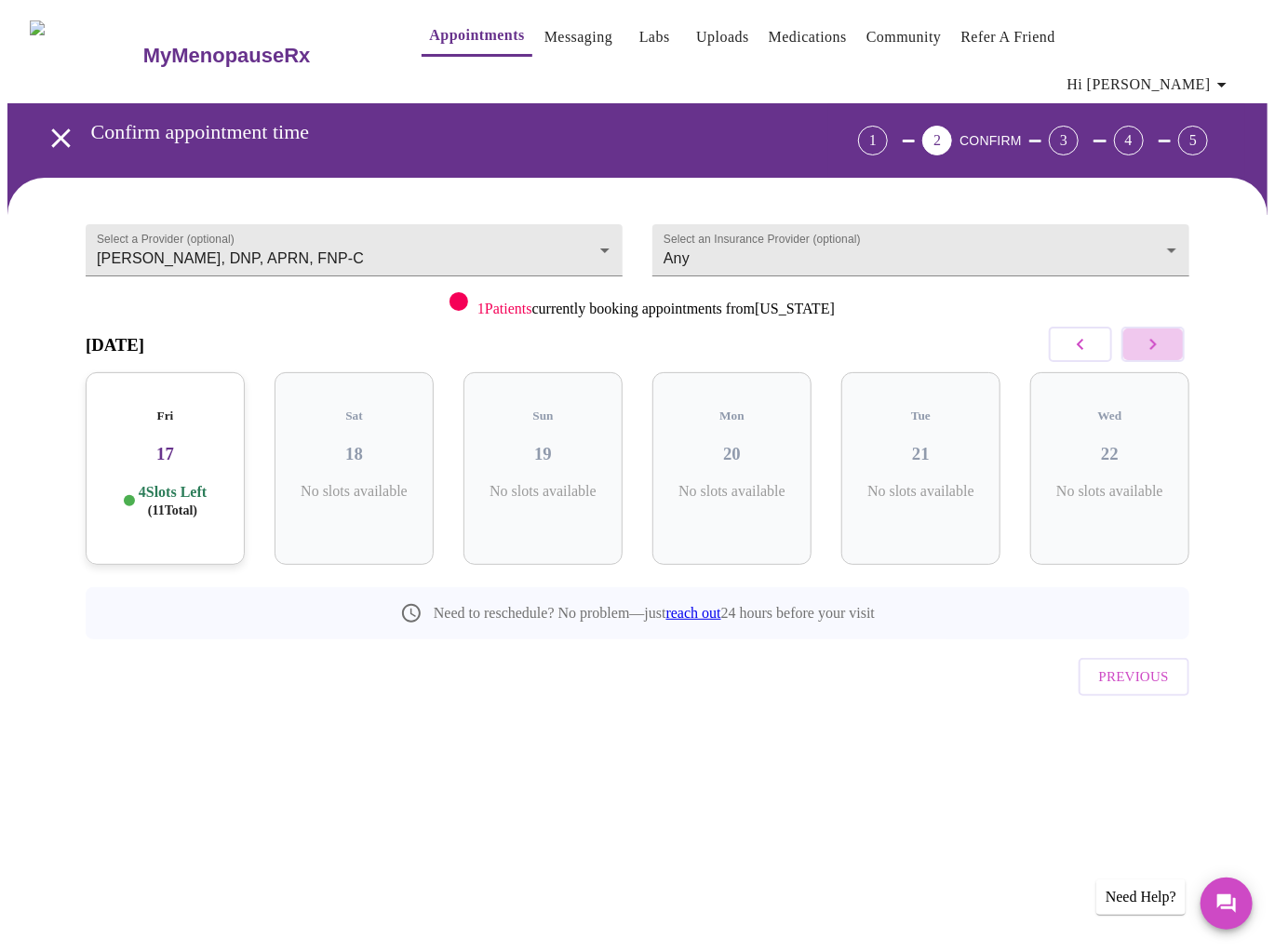
click at [1159, 333] on icon "button" at bounding box center [1152, 344] width 22 height 22
click at [396, 444] on h3 "05" at bounding box center [354, 454] width 129 height 21
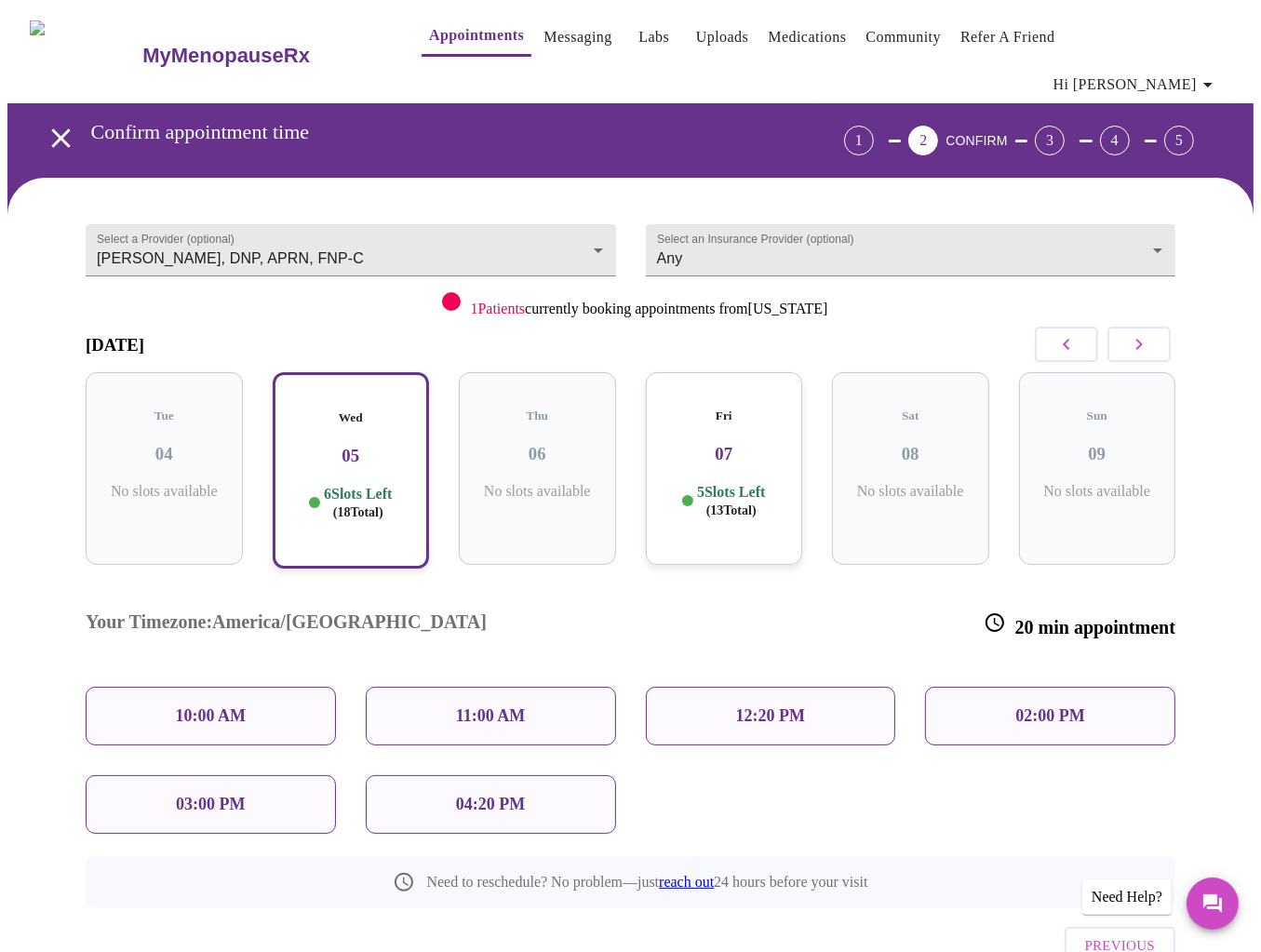
click at [996, 686] on div "02:00 PM" at bounding box center [1051, 716] width 250 height 59
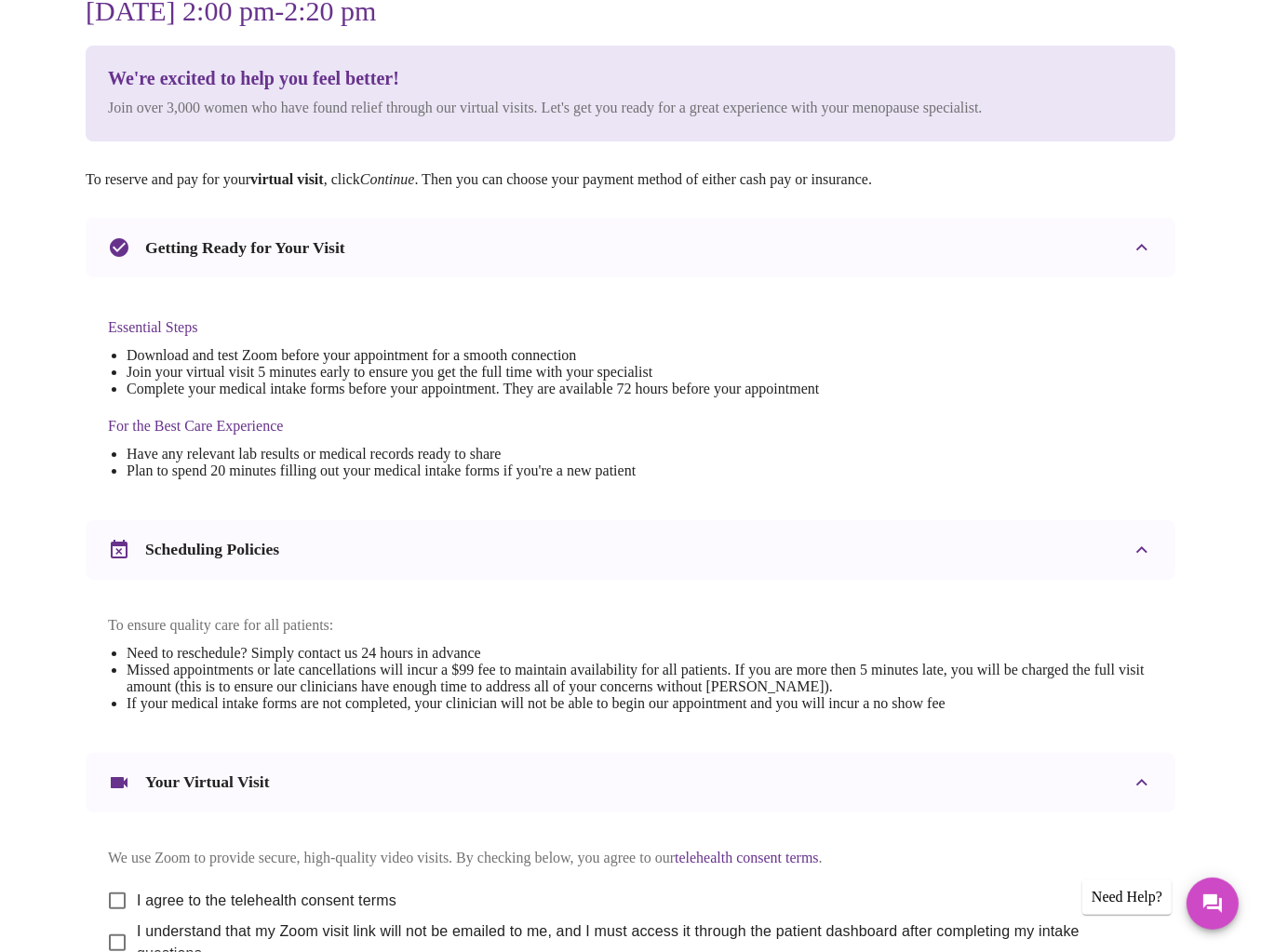
scroll to position [402, 0]
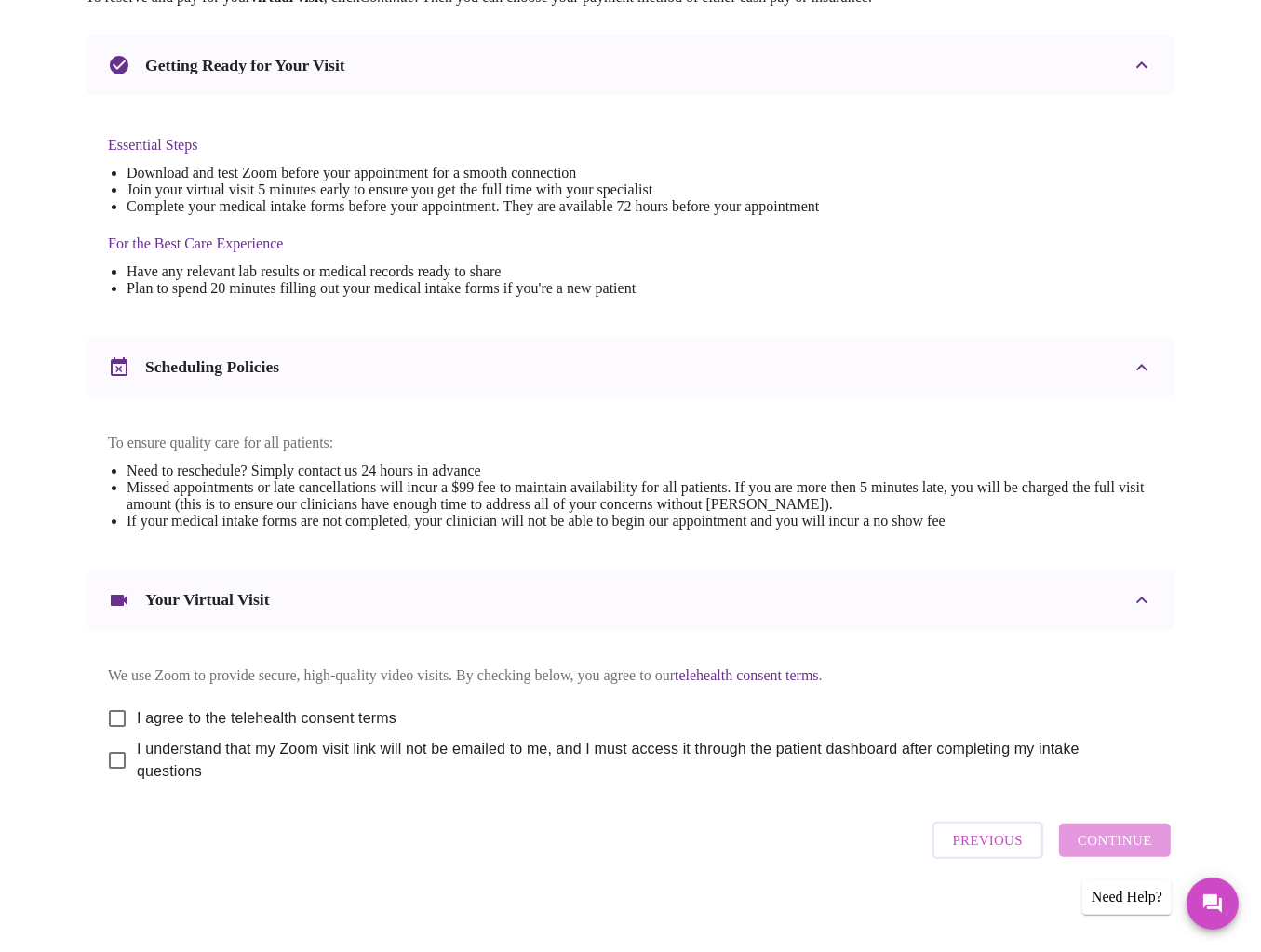
click at [116, 701] on input "I agree to the telehealth consent terms" at bounding box center [117, 718] width 39 height 39
checkbox input "true"
click at [115, 747] on input "I understand that my Zoom visit link will not be emailed to me, and I must acce…" at bounding box center [117, 760] width 39 height 39
checkbox input "true"
click at [1114, 846] on span "Continue" at bounding box center [1115, 840] width 74 height 24
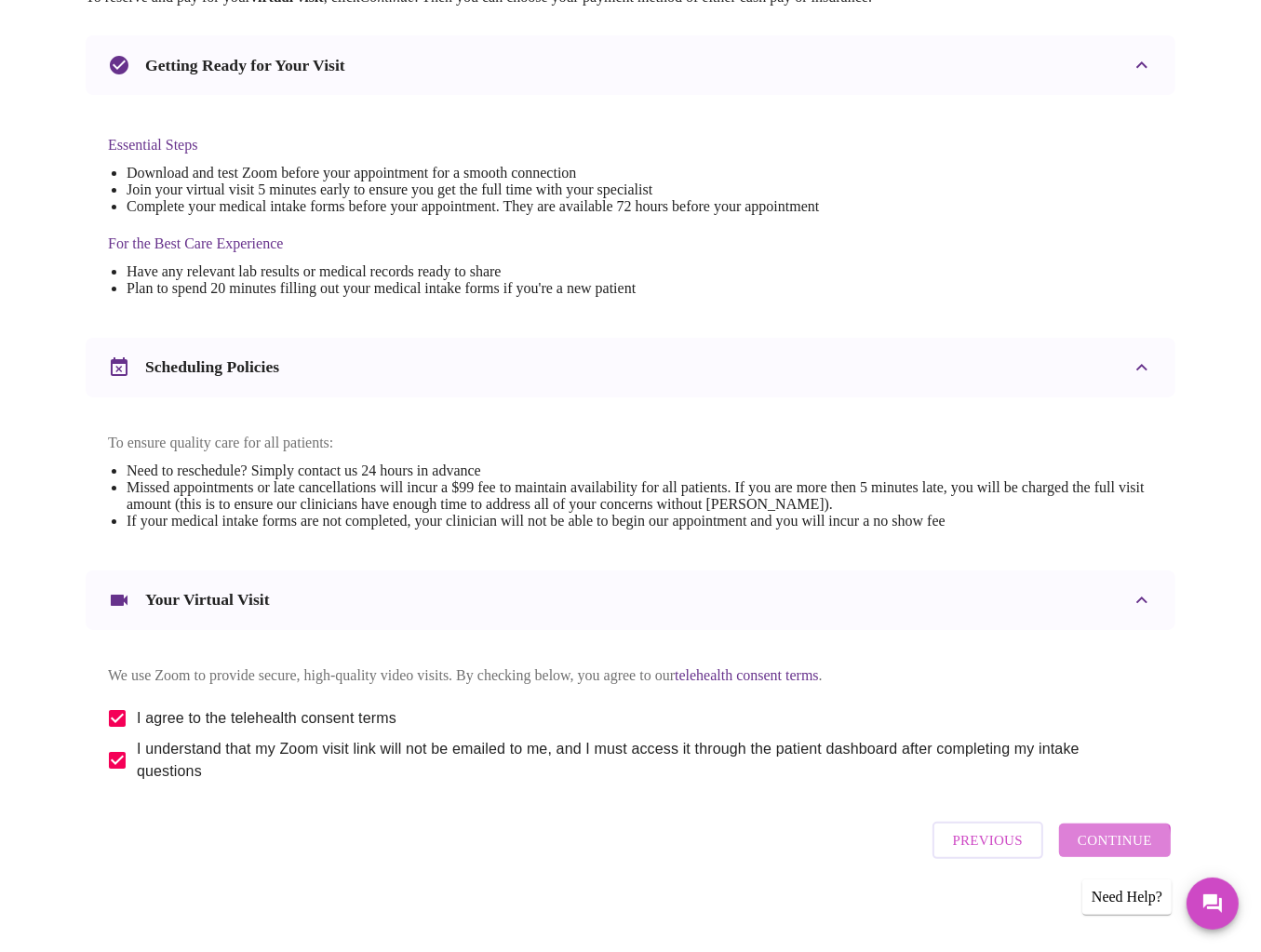
scroll to position [0, 0]
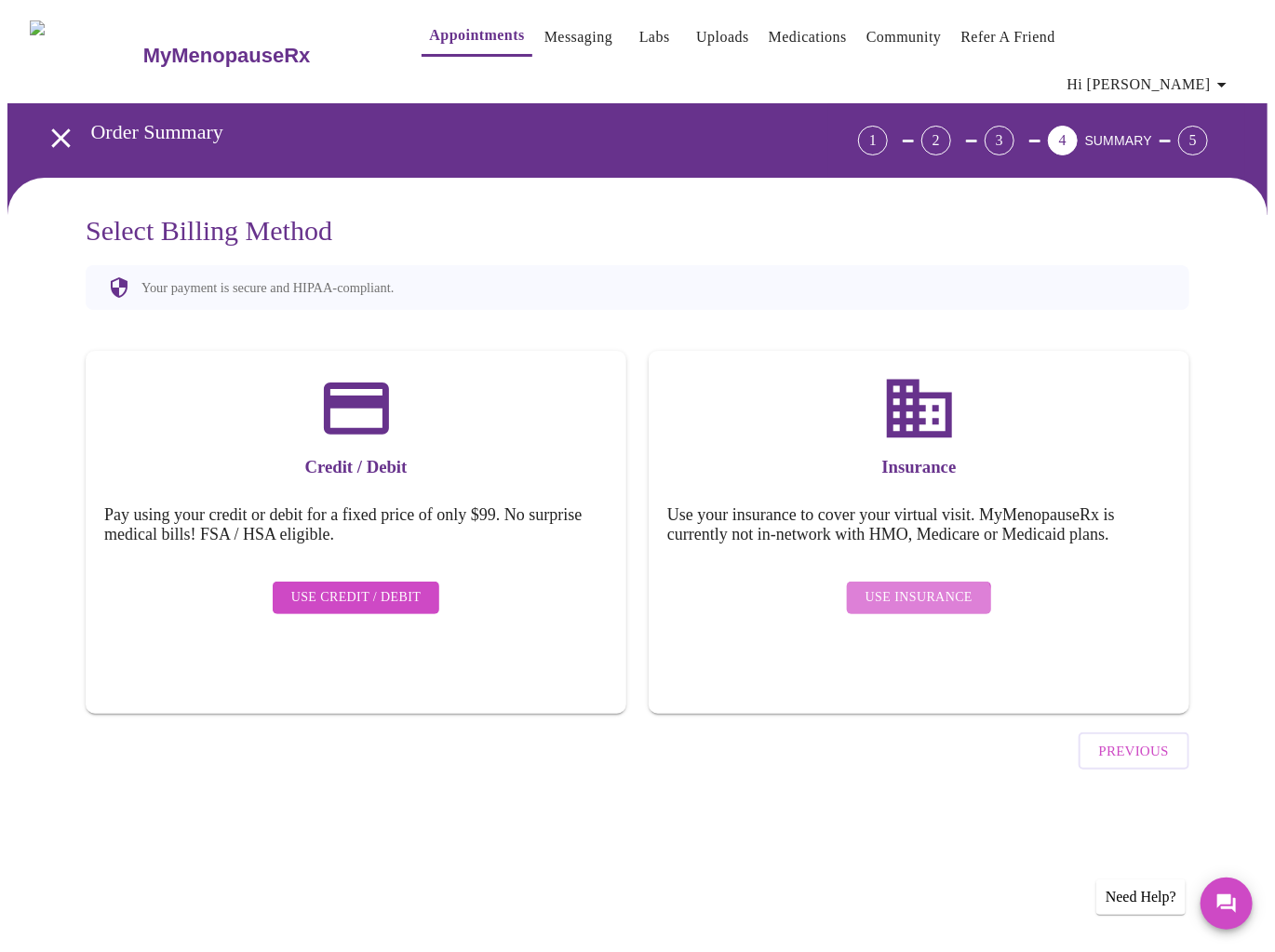
click at [922, 582] on button "Use Insurance" at bounding box center [920, 598] width 145 height 32
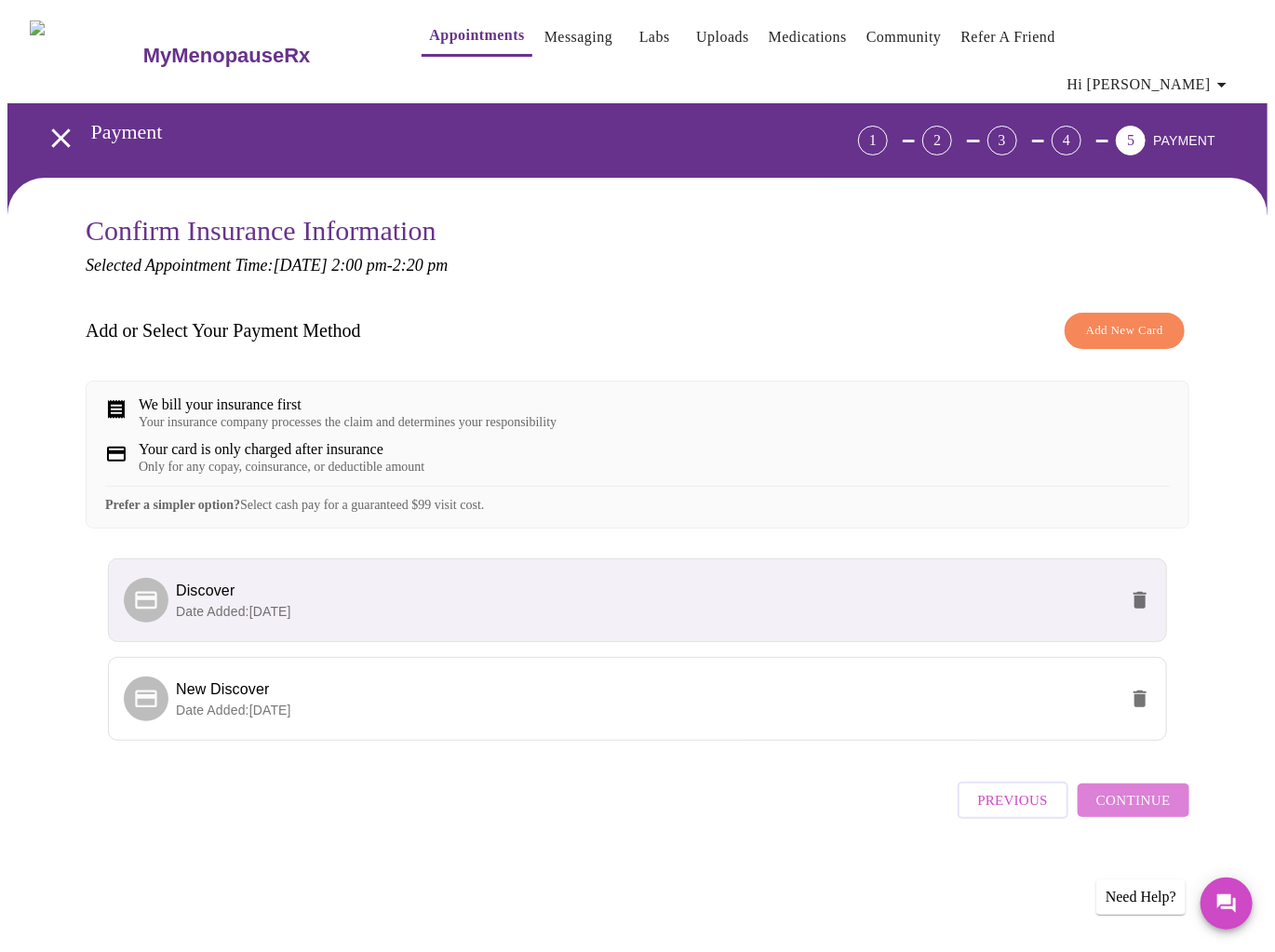
click at [1147, 800] on span "Continue" at bounding box center [1133, 800] width 74 height 24
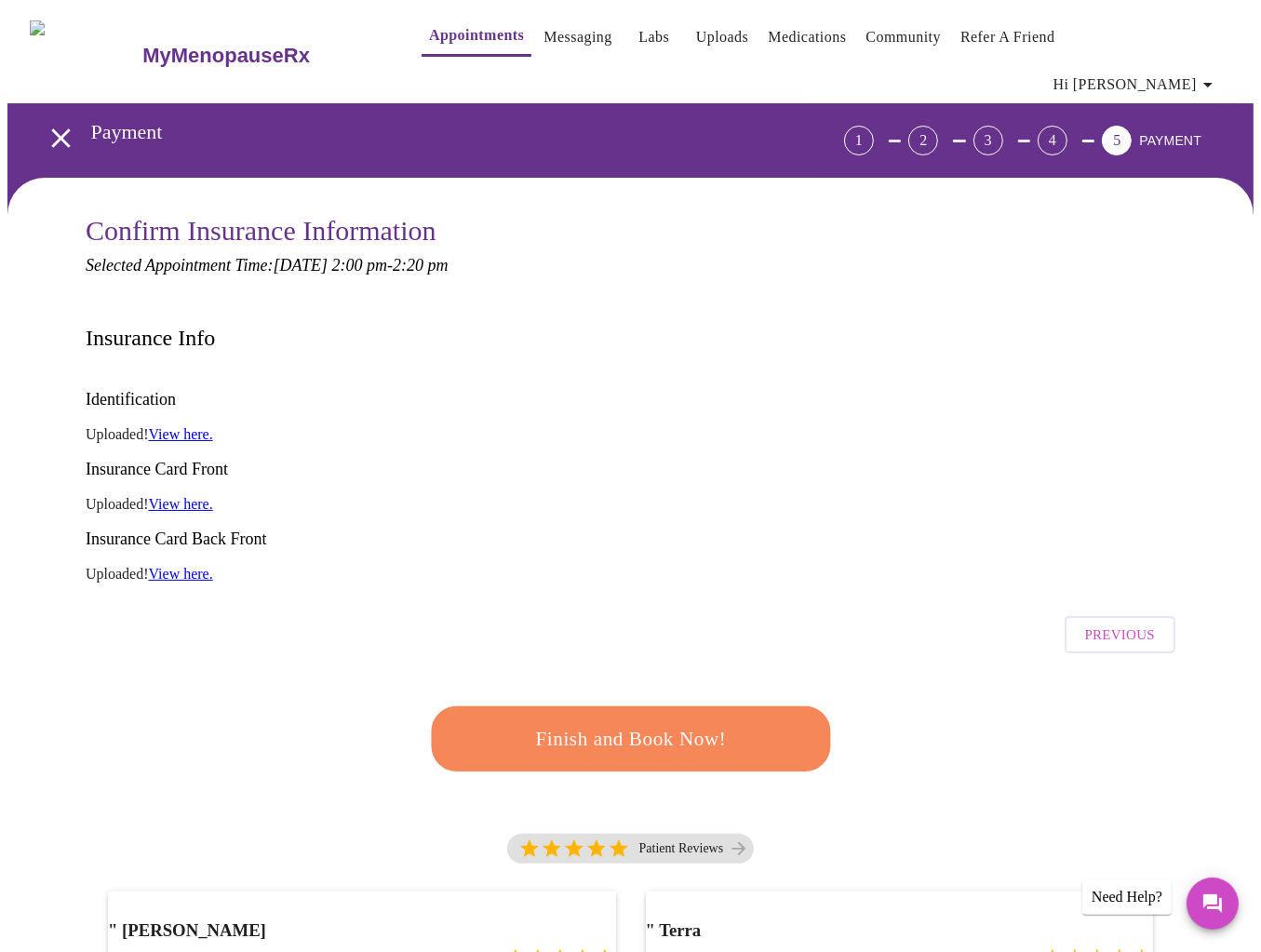
click at [589, 722] on span "Finish and Book Now!" at bounding box center [630, 739] width 356 height 35
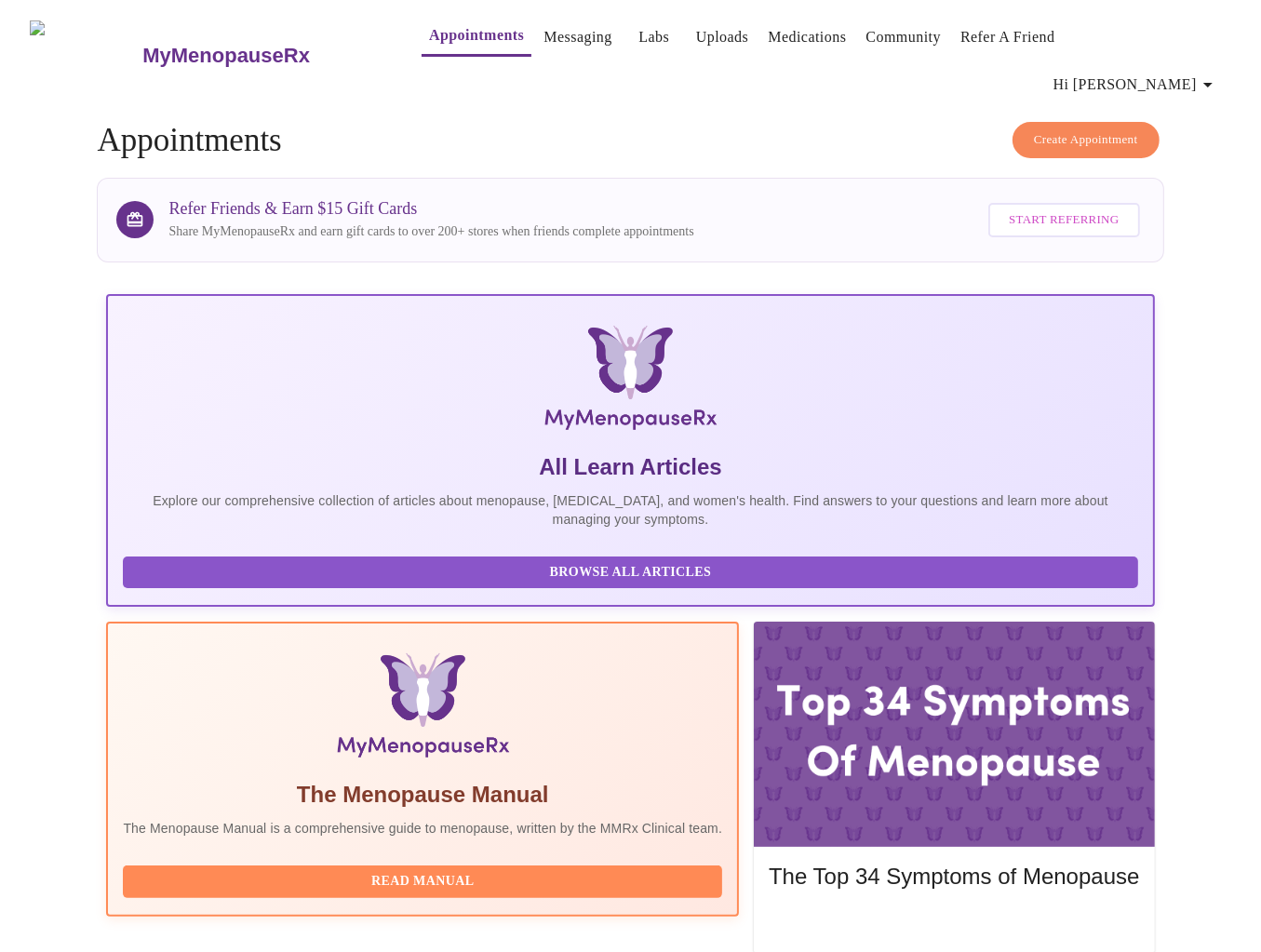
click at [1195, 71] on span "Hi [PERSON_NAME]" at bounding box center [1137, 84] width 166 height 26
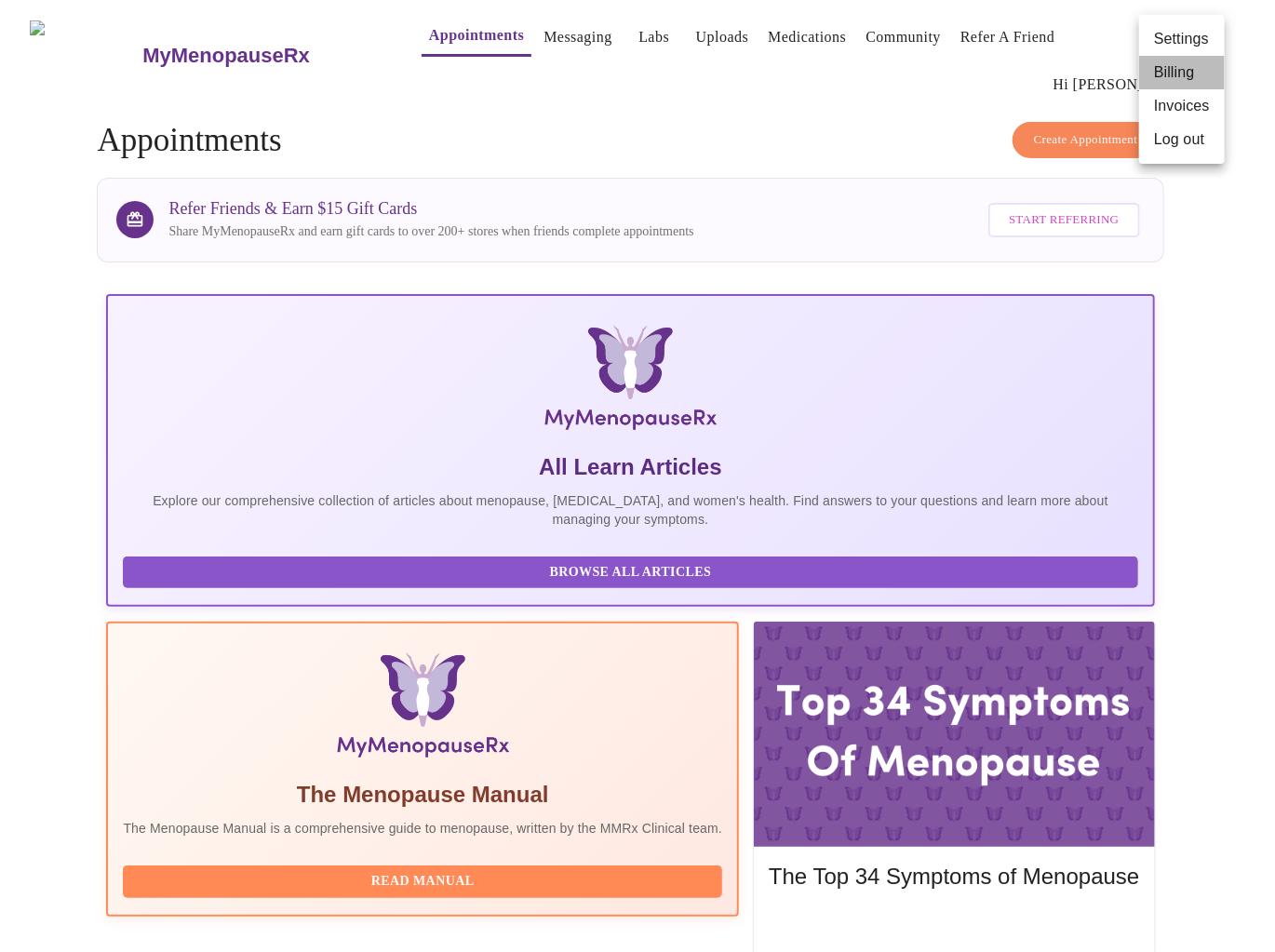
click at [1183, 71] on li "Billing" at bounding box center [1182, 72] width 86 height 33
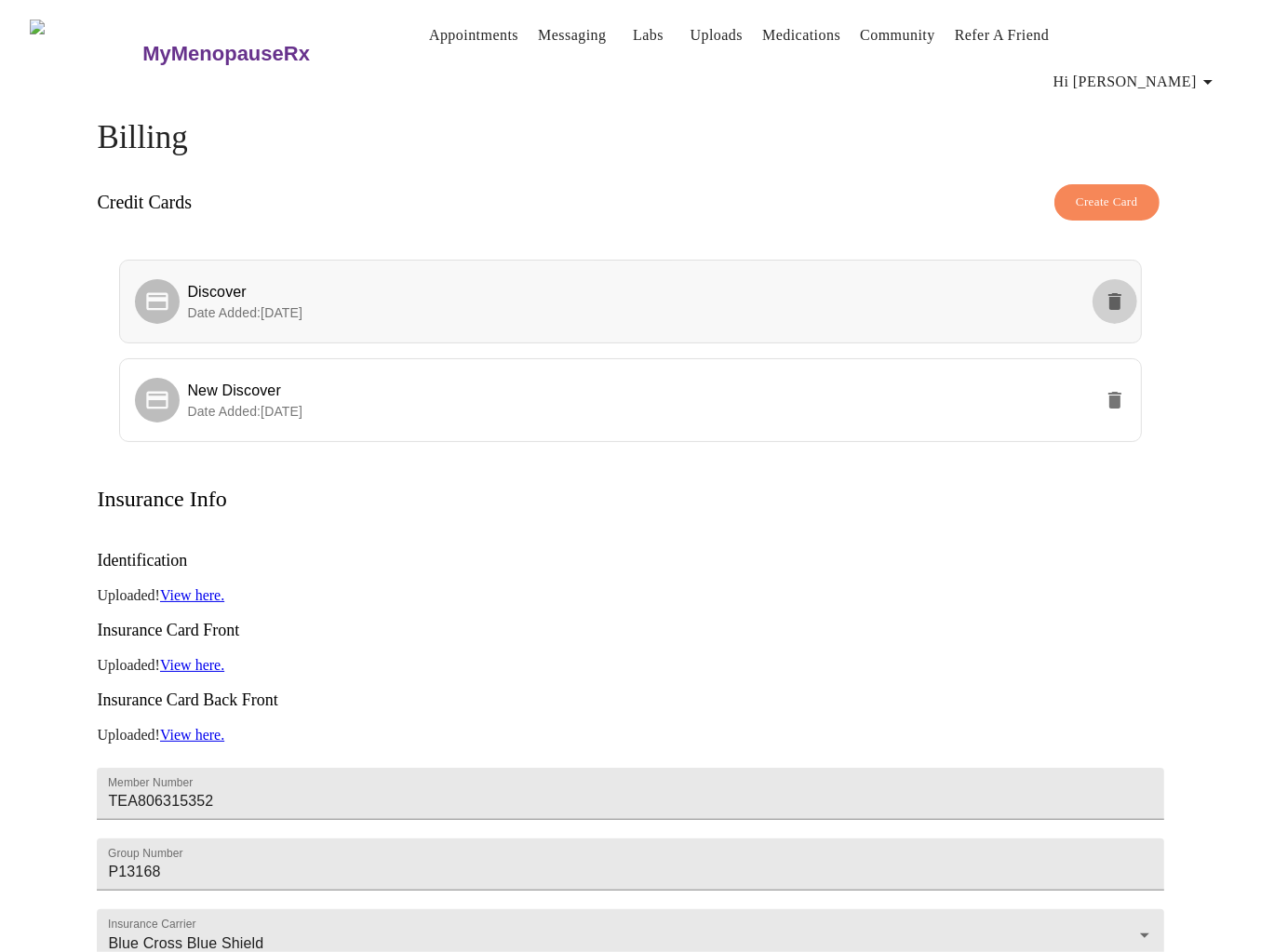
click at [1118, 293] on icon "delete" at bounding box center [1115, 302] width 13 height 17
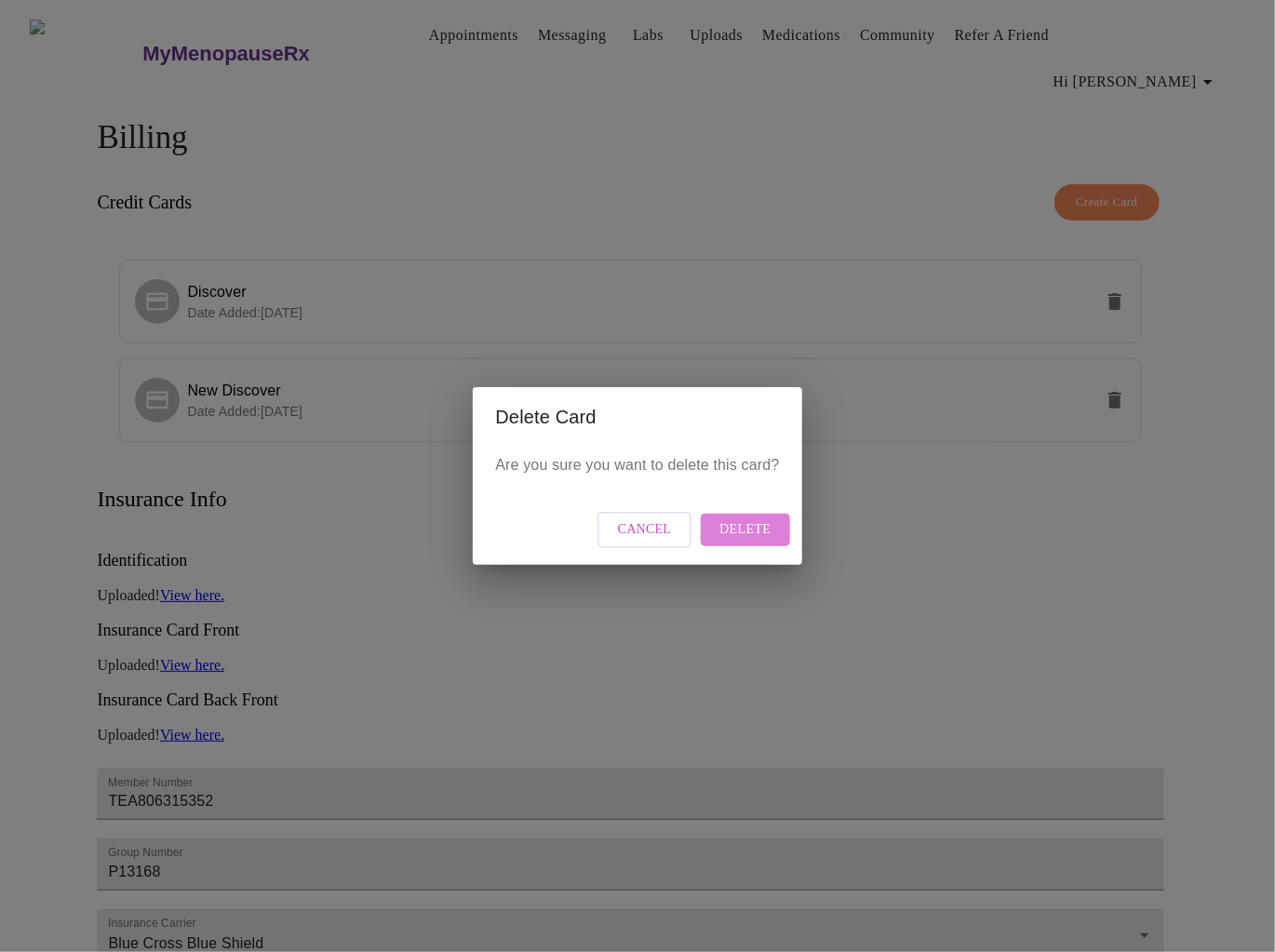
click at [760, 521] on span "Delete" at bounding box center [746, 529] width 51 height 23
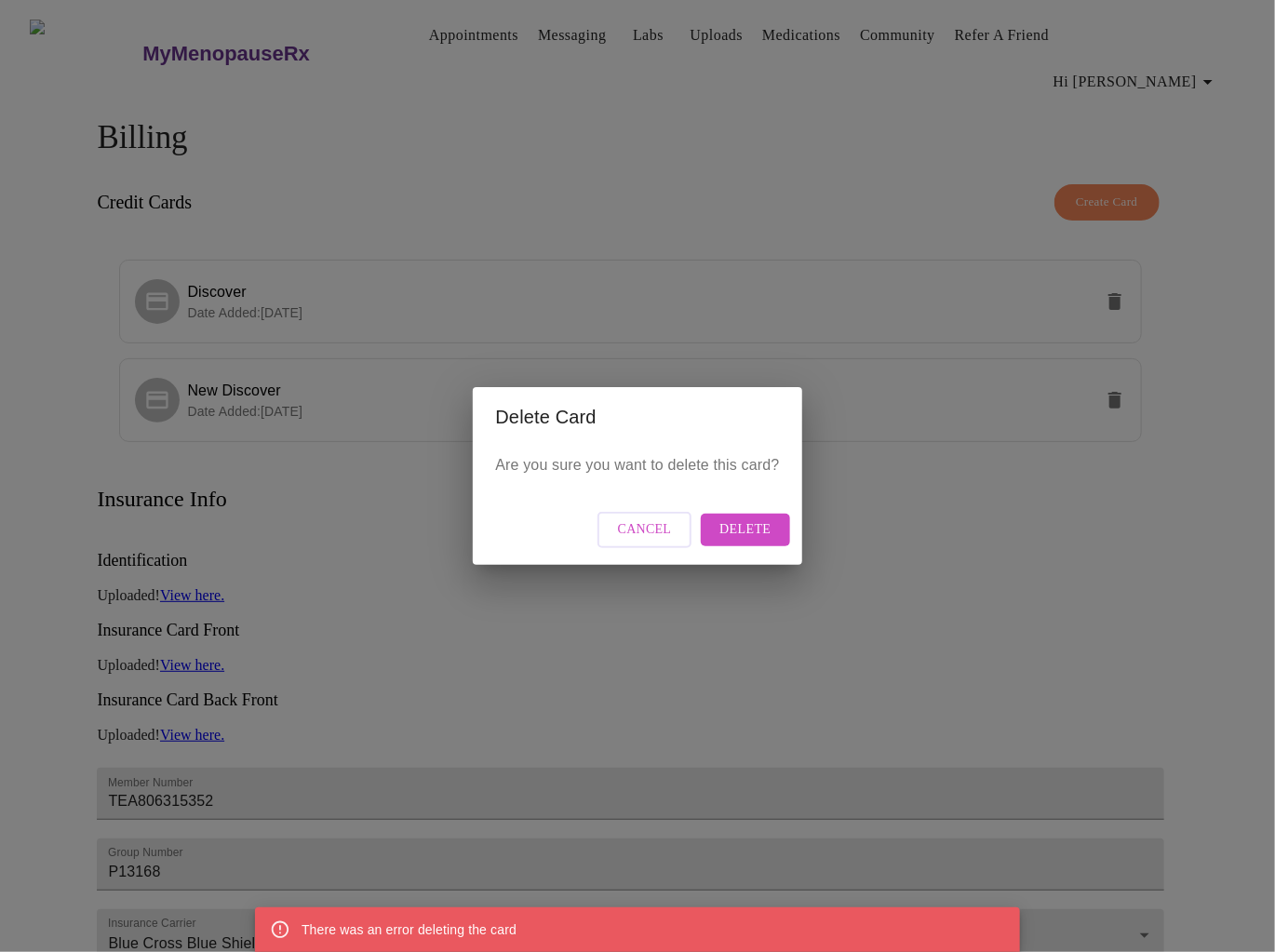
click at [647, 160] on div "Delete Card Are you sure you want to delete this card? Cancel Delete" at bounding box center [637, 476] width 1275 height 952
click at [645, 535] on span "Cancel" at bounding box center [645, 529] width 54 height 23
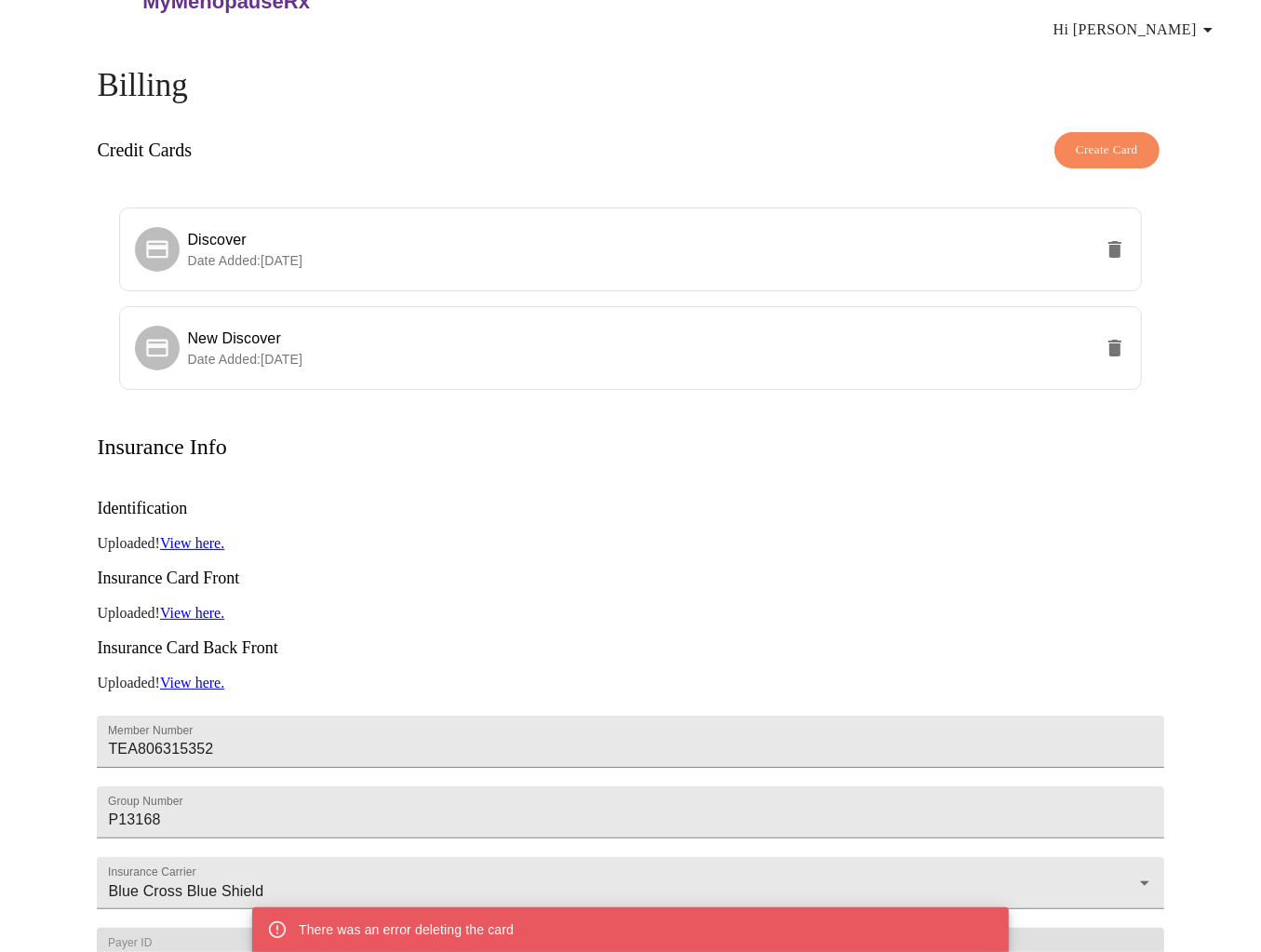
scroll to position [186, 0]
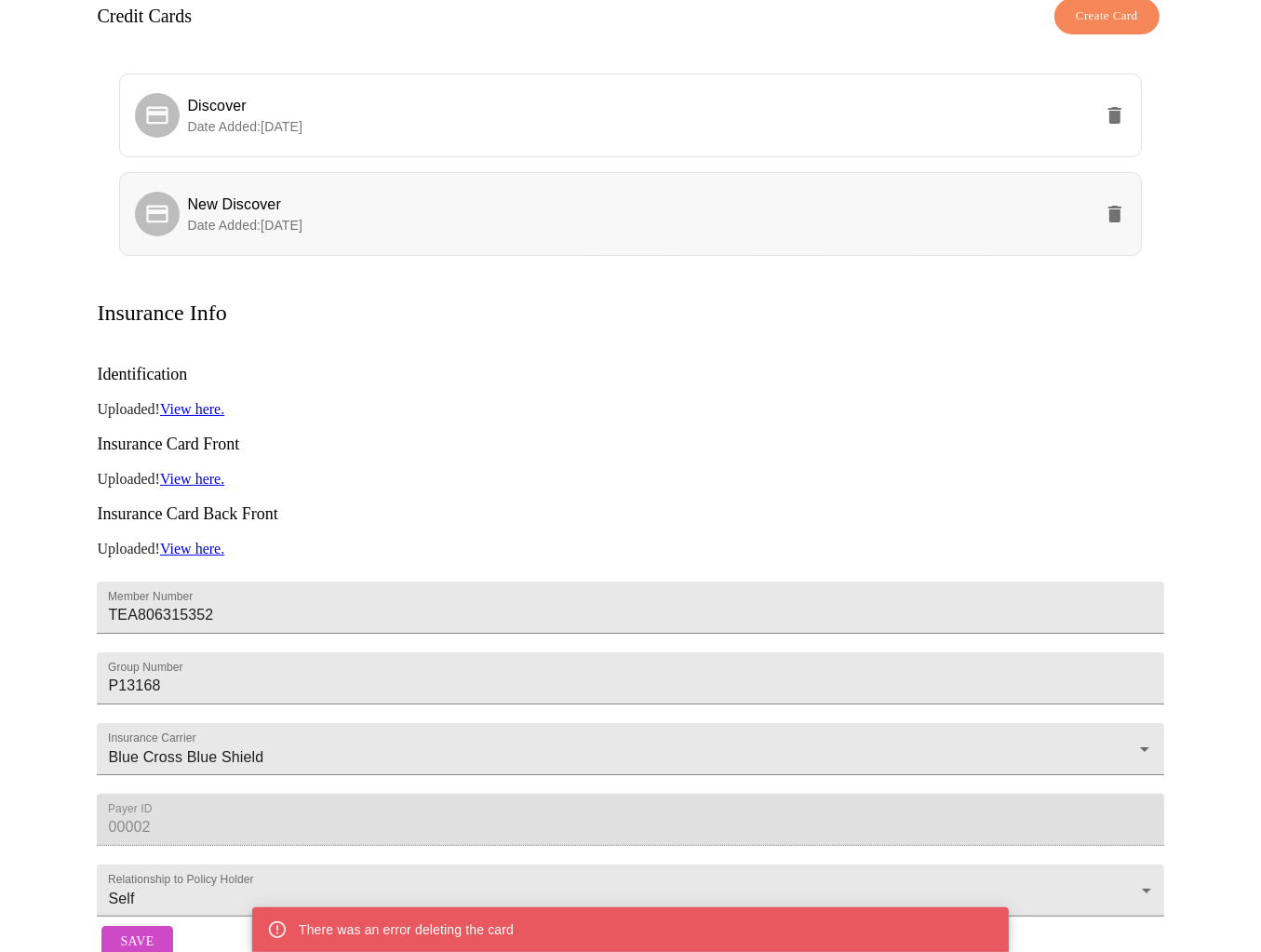
drag, startPoint x: 605, startPoint y: 227, endPoint x: 603, endPoint y: 177, distance: 50.0
click at [603, 177] on ul "Discover Date Added: [DATE] New Discover Date Added: [DATE]" at bounding box center [630, 171] width 1022 height 212
drag, startPoint x: 603, startPoint y: 177, endPoint x: 680, endPoint y: 302, distance: 146.8
click at [690, 401] on p "Uploaded! View here." at bounding box center [630, 409] width 1067 height 17
click at [645, 216] on p "Date Added: [DATE]" at bounding box center [639, 226] width 905 height 19
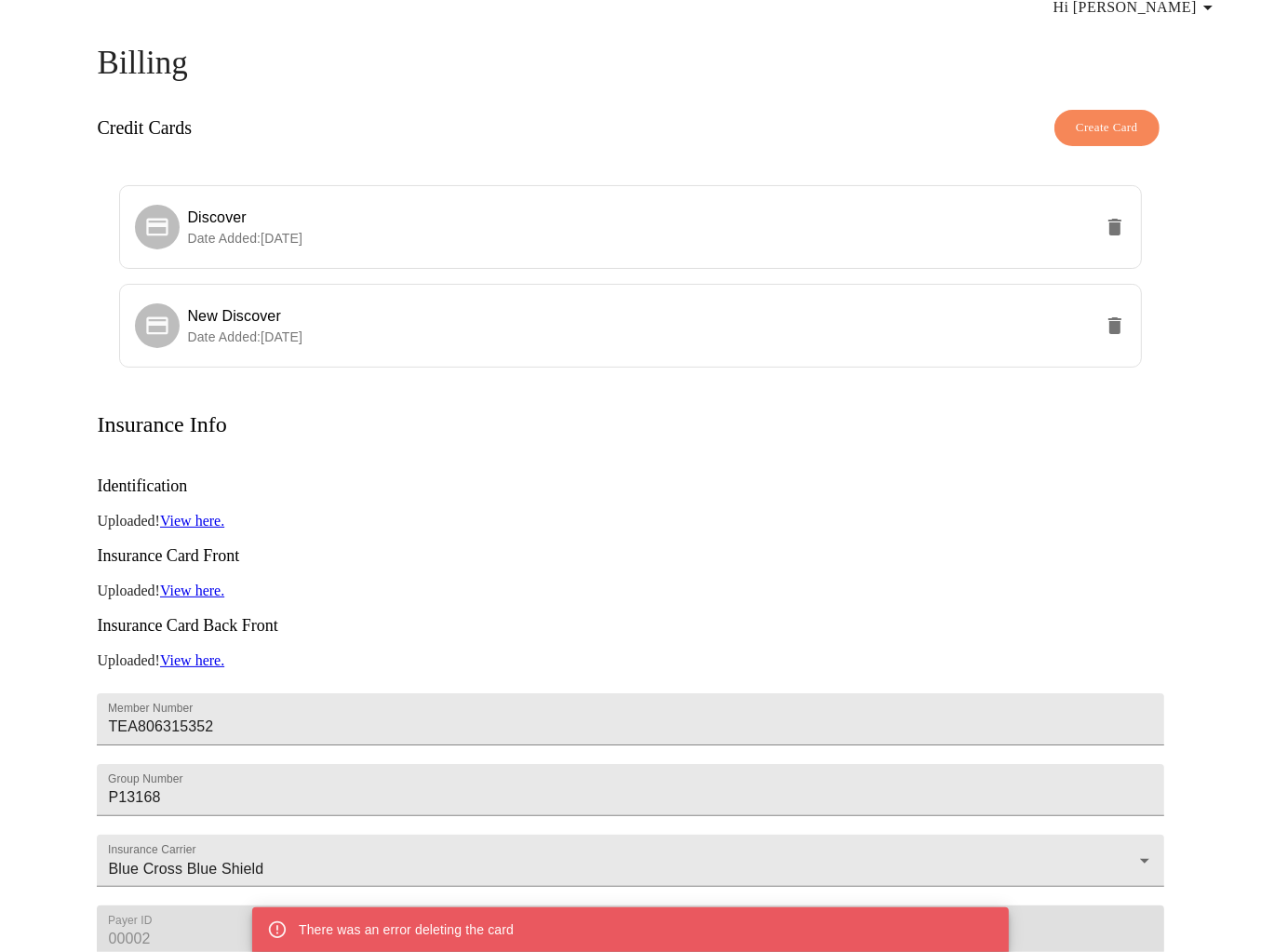
scroll to position [0, 0]
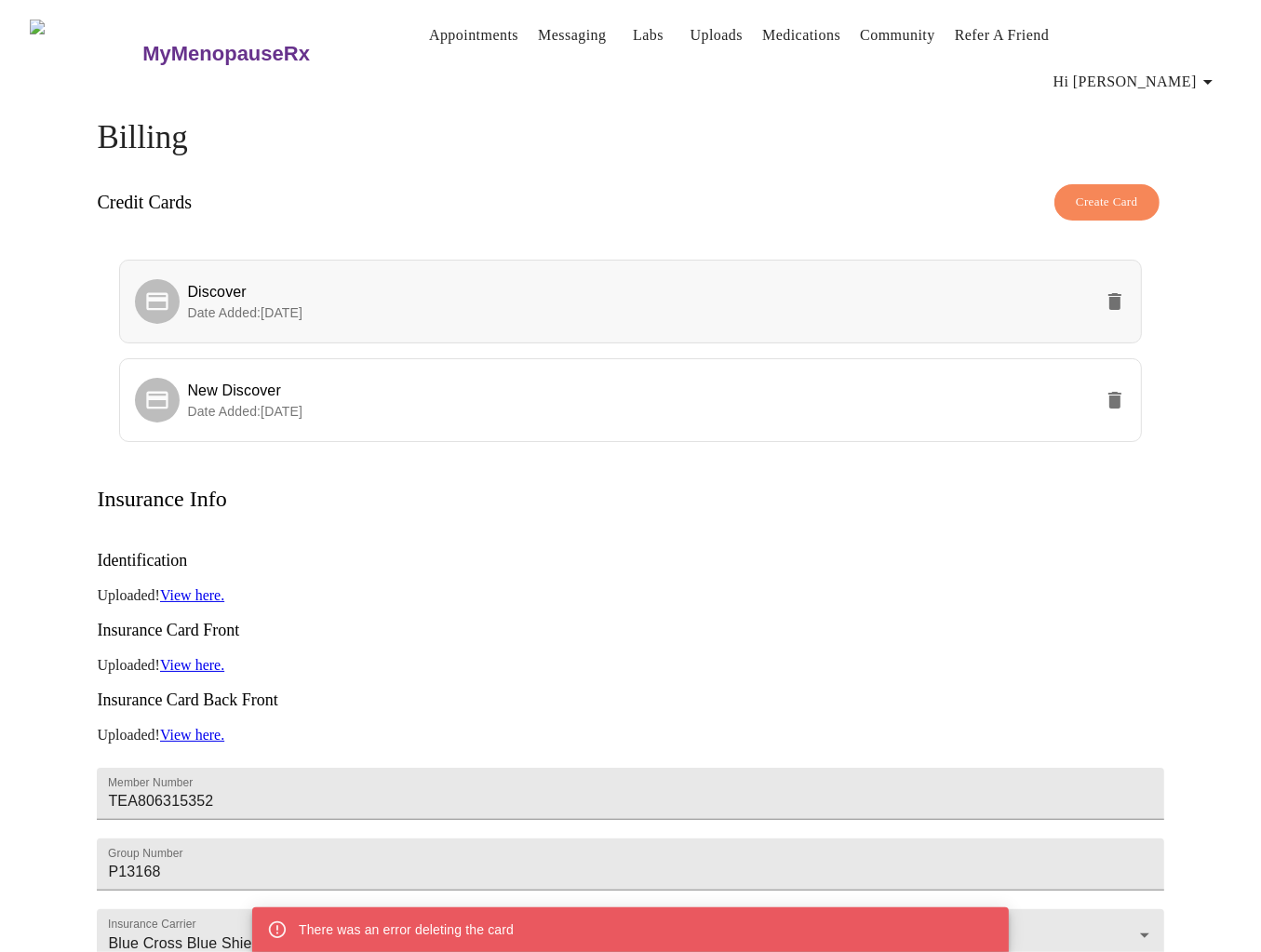
drag, startPoint x: 171, startPoint y: 371, endPoint x: 160, endPoint y: 241, distance: 130.5
click at [160, 252] on ul "Discover Date Added: [DATE] New Discover Date Added: [DATE]" at bounding box center [630, 358] width 1022 height 212
click at [430, 46] on link "Appointments" at bounding box center [474, 34] width 90 height 26
